Goal: Task Accomplishment & Management: Use online tool/utility

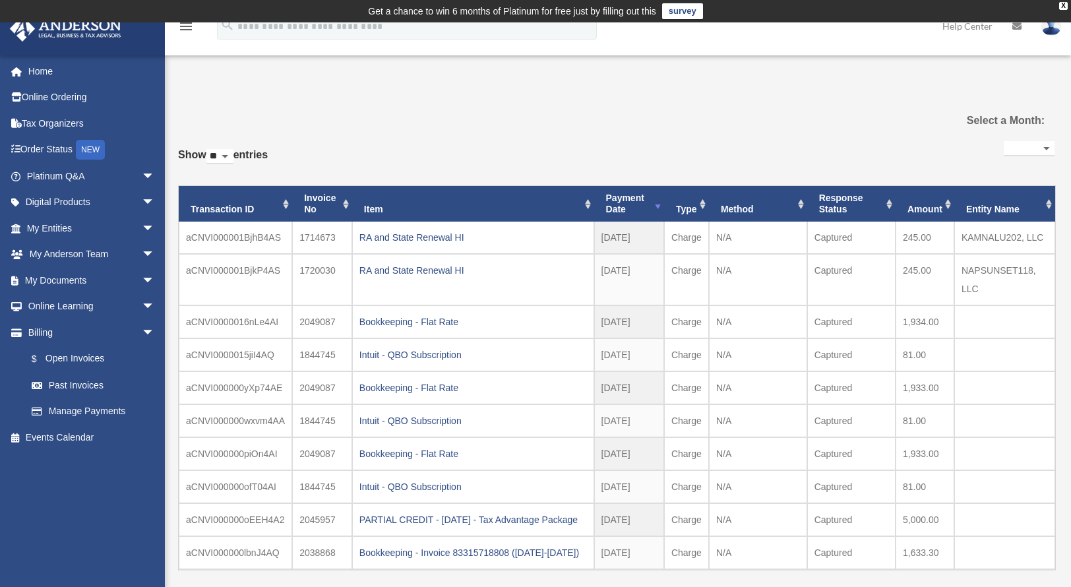
select select
click at [142, 255] on span "arrow_drop_down" at bounding box center [155, 254] width 26 height 27
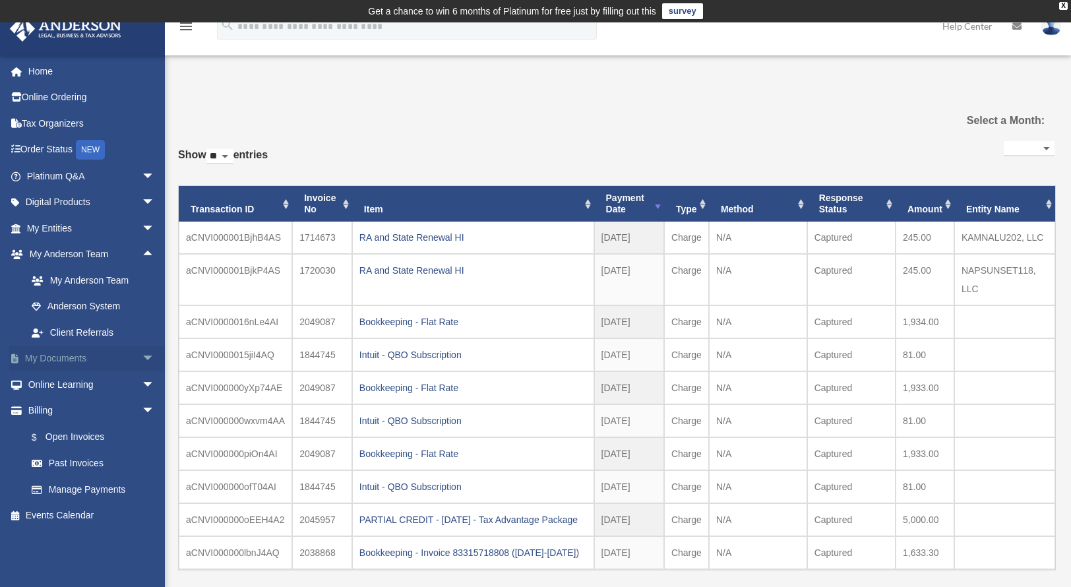
click at [142, 358] on span "arrow_drop_down" at bounding box center [155, 359] width 26 height 27
click at [46, 388] on span at bounding box center [43, 385] width 9 height 9
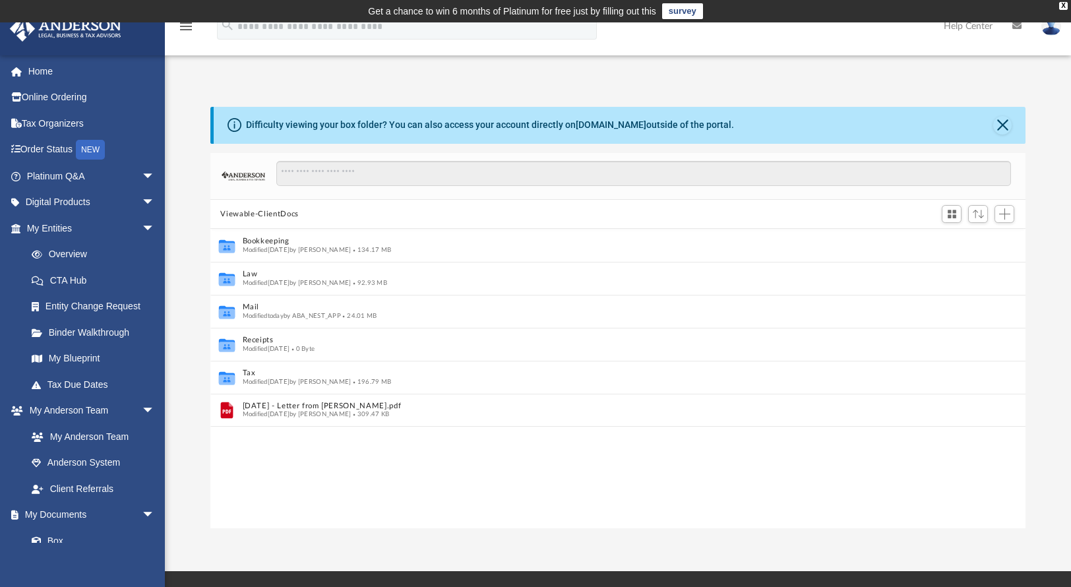
scroll to position [11, 11]
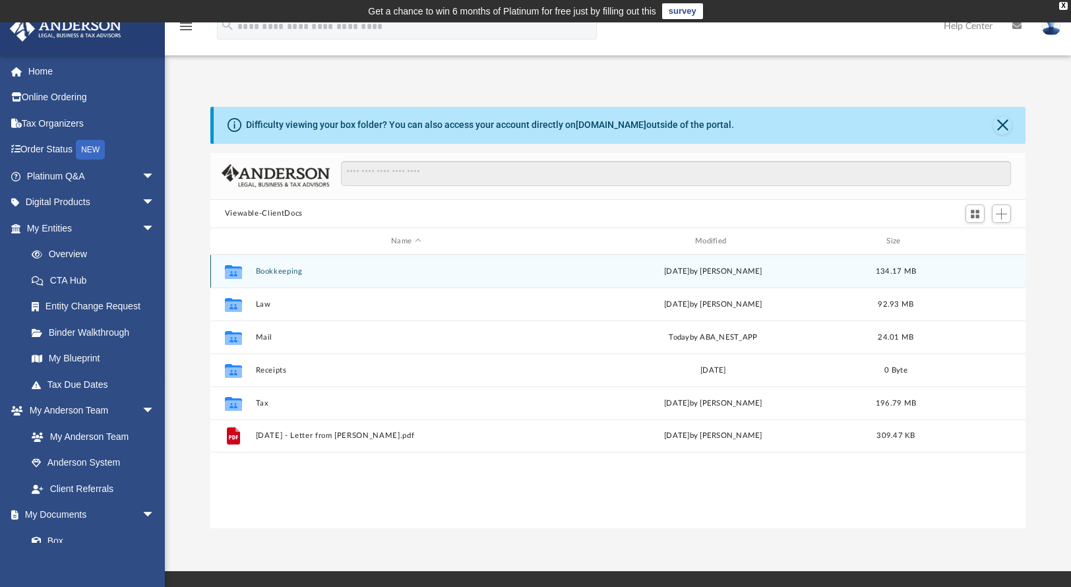
click at [298, 276] on div "Collaborated Folder Bookkeeping [DATE] by [PERSON_NAME] 134.17 MB" at bounding box center [618, 271] width 816 height 33
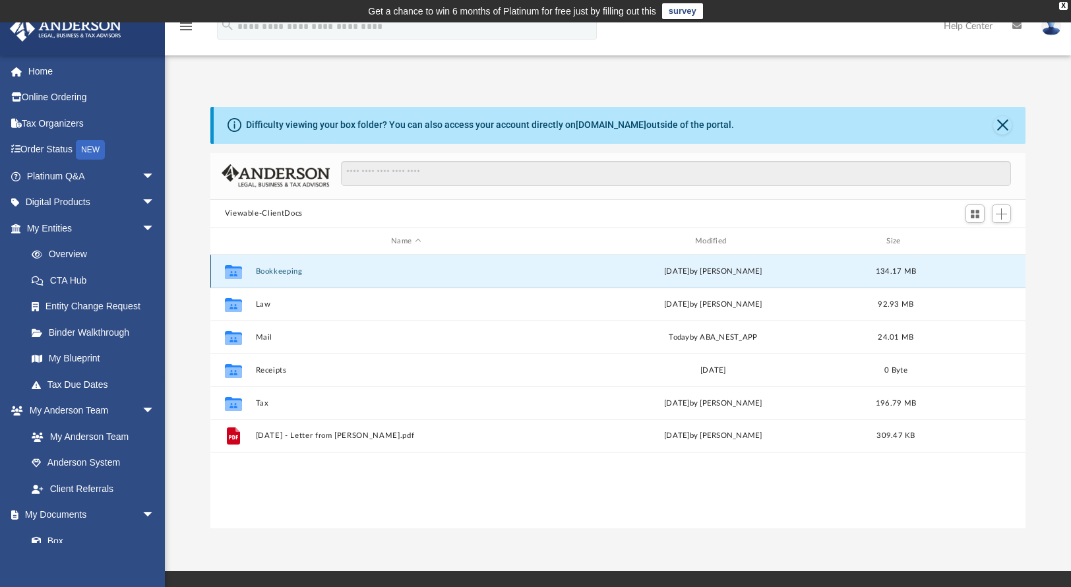
click at [296, 274] on button "Bookkeeping" at bounding box center [406, 271] width 302 height 9
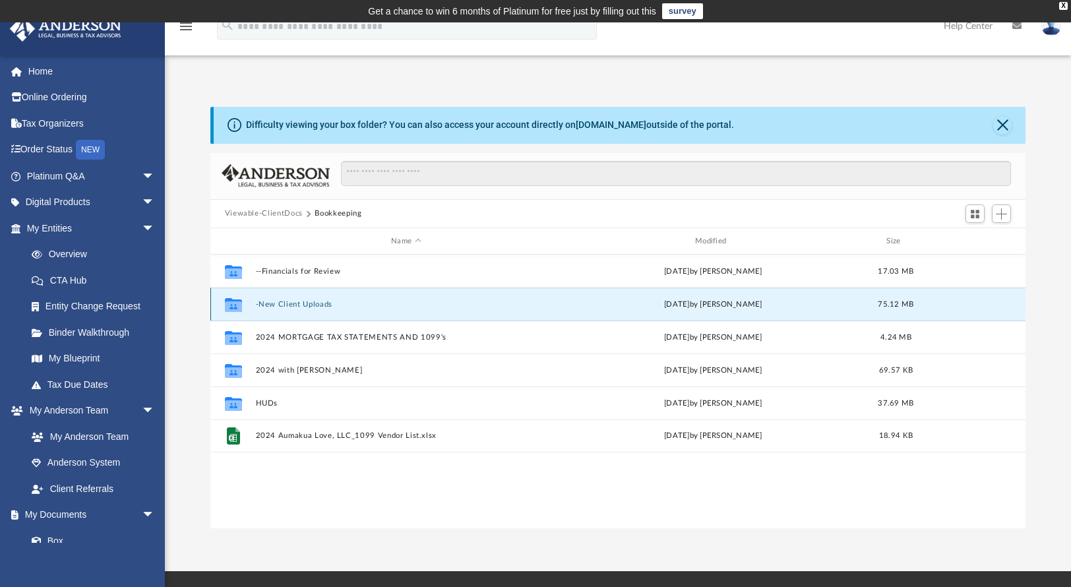
click at [322, 307] on button "-New Client Uploads" at bounding box center [406, 304] width 302 height 9
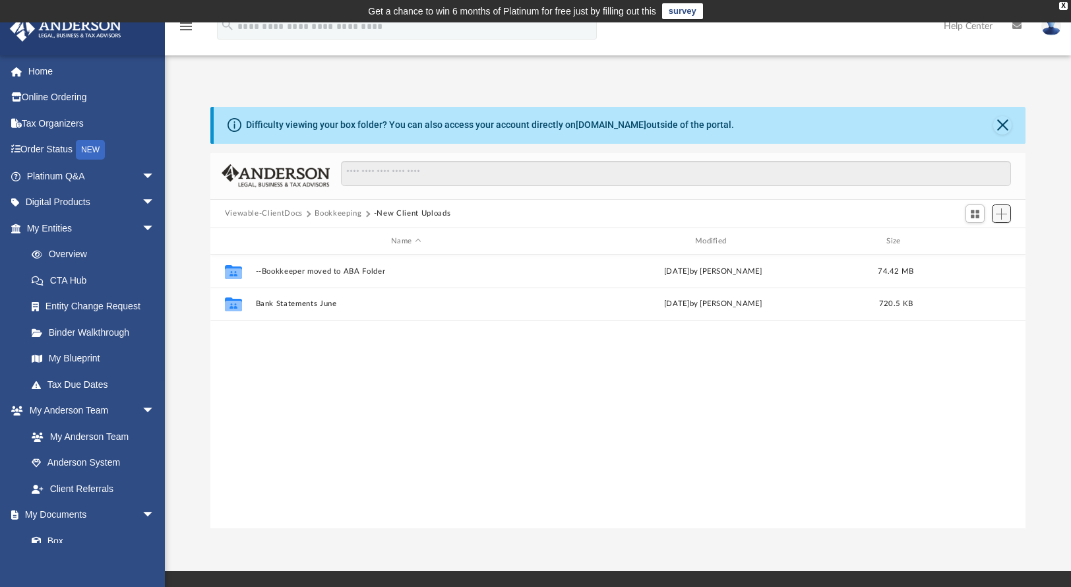
click at [1003, 212] on span "Add" at bounding box center [1001, 213] width 11 height 11
click at [981, 260] on li "New Folder" at bounding box center [983, 261] width 42 height 14
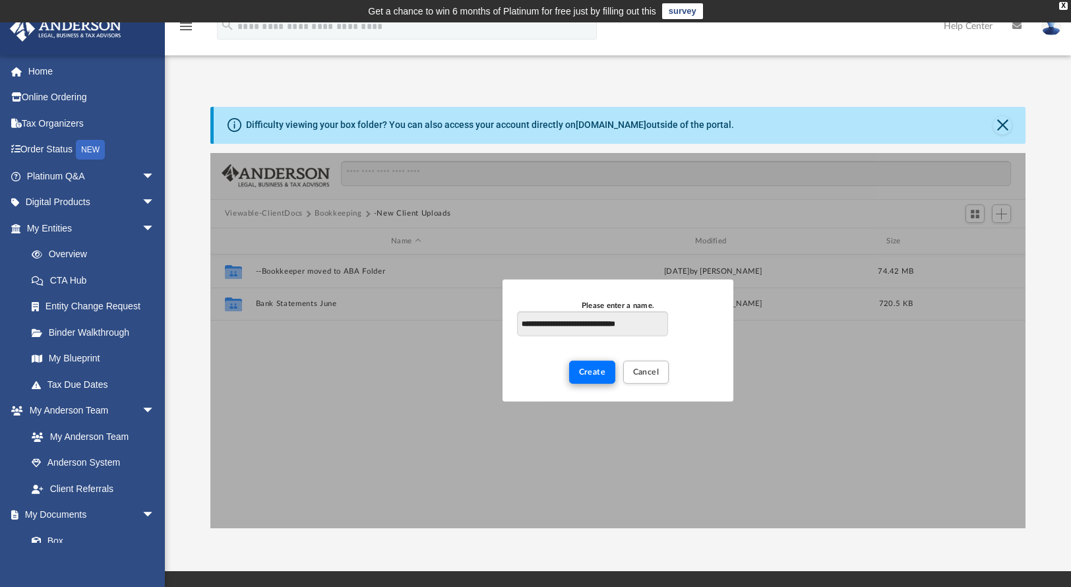
type input "**********"
click at [588, 373] on span "Create" at bounding box center [592, 372] width 27 height 8
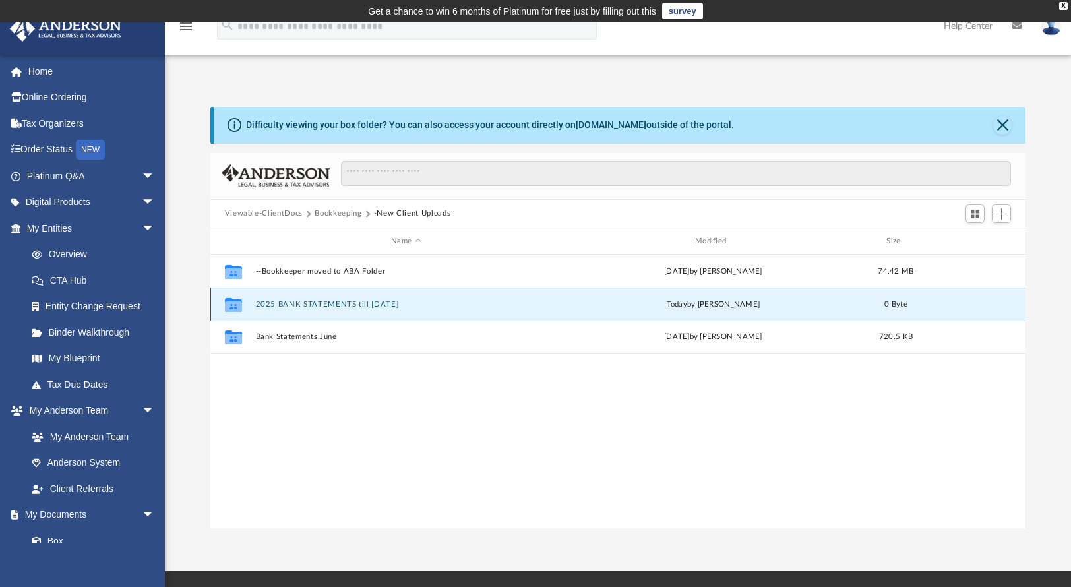
click at [387, 300] on button "2025 BANK STATEMENTS till [DATE]" at bounding box center [406, 304] width 302 height 9
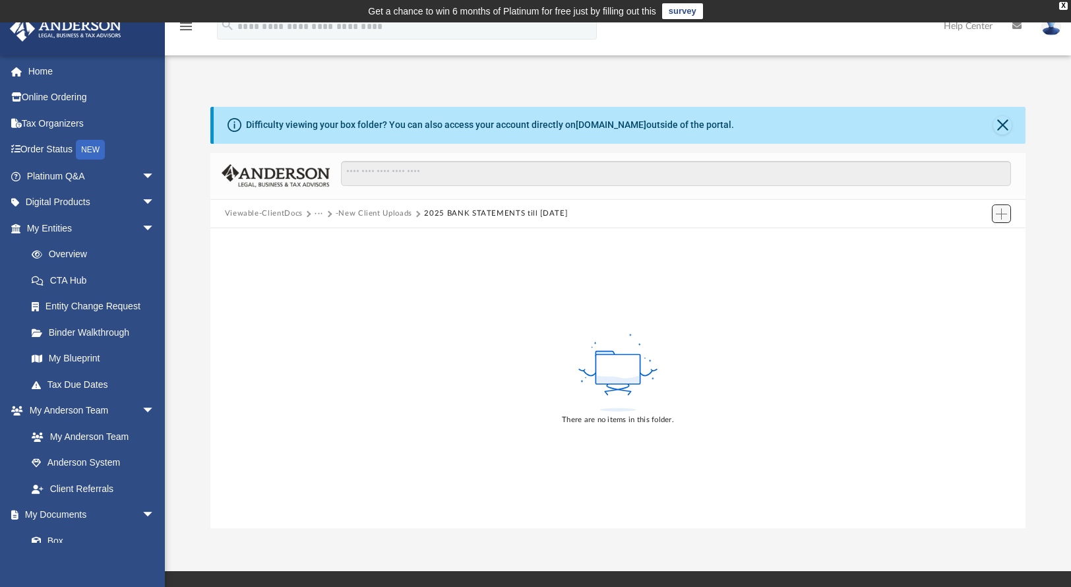
click at [1005, 216] on span "Add" at bounding box center [1001, 213] width 11 height 11
click at [980, 241] on li "Upload" at bounding box center [983, 241] width 42 height 14
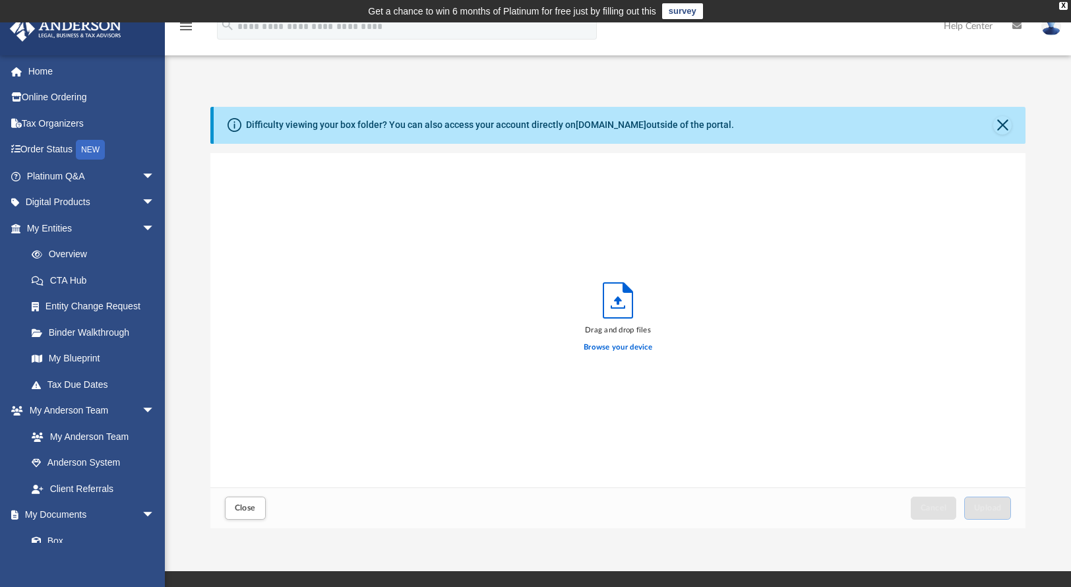
scroll to position [325, 806]
click at [602, 345] on label "Browse your device" at bounding box center [618, 348] width 69 height 12
click at [0, 0] on input "Browse your device" at bounding box center [0, 0] width 0 height 0
click at [248, 510] on span "Close" at bounding box center [245, 508] width 21 height 8
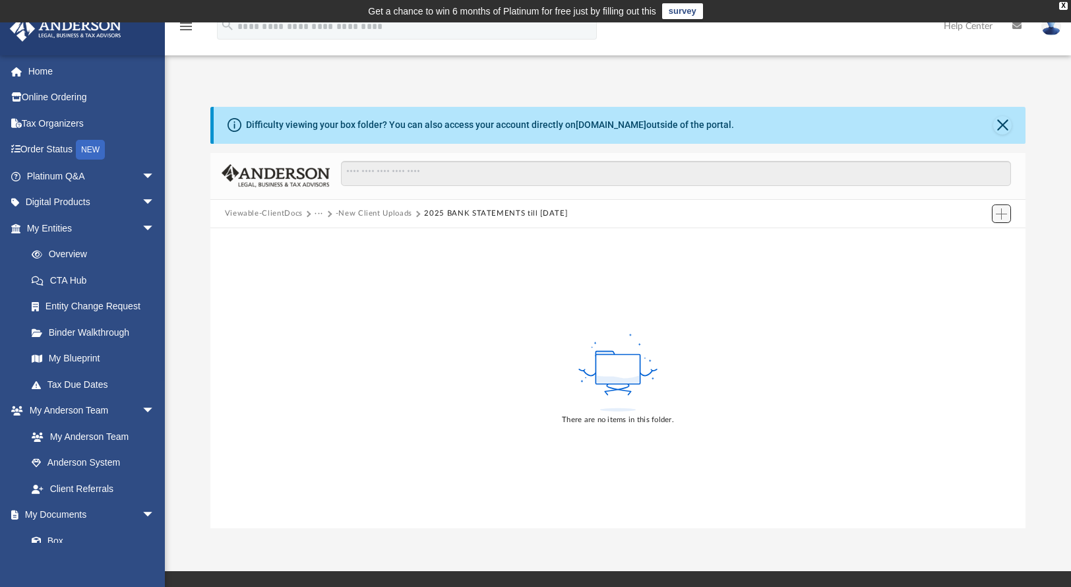
click at [993, 212] on button "Add" at bounding box center [1002, 214] width 20 height 18
click at [980, 262] on li "New Folder" at bounding box center [983, 261] width 42 height 14
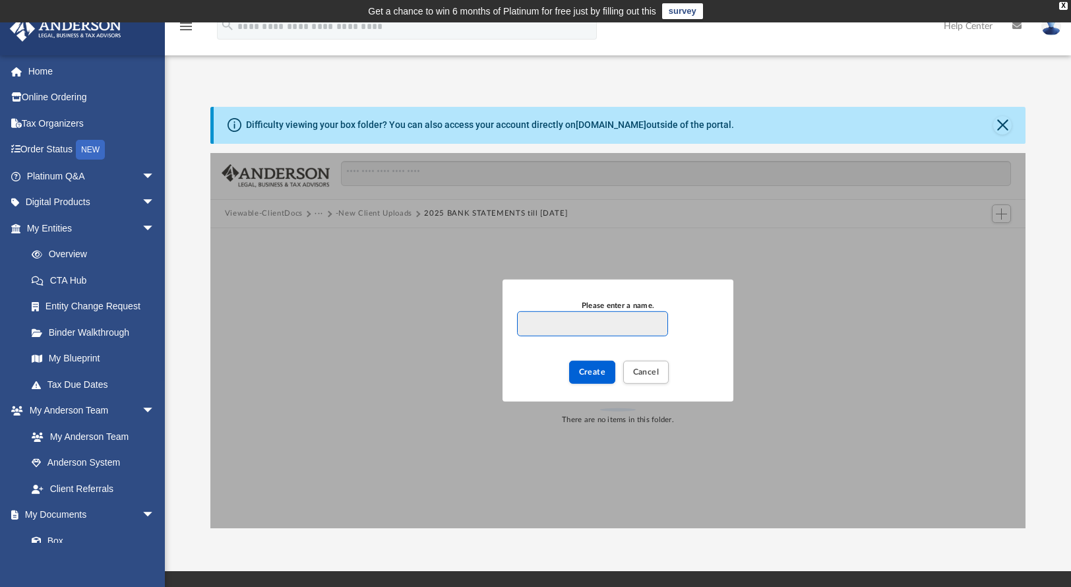
click at [573, 326] on input "Please enter a name." at bounding box center [592, 323] width 151 height 25
type input "**********"
click at [584, 369] on span "Create" at bounding box center [592, 372] width 27 height 8
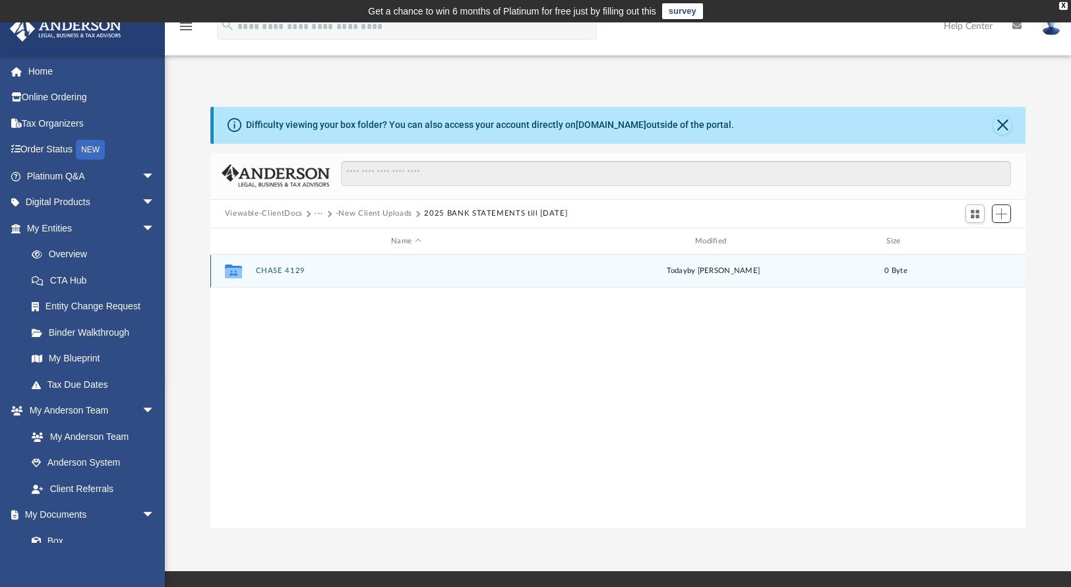
scroll to position [290, 806]
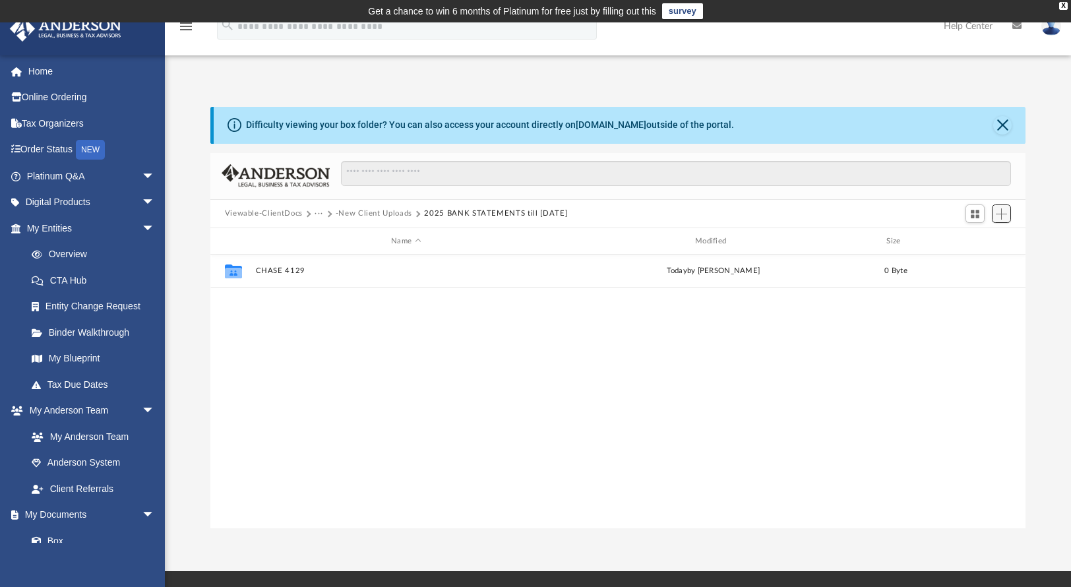
click at [1005, 213] on span "Add" at bounding box center [1001, 213] width 11 height 11
click at [969, 262] on li "New Folder" at bounding box center [983, 261] width 42 height 14
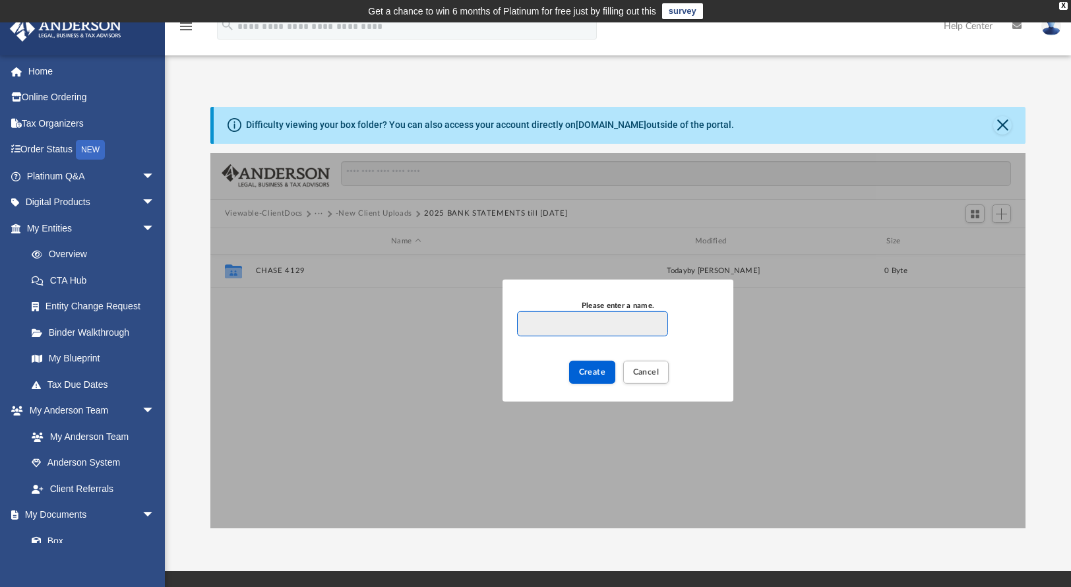
click at [594, 322] on input "Please enter a name." at bounding box center [592, 323] width 151 height 25
type input "**********"
click at [590, 379] on button "Create" at bounding box center [592, 372] width 47 height 23
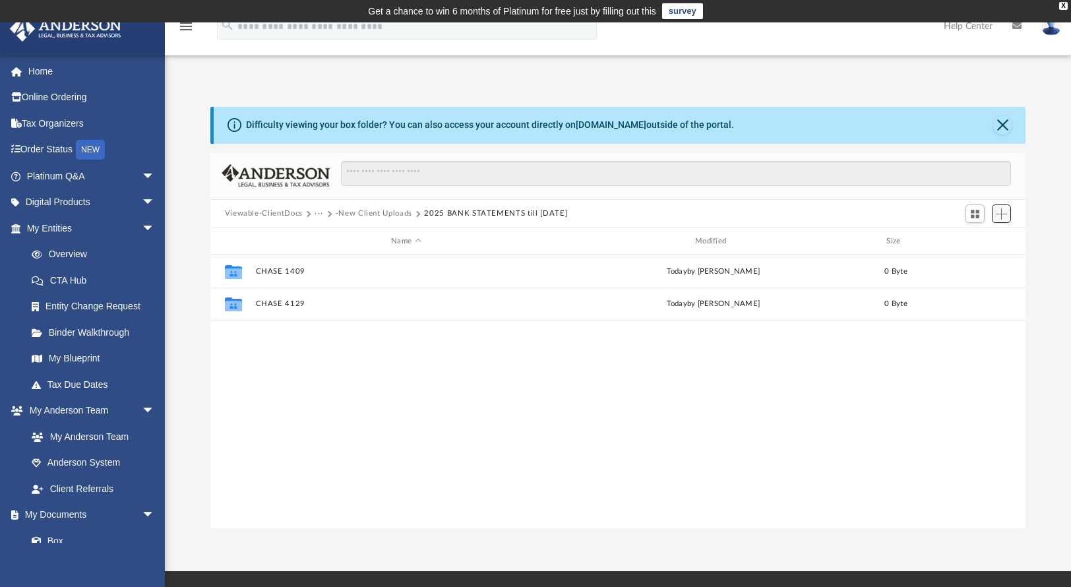
click at [998, 217] on span "Add" at bounding box center [1001, 213] width 11 height 11
click at [983, 264] on li "New Folder" at bounding box center [983, 261] width 42 height 14
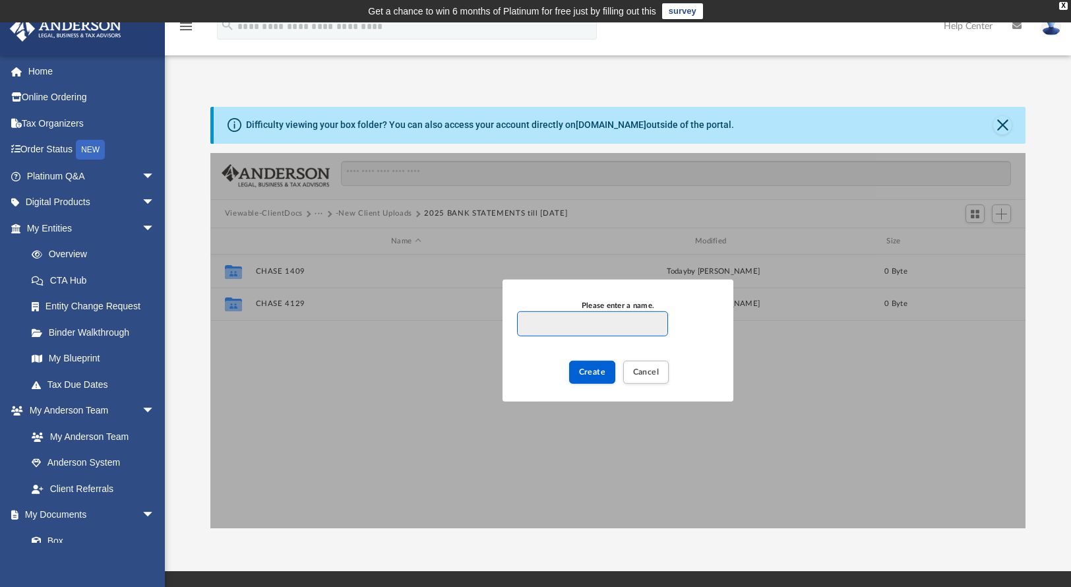
click at [590, 322] on input "Please enter a name." at bounding box center [592, 323] width 151 height 25
type input "**********"
click at [596, 374] on span "Create" at bounding box center [592, 372] width 27 height 8
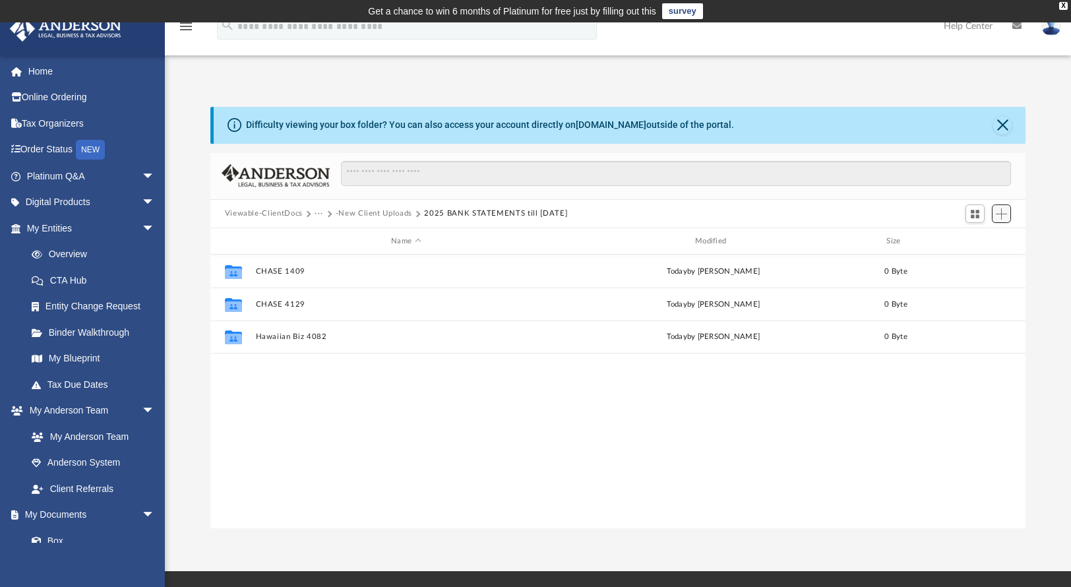
click at [1003, 214] on span "Add" at bounding box center [1001, 213] width 11 height 11
click at [992, 259] on li "New Folder" at bounding box center [983, 261] width 42 height 14
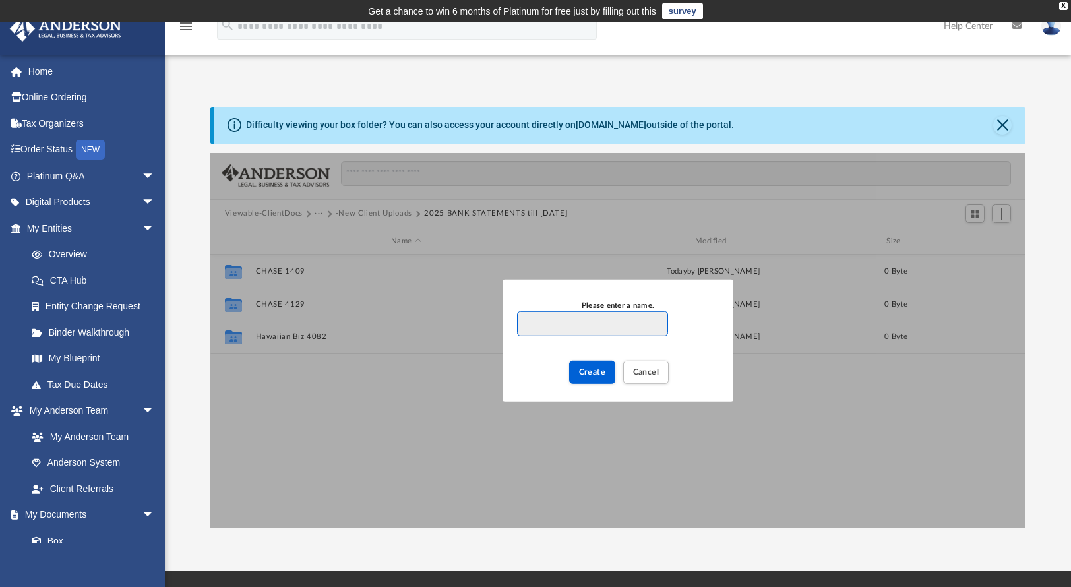
click at [602, 323] on input "Please enter a name." at bounding box center [592, 323] width 151 height 25
type input "**********"
click at [602, 375] on span "Create" at bounding box center [592, 372] width 27 height 8
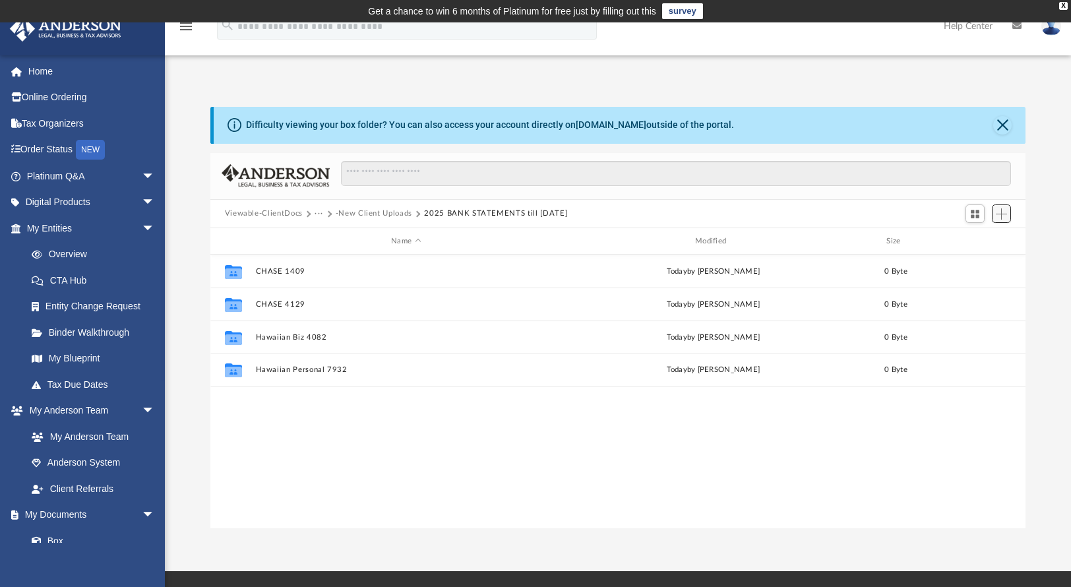
click at [1000, 218] on span "Add" at bounding box center [1001, 213] width 11 height 11
click at [977, 260] on li "New Folder" at bounding box center [983, 261] width 42 height 14
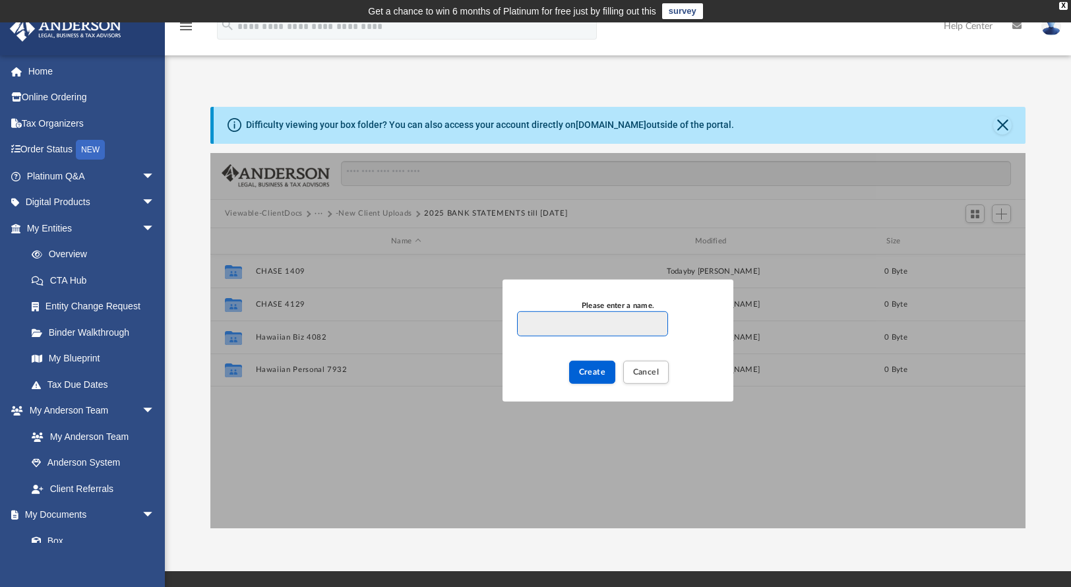
click at [623, 328] on input "Please enter a name." at bounding box center [592, 323] width 151 height 25
type input "**********"
click at [589, 375] on span "Create" at bounding box center [592, 372] width 27 height 8
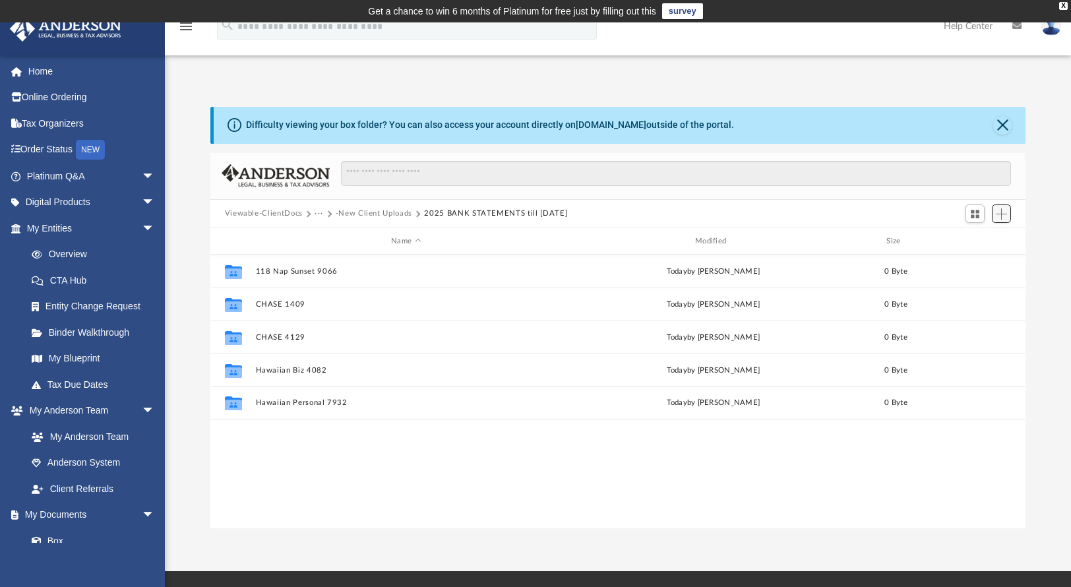
click at [1003, 209] on span "Add" at bounding box center [1001, 213] width 11 height 11
click at [976, 261] on li "New Folder" at bounding box center [983, 261] width 42 height 14
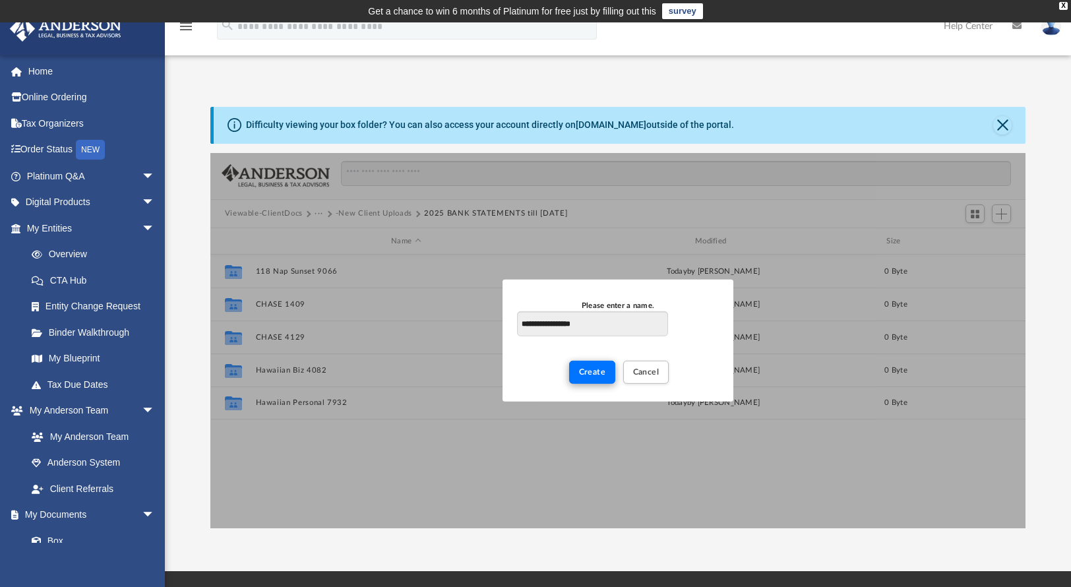
type input "**********"
click at [595, 373] on span "Create" at bounding box center [592, 372] width 27 height 8
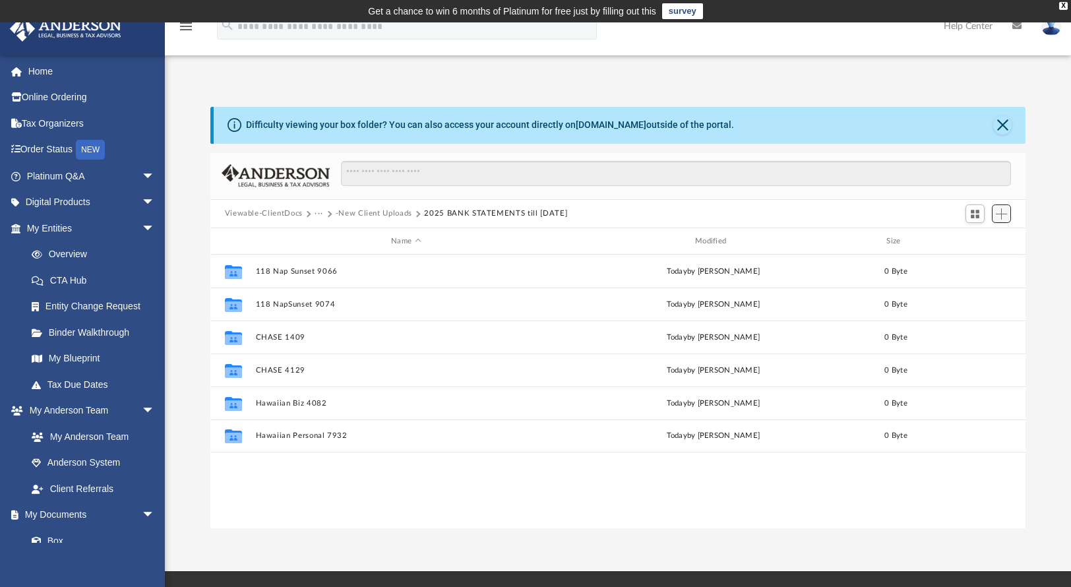
click at [1003, 217] on span "Add" at bounding box center [1001, 213] width 11 height 11
click at [990, 262] on li "New Folder" at bounding box center [983, 261] width 42 height 14
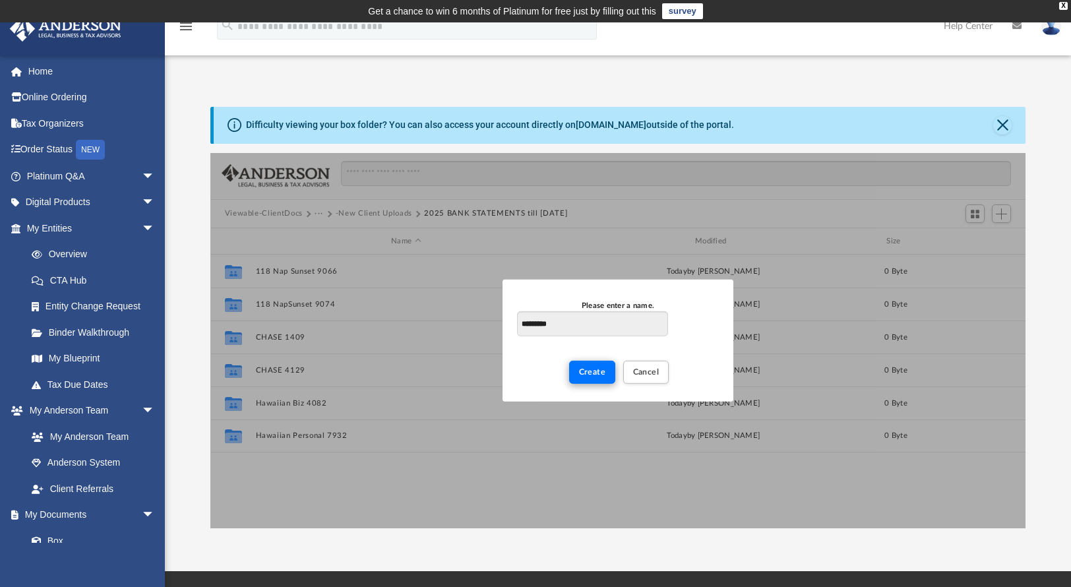
type input "*********"
click at [595, 368] on span "Create" at bounding box center [592, 372] width 27 height 8
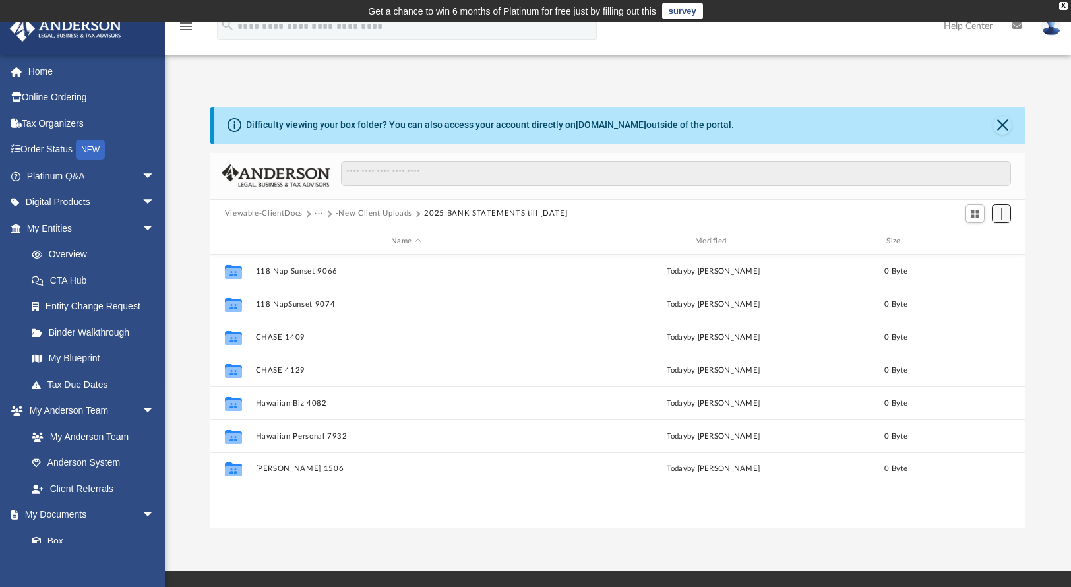
click at [1001, 210] on span "Add" at bounding box center [1001, 213] width 11 height 11
click at [965, 259] on li "New Folder" at bounding box center [983, 261] width 42 height 14
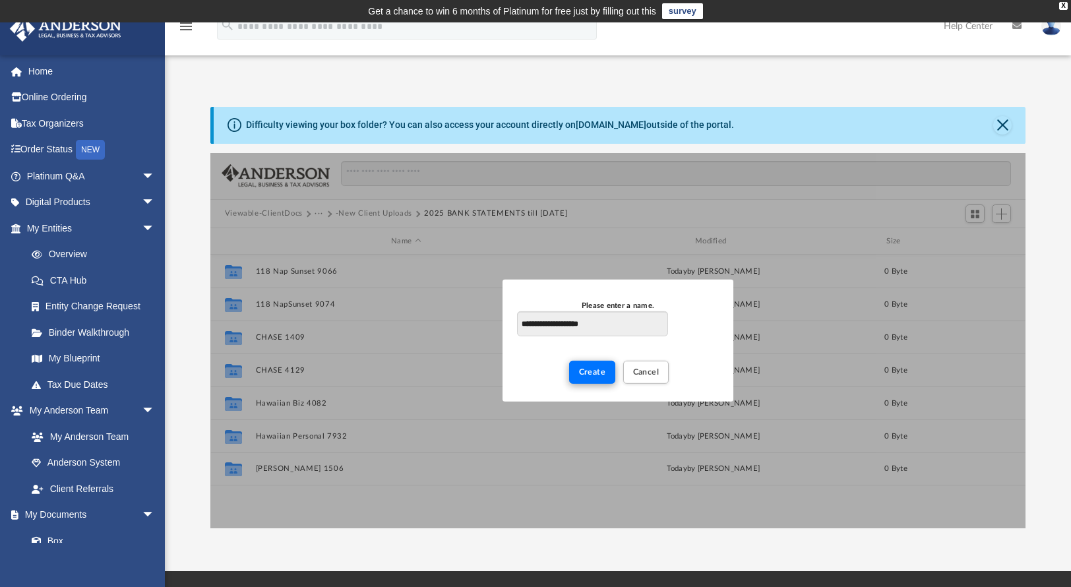
type input "**********"
click at [592, 373] on span "Create" at bounding box center [592, 372] width 27 height 8
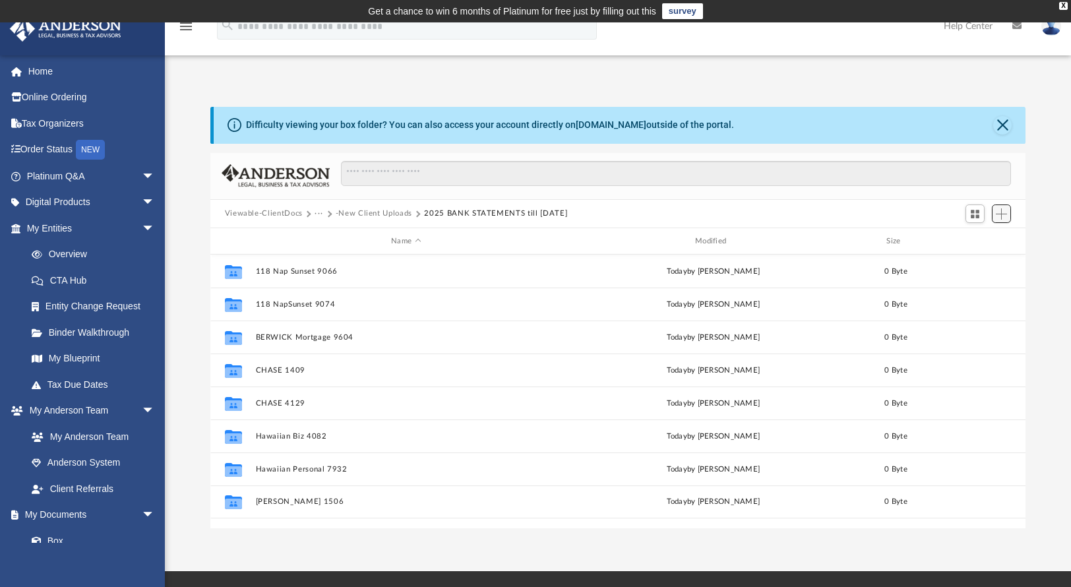
click at [1003, 219] on span "Add" at bounding box center [1001, 213] width 11 height 11
click at [980, 260] on li "New Folder" at bounding box center [983, 261] width 42 height 14
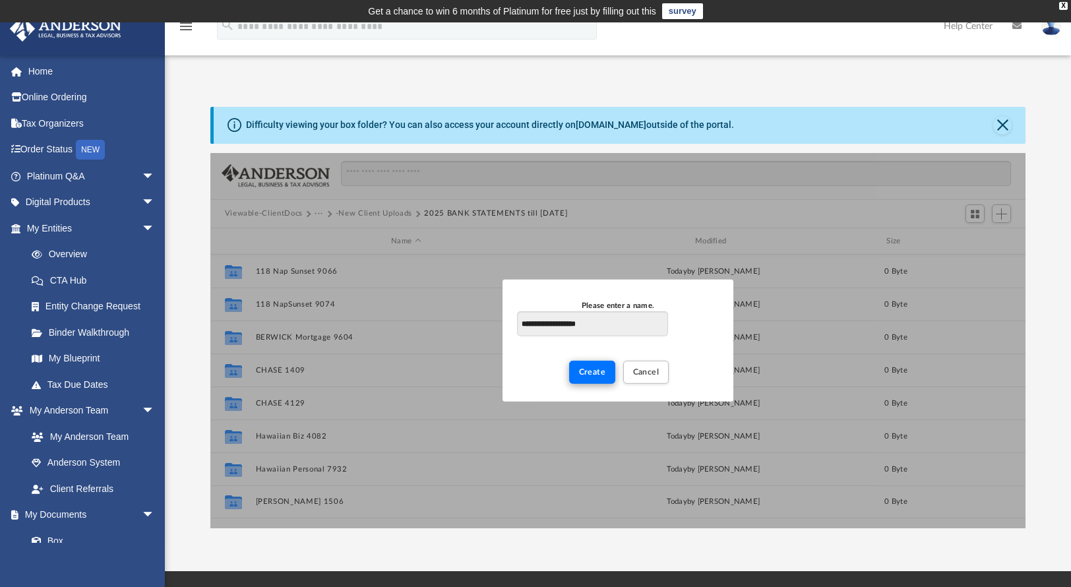
type input "**********"
click at [599, 365] on button "Create" at bounding box center [592, 372] width 47 height 23
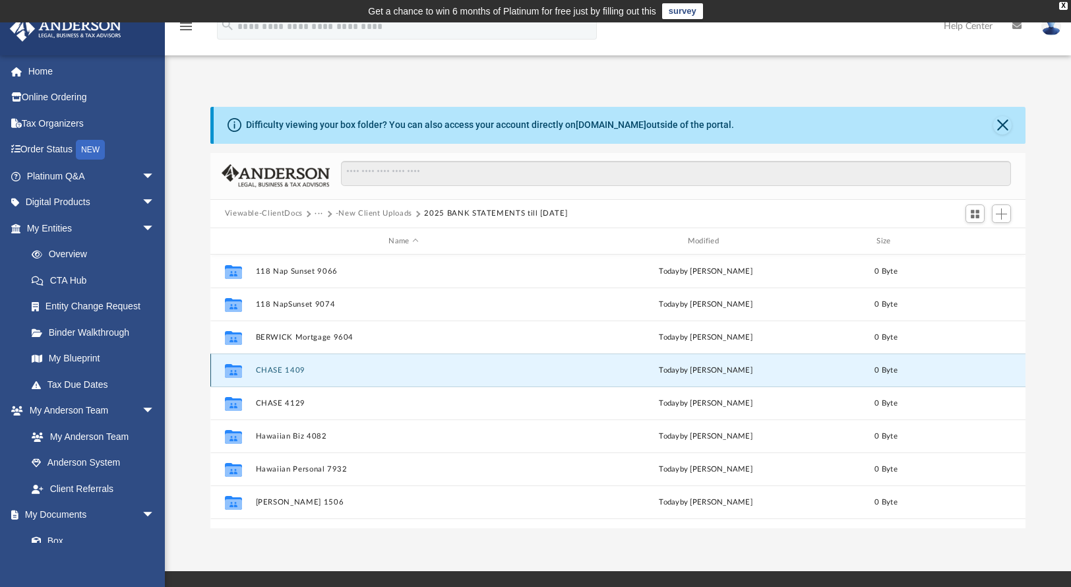
click at [300, 372] on button "CHASE 1409" at bounding box center [403, 370] width 296 height 9
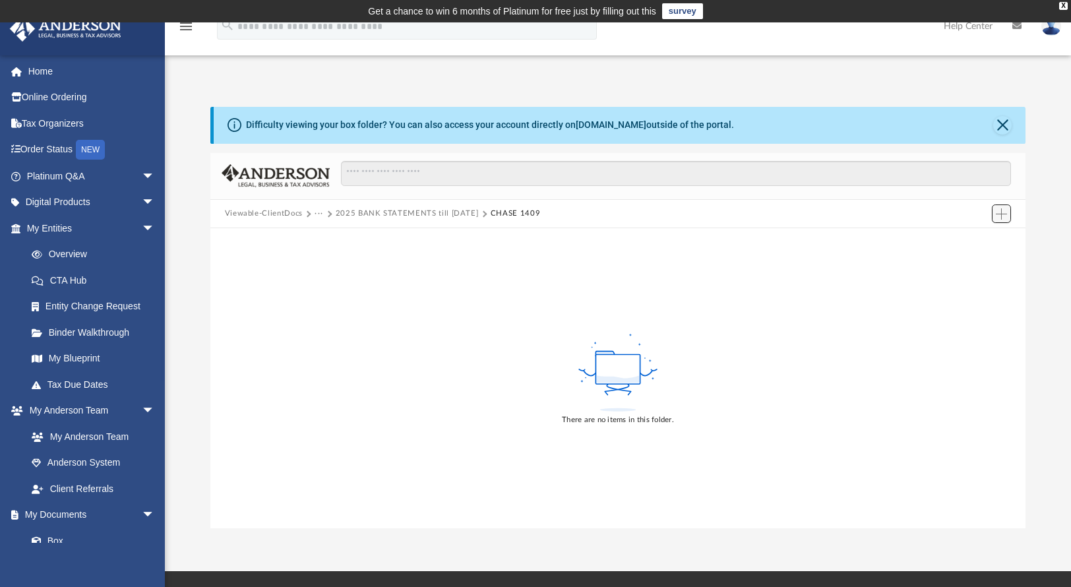
click at [1010, 210] on button "Add" at bounding box center [1002, 214] width 20 height 18
click at [976, 242] on li "Upload" at bounding box center [983, 241] width 42 height 14
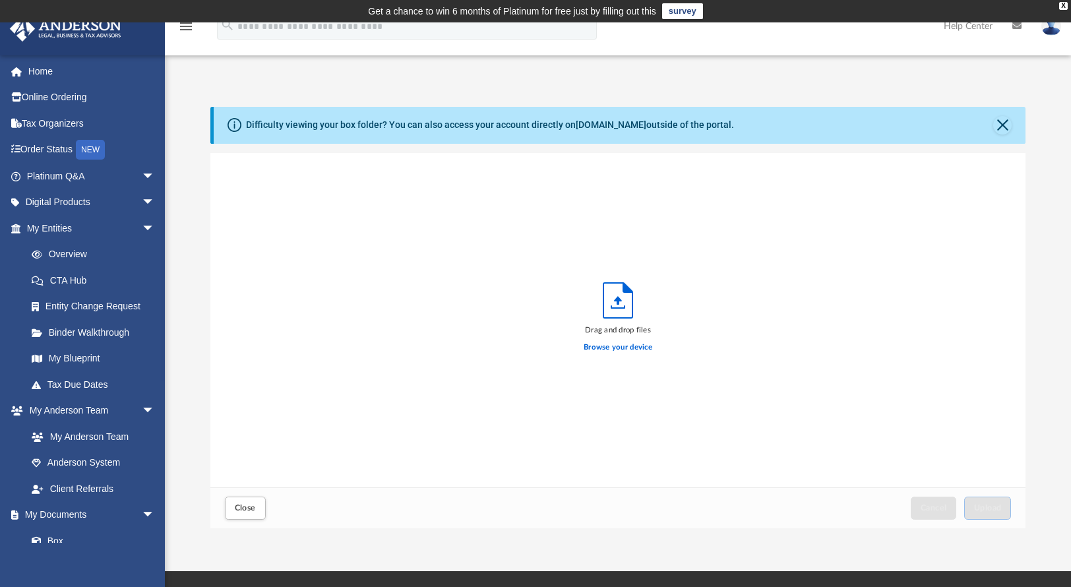
scroll to position [325, 806]
click at [628, 346] on label "Browse your device" at bounding box center [618, 348] width 69 height 12
click at [0, 0] on input "Browse your device" at bounding box center [0, 0] width 0 height 0
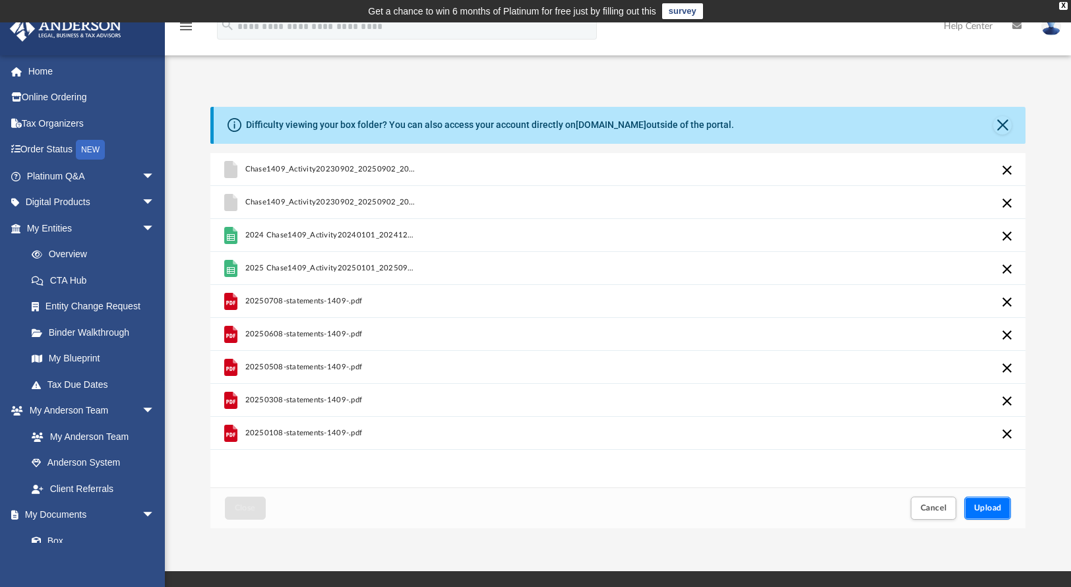
click at [1000, 508] on span "Upload" at bounding box center [988, 508] width 28 height 8
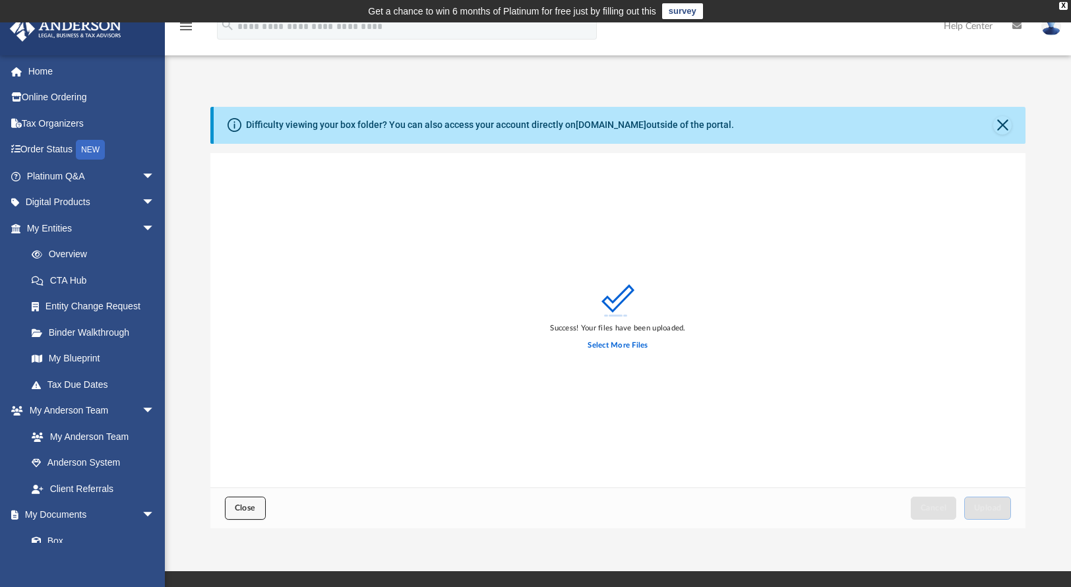
click at [241, 510] on span "Close" at bounding box center [245, 508] width 21 height 8
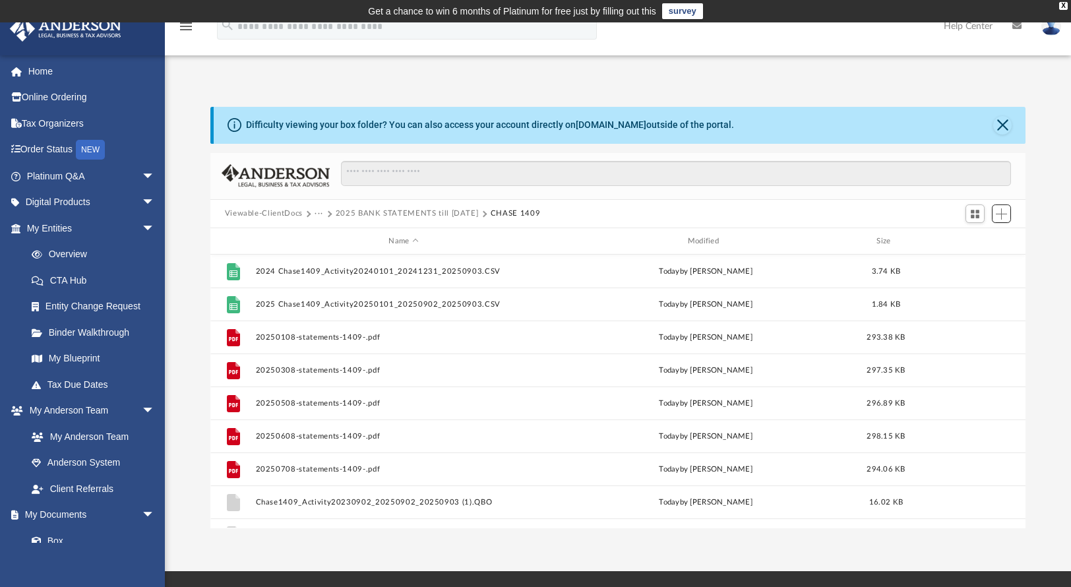
scroll to position [290, 806]
click at [451, 214] on button "2025 BANK STATEMENTS till [DATE]" at bounding box center [407, 214] width 143 height 12
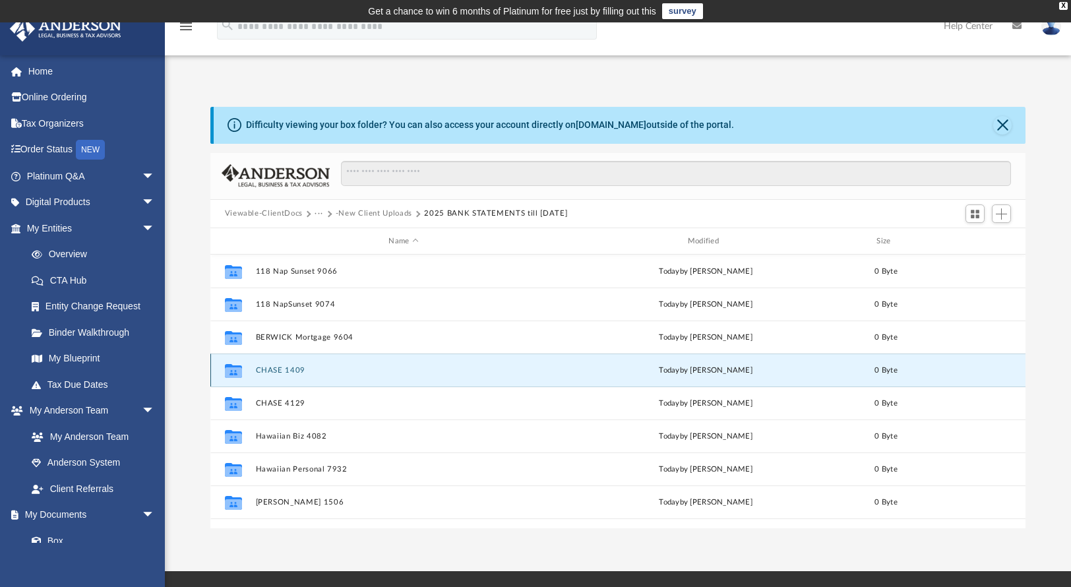
click at [293, 374] on button "CHASE 1409" at bounding box center [403, 370] width 296 height 9
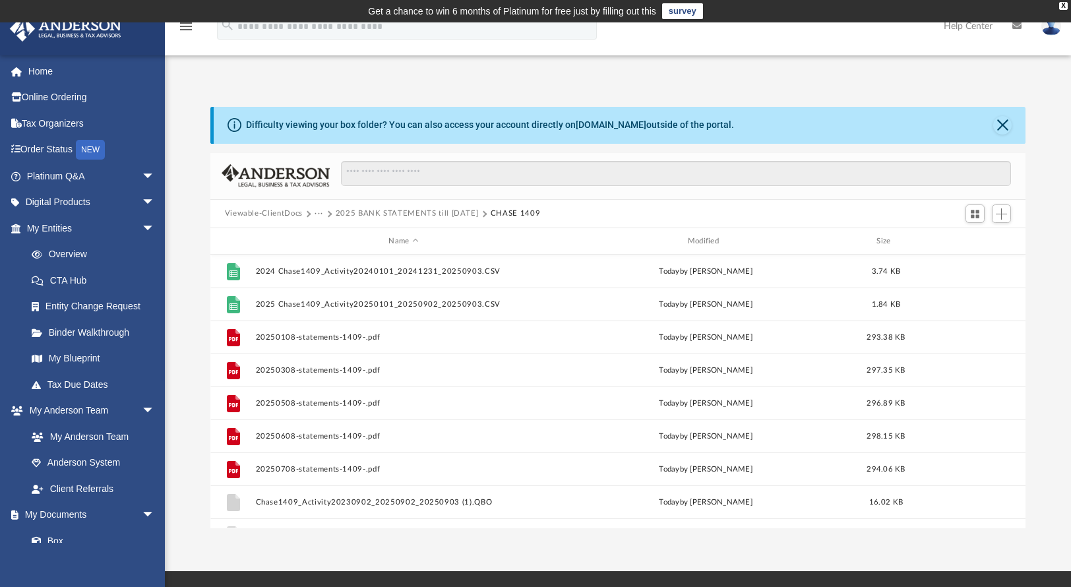
click at [417, 214] on button "2025 BANK STATEMENTS till [DATE]" at bounding box center [407, 214] width 143 height 12
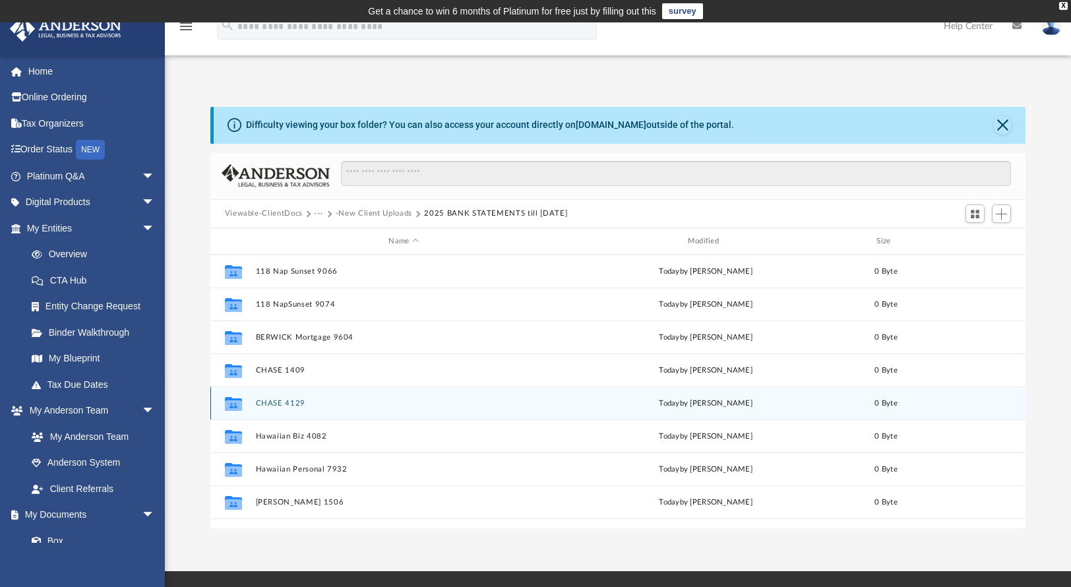
click at [303, 398] on div "Collaborated Folder CHASE 4129 [DATE] by [PERSON_NAME] 0 Byte" at bounding box center [618, 403] width 816 height 33
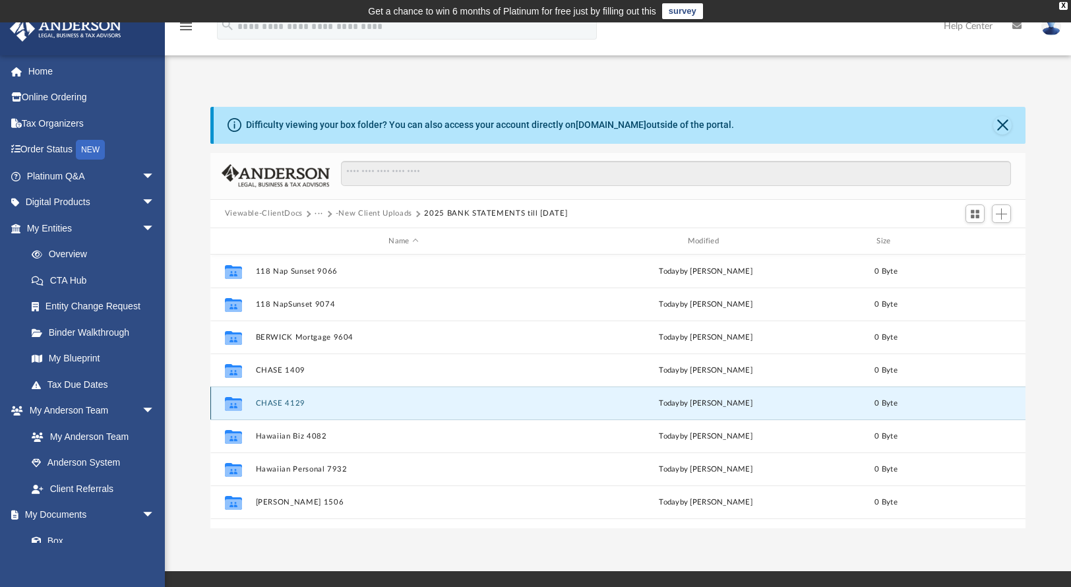
click at [297, 404] on button "CHASE 4129" at bounding box center [403, 403] width 296 height 9
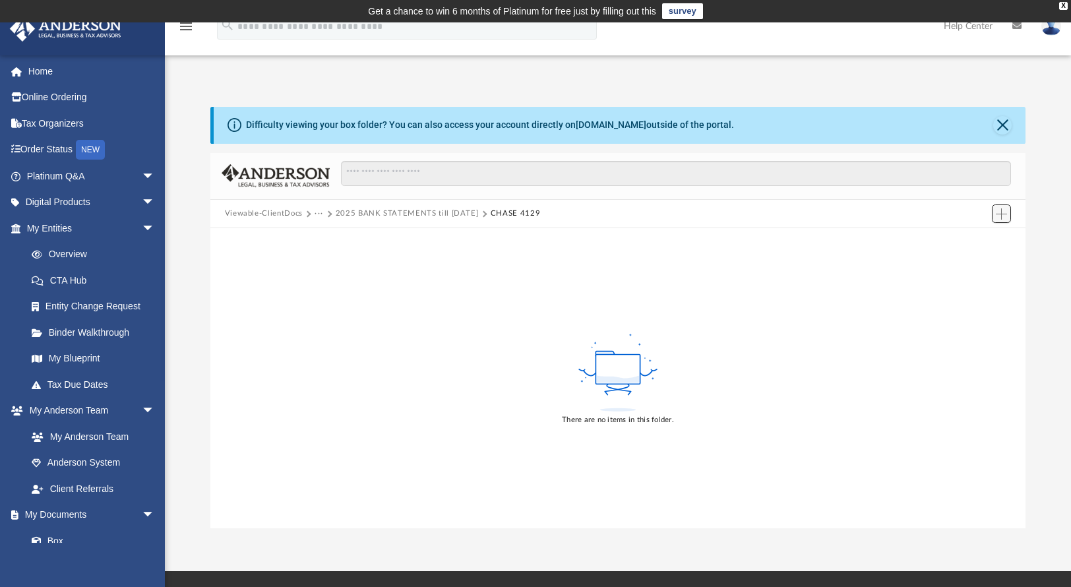
click at [1003, 214] on span "Add" at bounding box center [1001, 213] width 11 height 11
click at [988, 238] on li "Upload" at bounding box center [983, 241] width 42 height 14
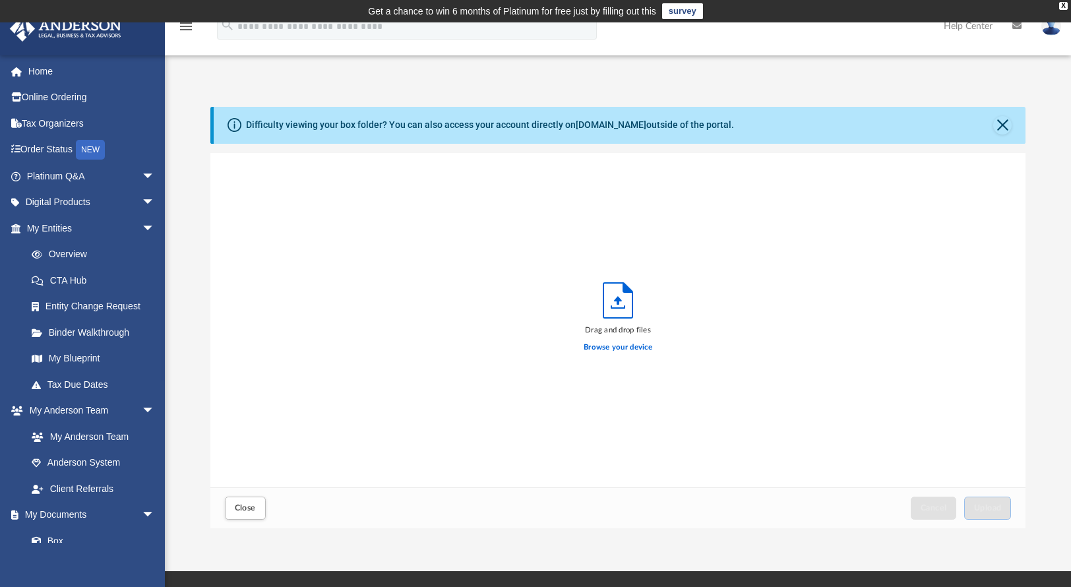
scroll to position [325, 806]
click at [651, 346] on label "Browse your device" at bounding box center [618, 348] width 69 height 12
click at [0, 0] on input "Browse your device" at bounding box center [0, 0] width 0 height 0
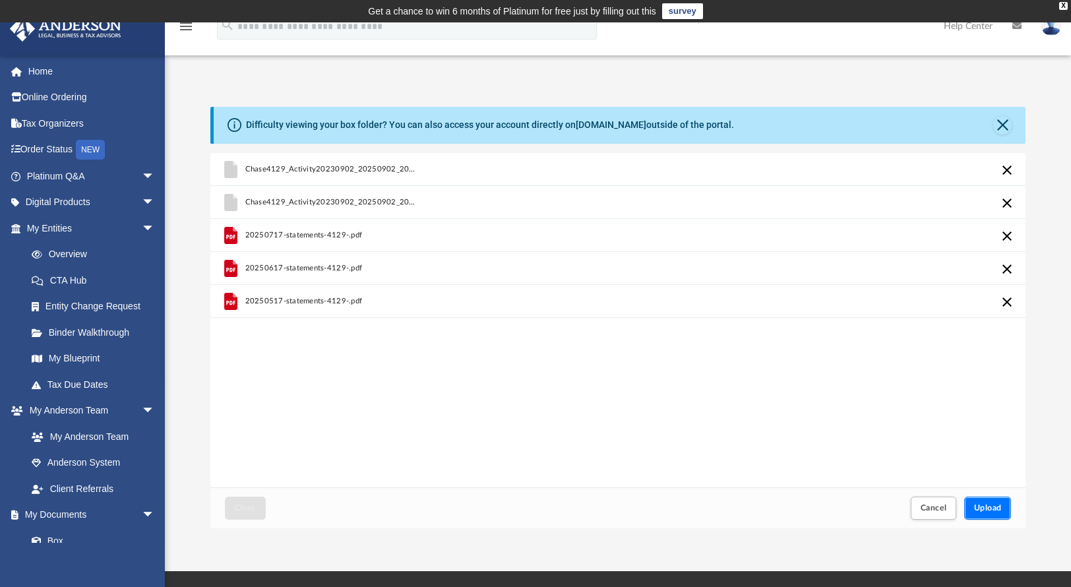
click at [992, 507] on span "Upload" at bounding box center [988, 508] width 28 height 8
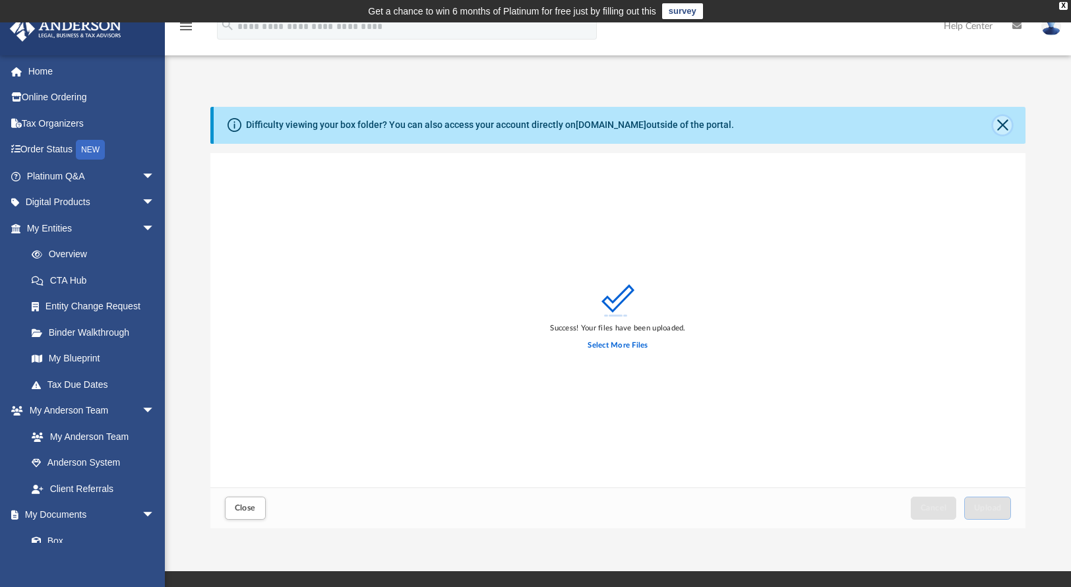
click at [1005, 122] on button "Close" at bounding box center [1003, 125] width 18 height 18
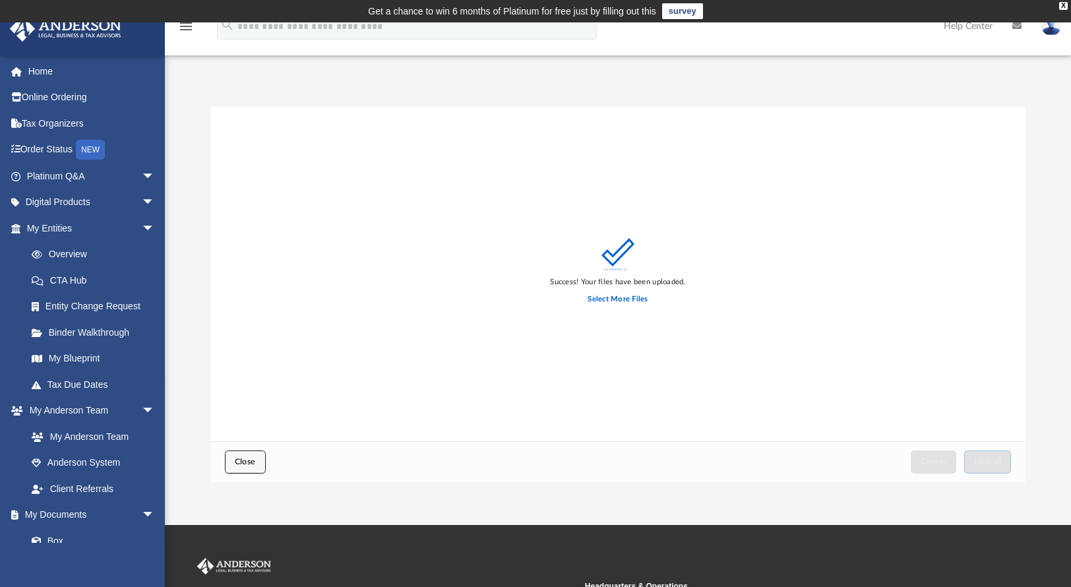
click at [248, 465] on span "Close" at bounding box center [245, 462] width 21 height 8
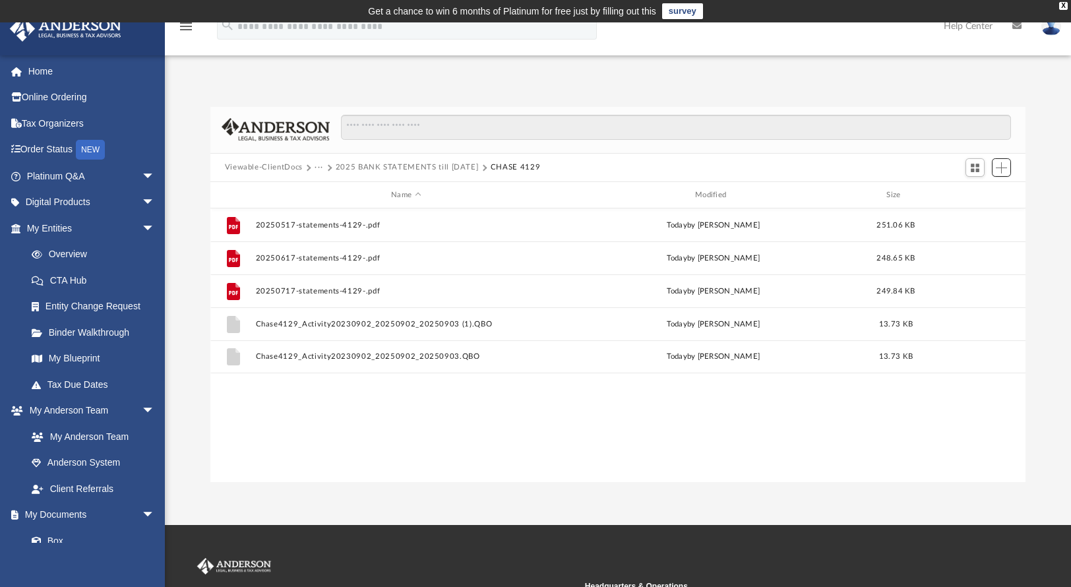
scroll to position [290, 806]
click at [459, 170] on button "2025 BANK STATEMENTS till [DATE]" at bounding box center [407, 168] width 143 height 12
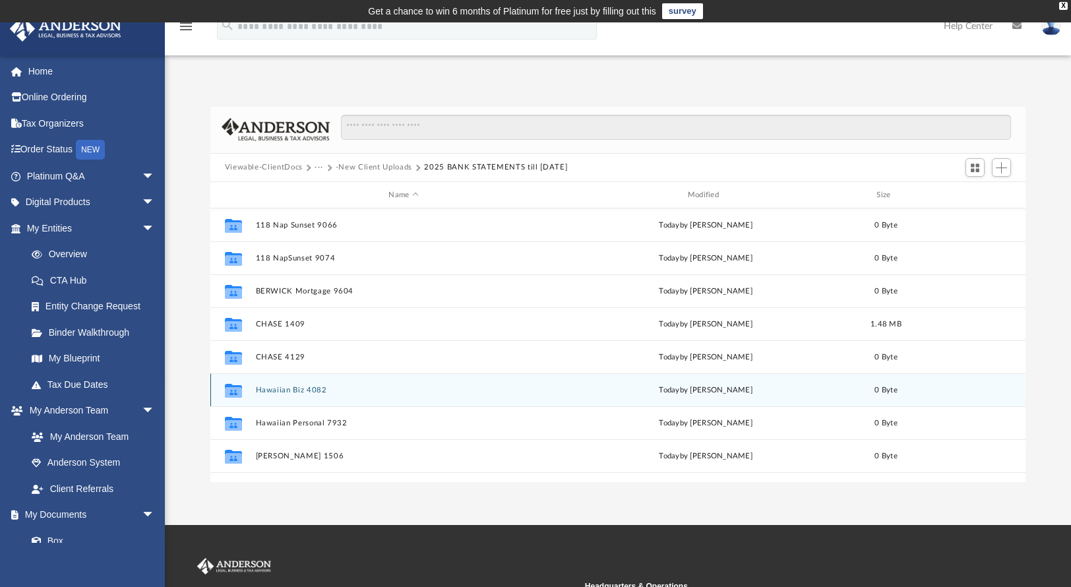
click at [306, 395] on div "Collaborated Folder Hawaiian Biz 4082 [DATE] by [PERSON_NAME] 0 Byte" at bounding box center [618, 389] width 816 height 33
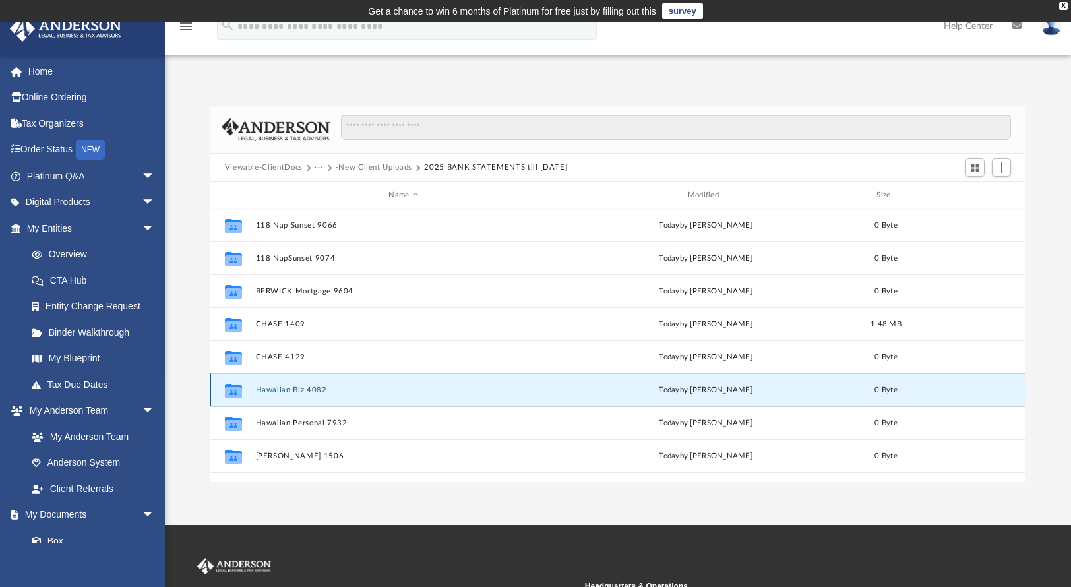
click at [309, 389] on button "Hawaiian Biz 4082" at bounding box center [403, 390] width 296 height 9
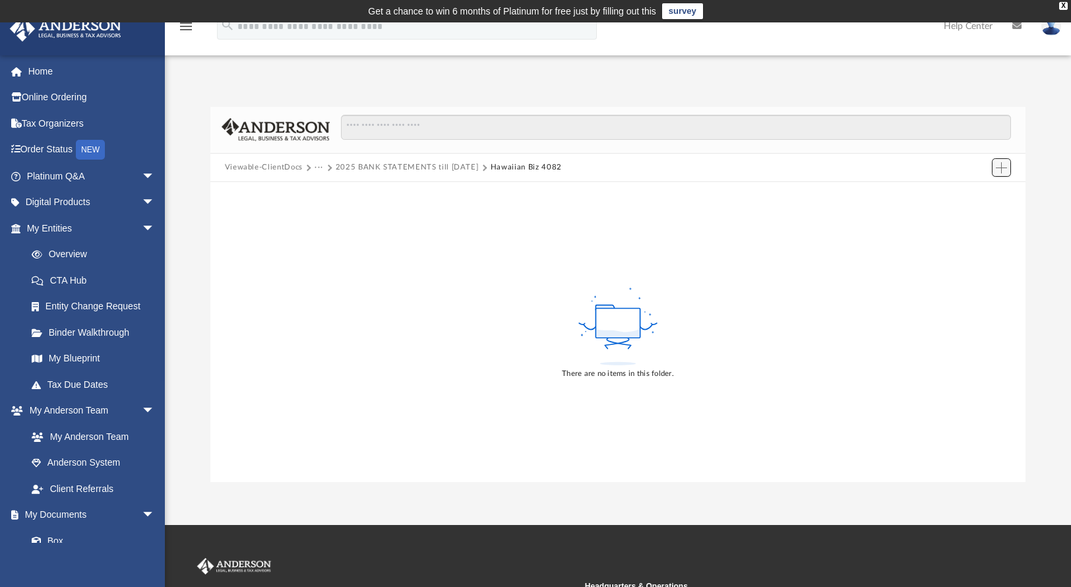
click at [1000, 169] on span "Add" at bounding box center [1001, 167] width 11 height 11
click at [976, 195] on li "Upload" at bounding box center [983, 194] width 42 height 14
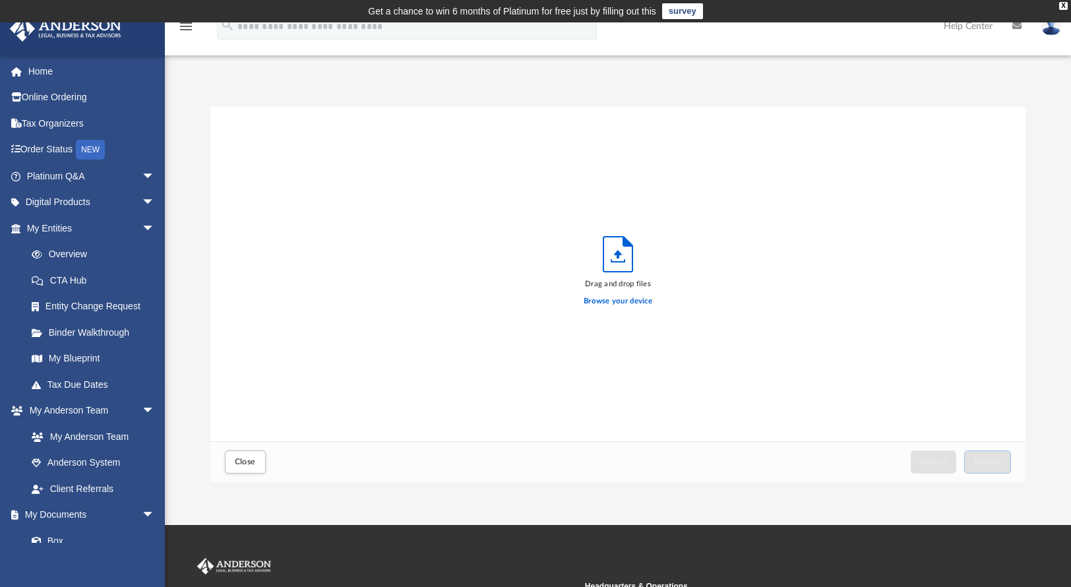
scroll to position [325, 806]
click at [610, 300] on label "Browse your device" at bounding box center [618, 302] width 69 height 12
click at [0, 0] on input "Browse your device" at bounding box center [0, 0] width 0 height 0
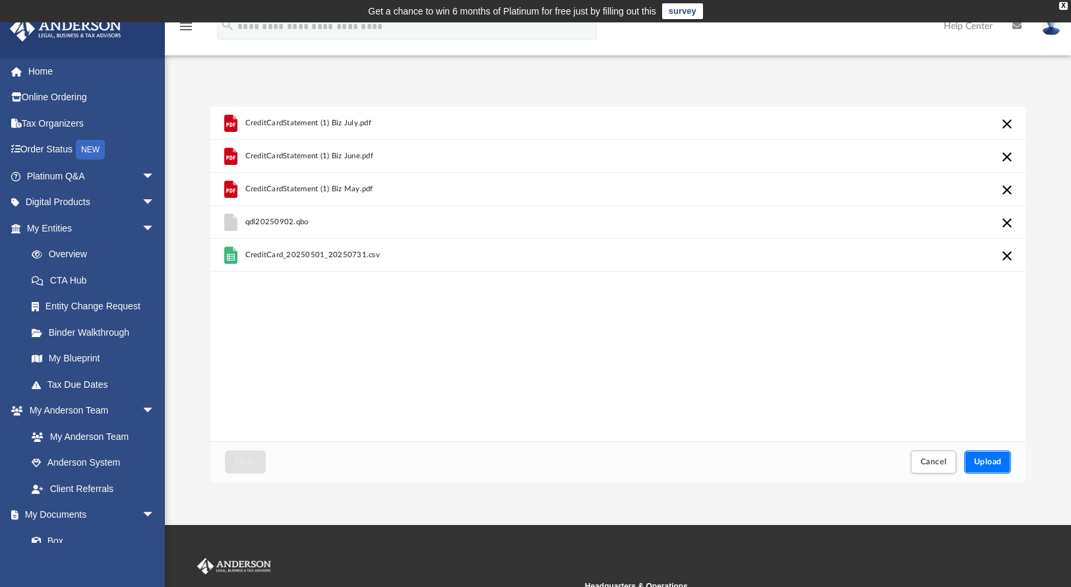
click at [984, 468] on button "Upload" at bounding box center [989, 462] width 48 height 23
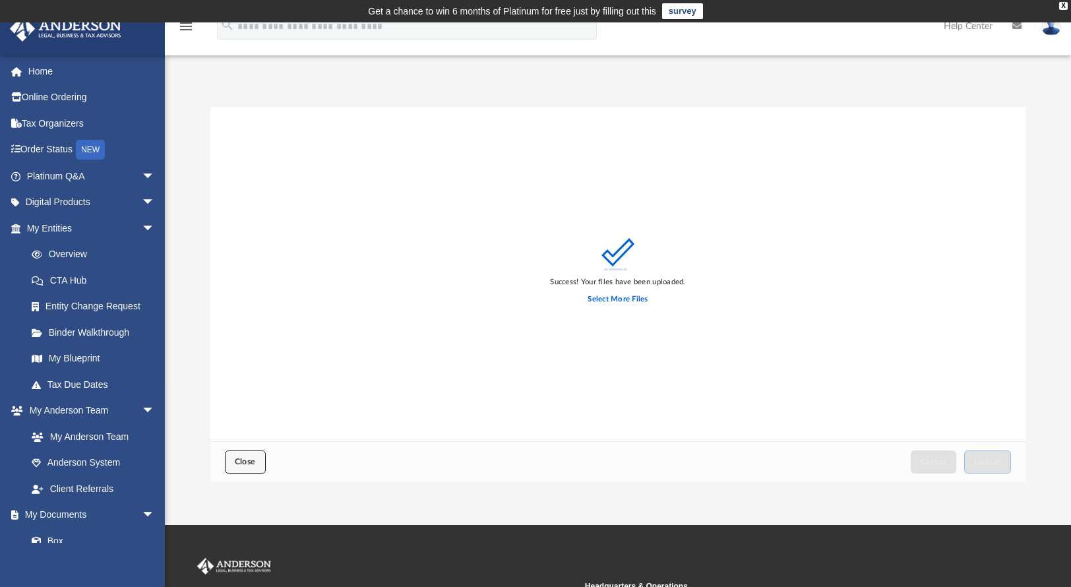
click at [254, 462] on span "Close" at bounding box center [245, 462] width 21 height 8
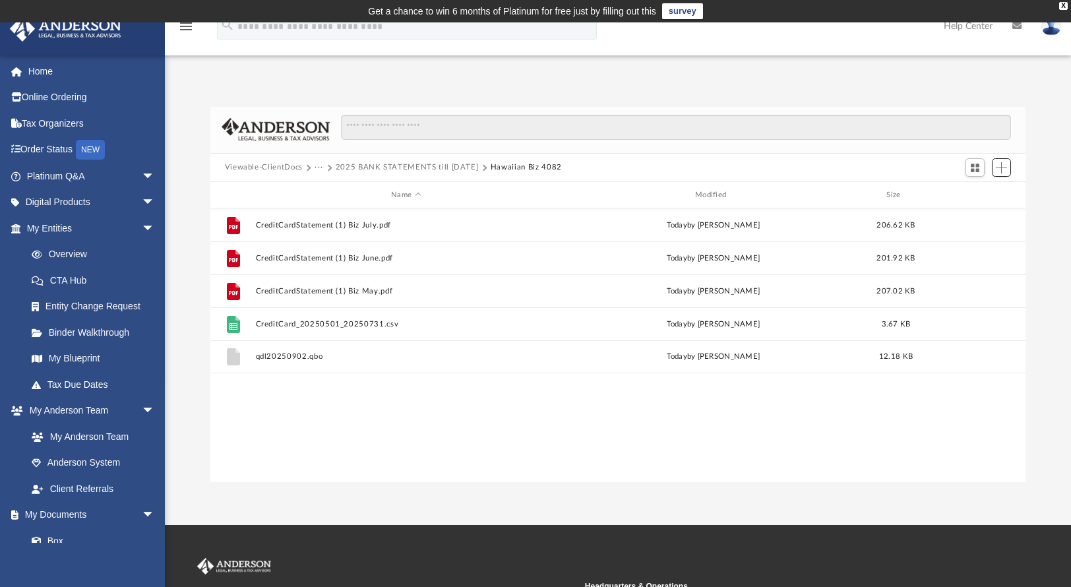
scroll to position [290, 806]
click at [417, 170] on button "2025 BANK STATEMENTS till [DATE]" at bounding box center [407, 168] width 143 height 12
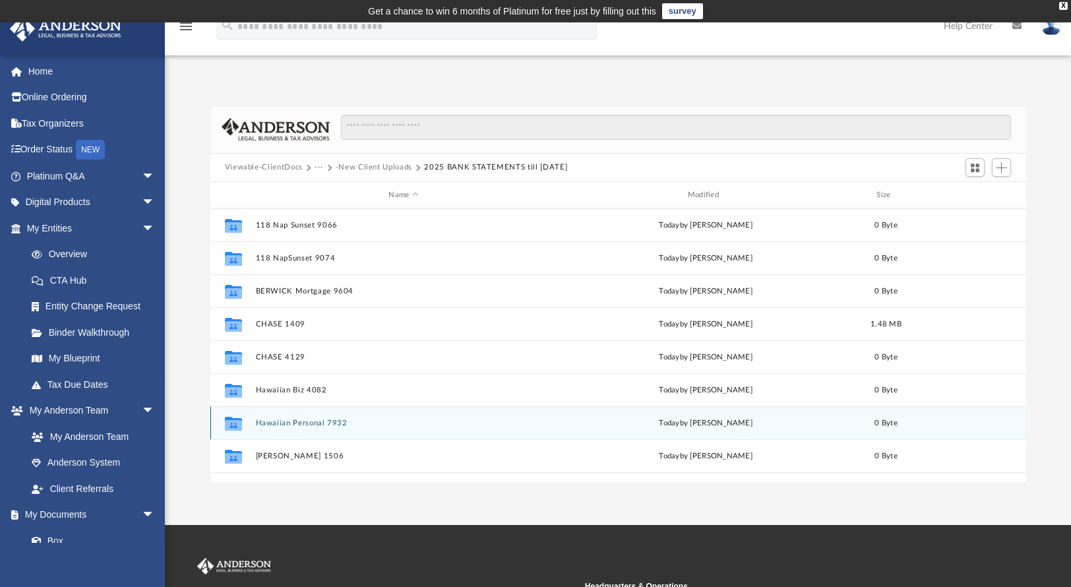
click at [316, 422] on button "Hawaiian Personal 7932" at bounding box center [403, 423] width 296 height 9
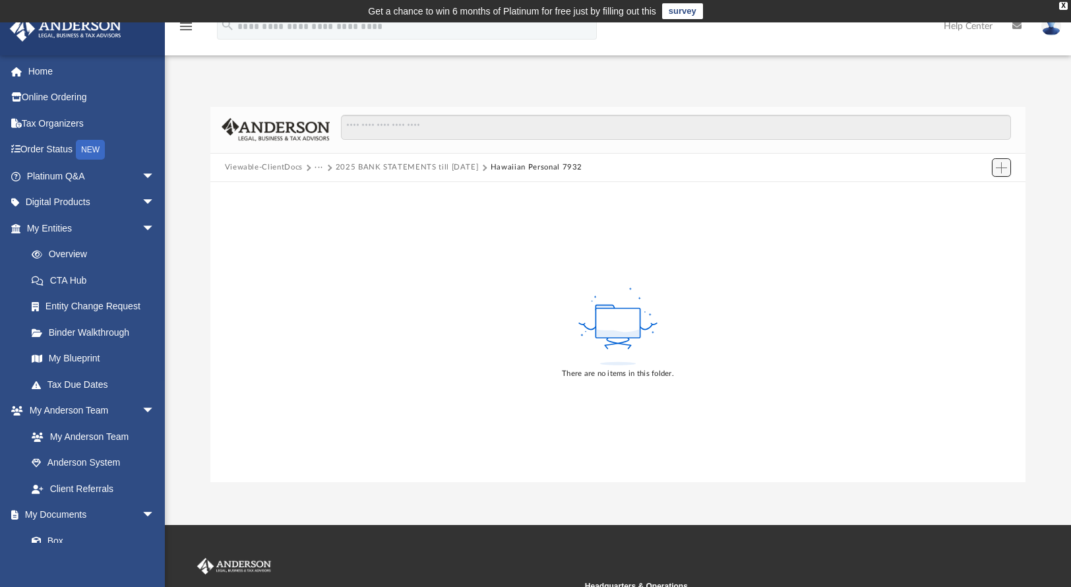
click at [1000, 174] on button "Add" at bounding box center [1002, 167] width 20 height 18
click at [977, 193] on li "Upload" at bounding box center [983, 194] width 42 height 14
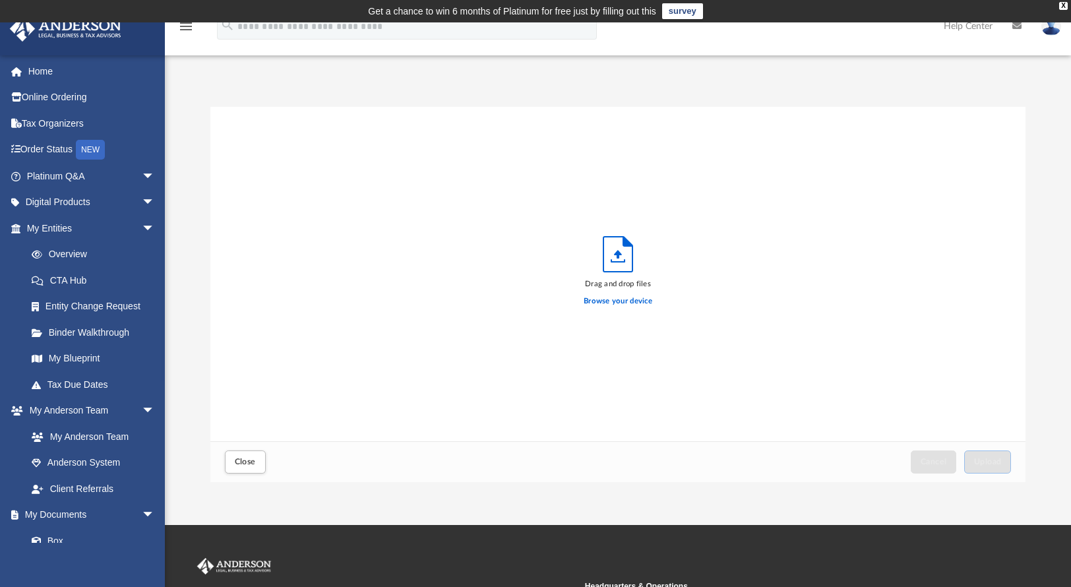
scroll to position [325, 806]
click at [629, 299] on label "Browse your device" at bounding box center [618, 302] width 69 height 12
click at [0, 0] on input "Browse your device" at bounding box center [0, 0] width 0 height 0
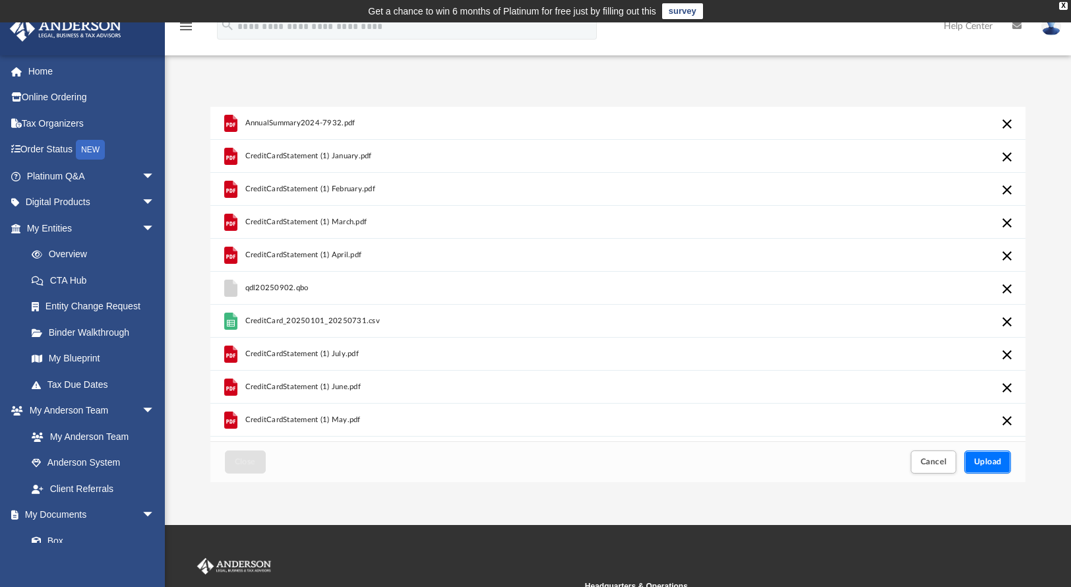
click at [990, 470] on button "Upload" at bounding box center [989, 462] width 48 height 23
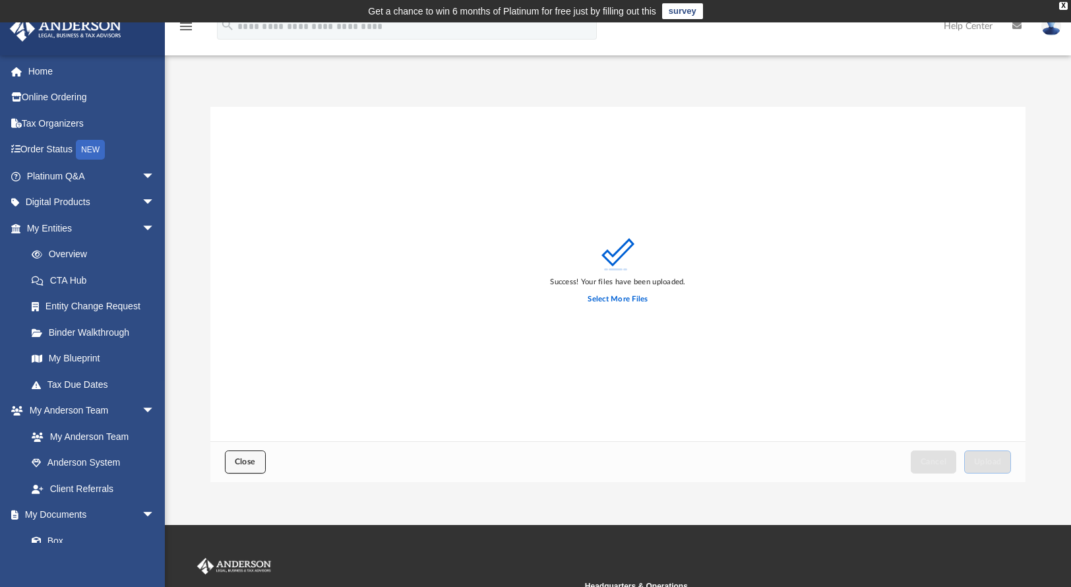
click at [233, 454] on button "Close" at bounding box center [245, 462] width 41 height 23
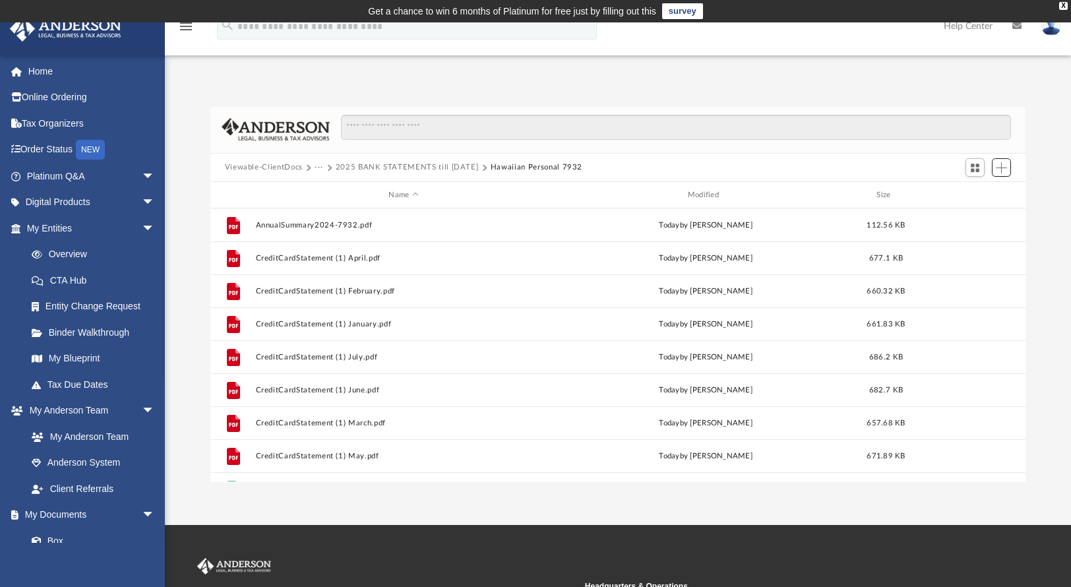
scroll to position [290, 806]
click at [424, 170] on button "2025 BANK STATEMENTS till [DATE]" at bounding box center [407, 168] width 143 height 12
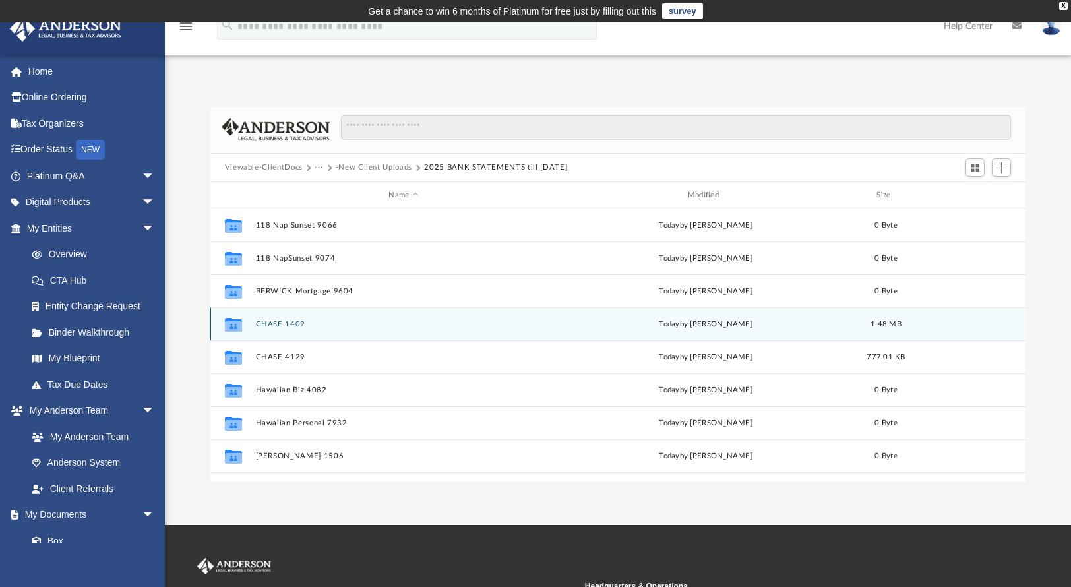
scroll to position [24, 0]
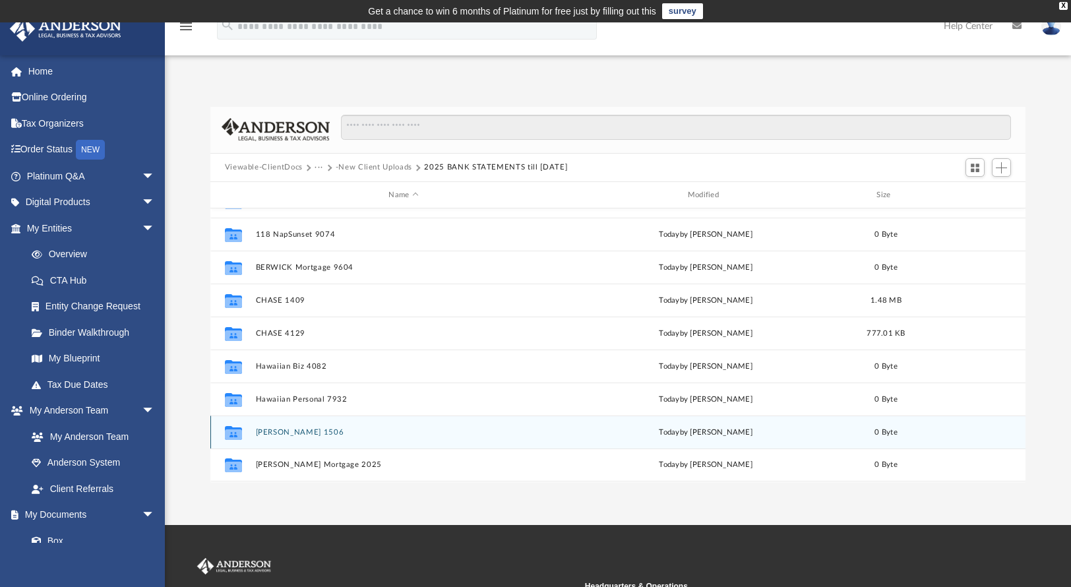
click at [277, 433] on button "[PERSON_NAME] 1506" at bounding box center [403, 432] width 296 height 9
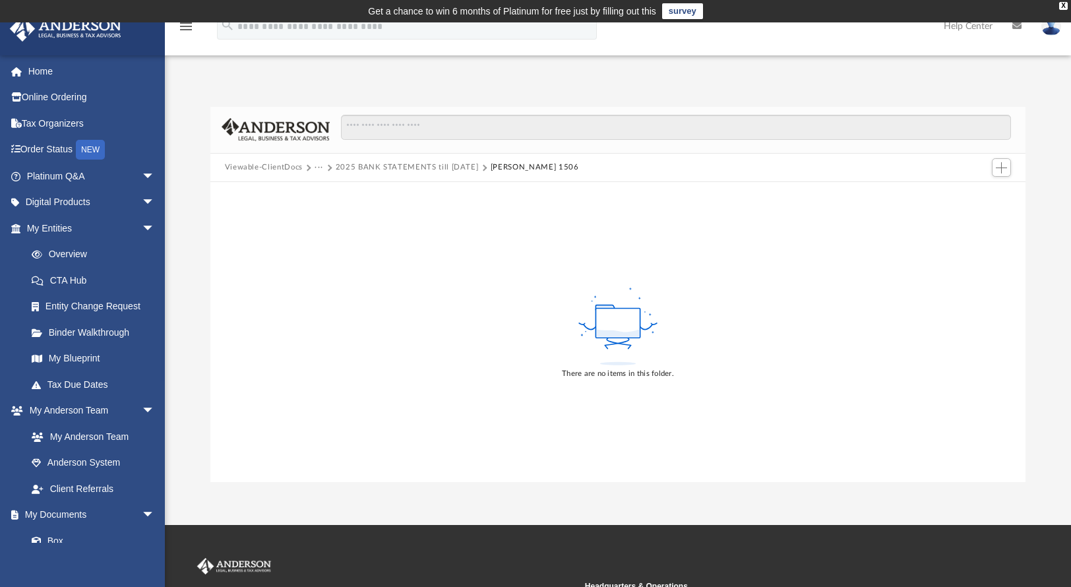
click at [1011, 167] on div at bounding box center [1001, 168] width 26 height 24
click at [1000, 167] on span "Add" at bounding box center [1001, 167] width 11 height 11
click at [979, 194] on li "Upload" at bounding box center [983, 194] width 42 height 14
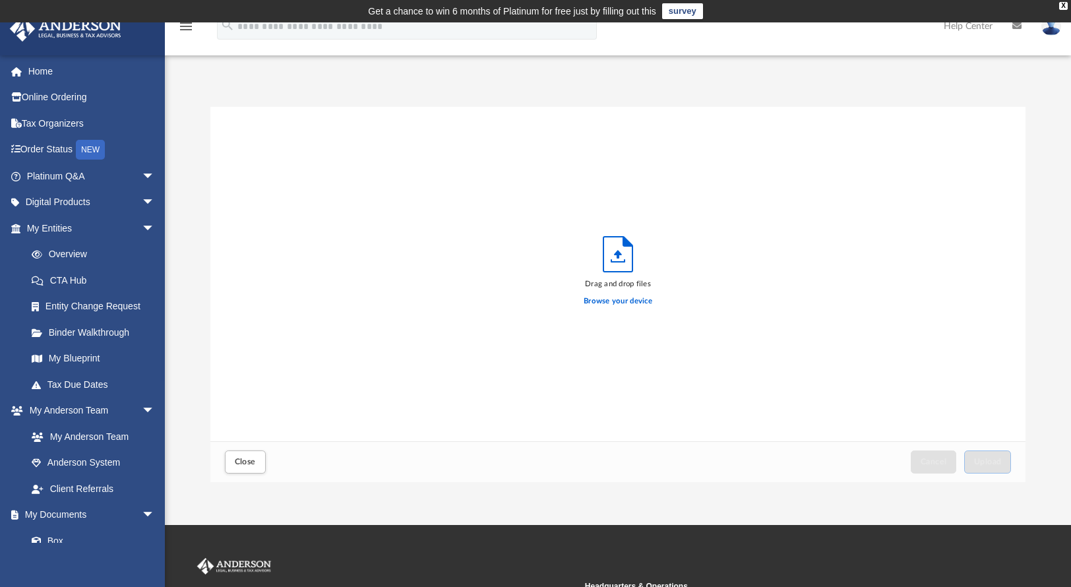
scroll to position [325, 806]
click at [631, 298] on label "Browse your device" at bounding box center [618, 302] width 69 height 12
click at [0, 0] on input "Browse your device" at bounding box center [0, 0] width 0 height 0
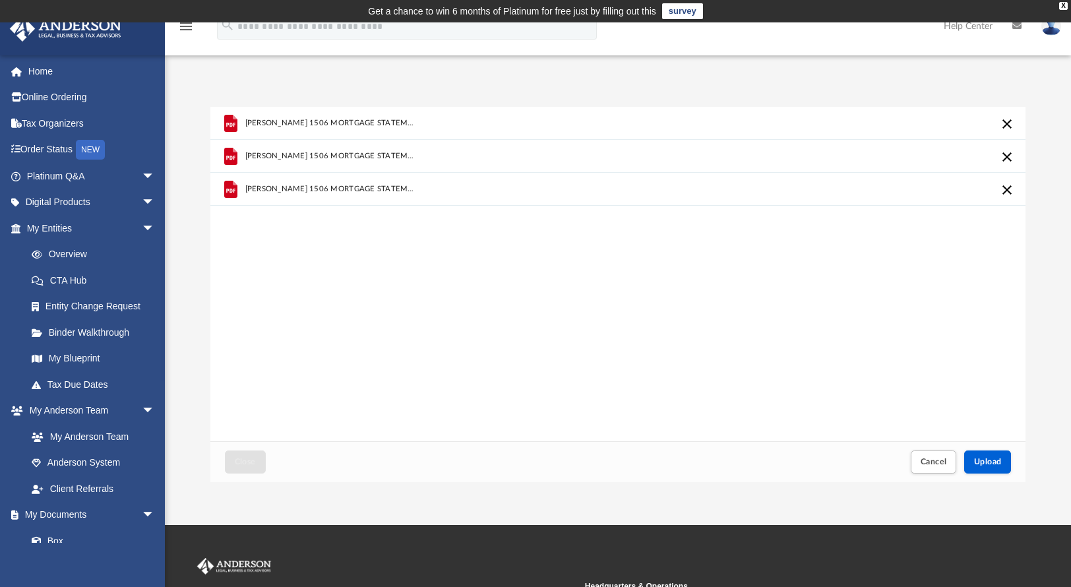
click at [999, 449] on div "Cancel Upload" at bounding box center [960, 462] width 108 height 29
click at [996, 462] on span "Upload" at bounding box center [988, 462] width 28 height 8
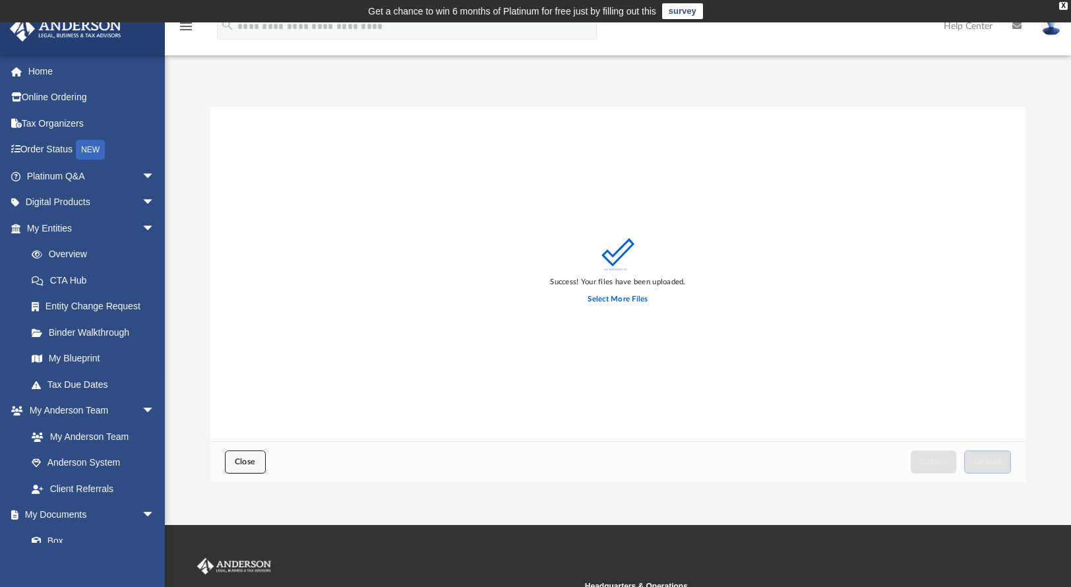
click at [248, 462] on span "Close" at bounding box center [245, 462] width 21 height 8
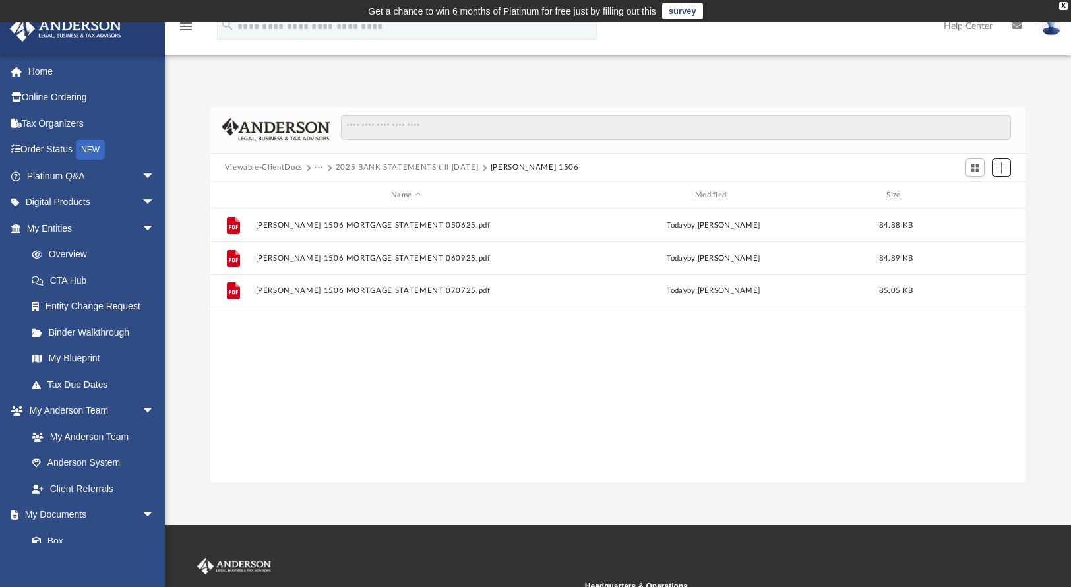
scroll to position [290, 806]
click at [383, 164] on button "2025 BANK STATEMENTS till [DATE]" at bounding box center [407, 168] width 143 height 12
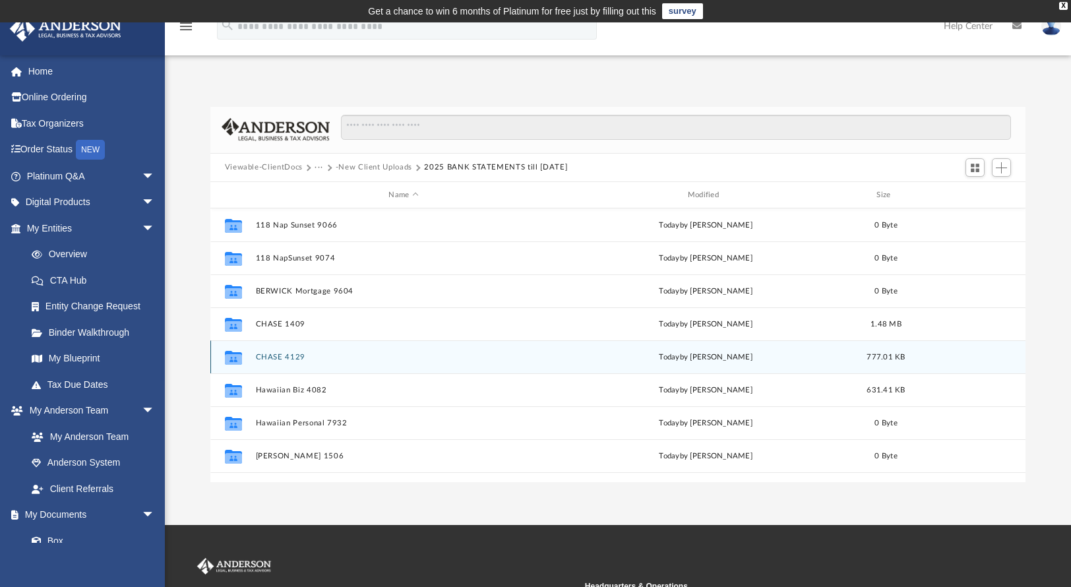
scroll to position [24, 0]
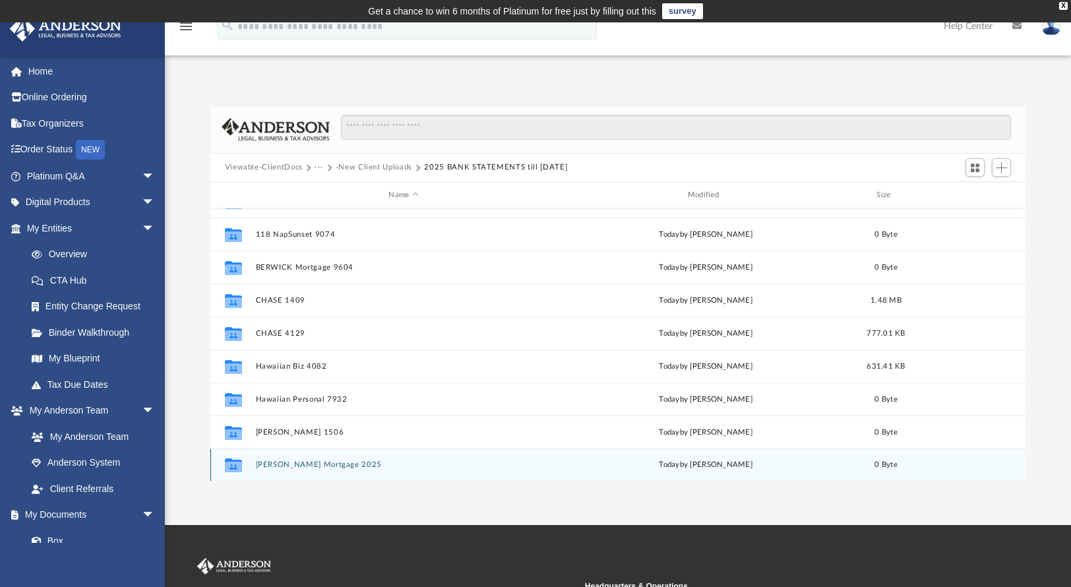
click at [301, 463] on button "[PERSON_NAME] Mortgage 2025" at bounding box center [403, 465] width 296 height 9
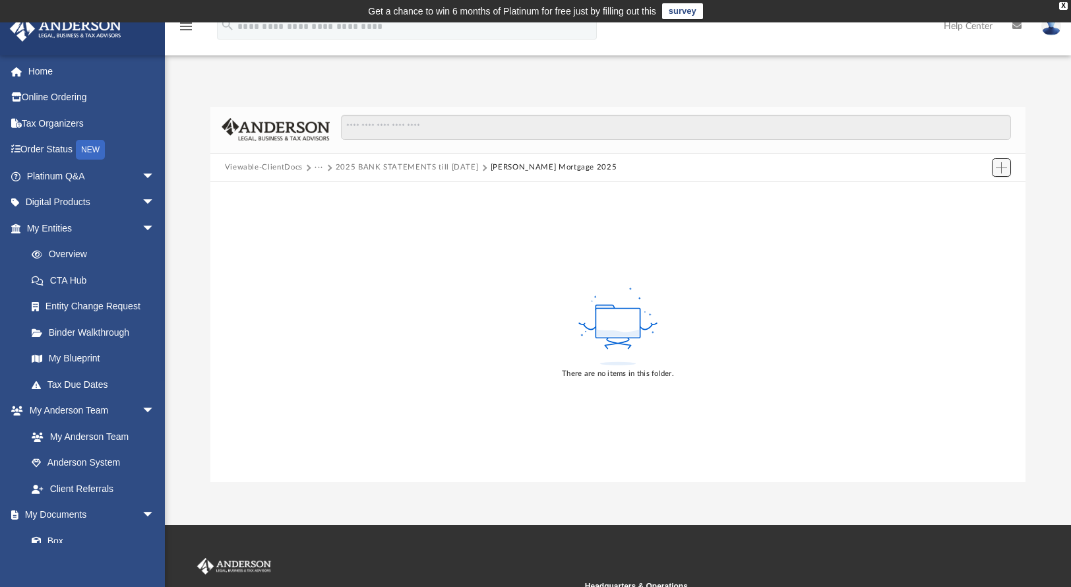
click at [999, 164] on span "Add" at bounding box center [1001, 167] width 11 height 11
click at [978, 189] on li "Upload" at bounding box center [983, 194] width 42 height 14
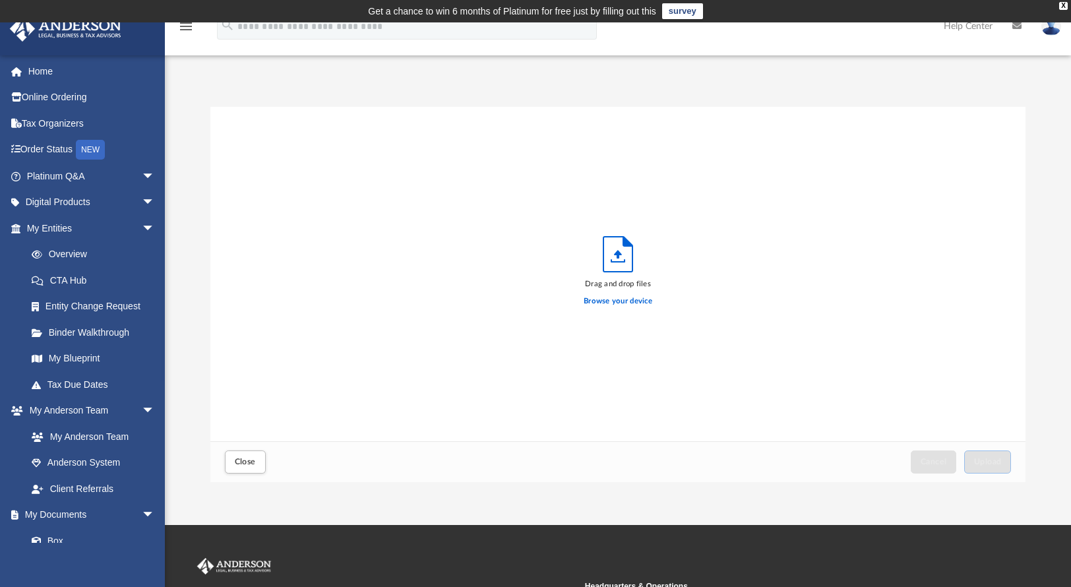
scroll to position [325, 806]
click at [633, 301] on label "Browse your device" at bounding box center [618, 302] width 69 height 12
click at [0, 0] on input "Browse your device" at bounding box center [0, 0] width 0 height 0
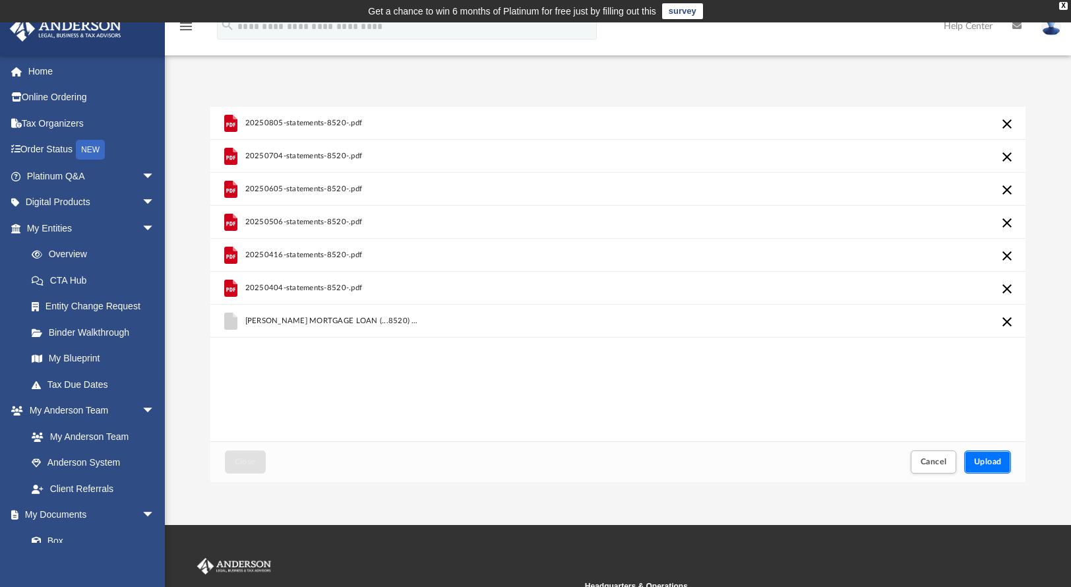
click at [993, 462] on span "Upload" at bounding box center [988, 462] width 28 height 8
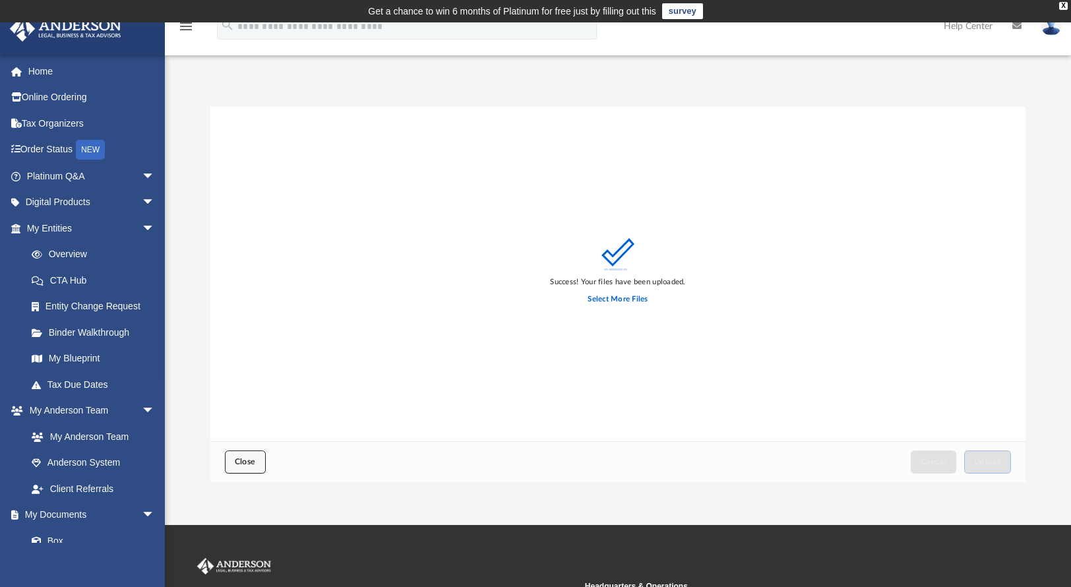
click at [251, 458] on span "Close" at bounding box center [245, 462] width 21 height 8
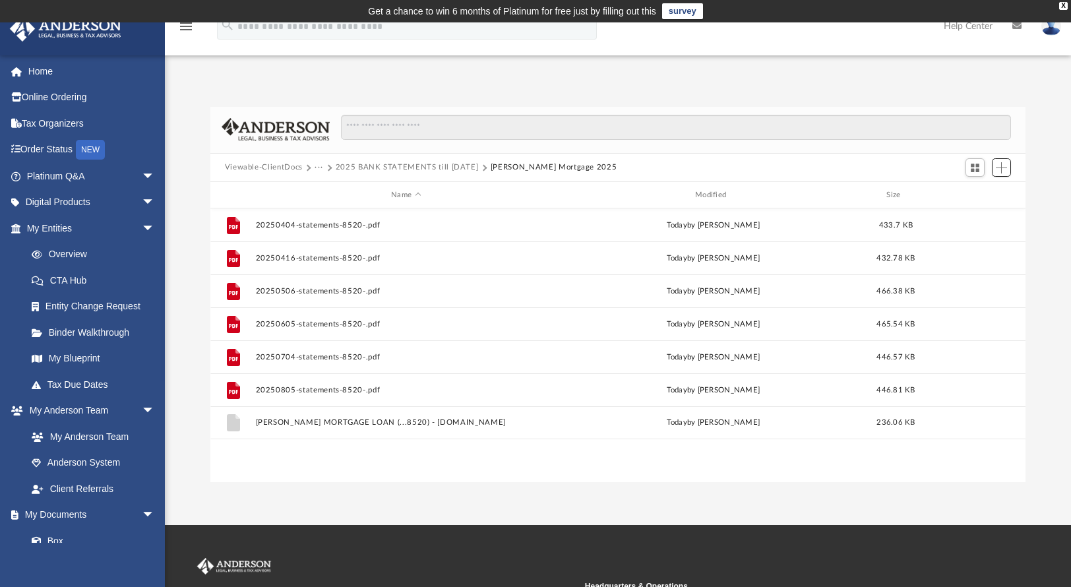
scroll to position [290, 806]
click at [443, 163] on button "2025 BANK STATEMENTS till [DATE]" at bounding box center [407, 168] width 143 height 12
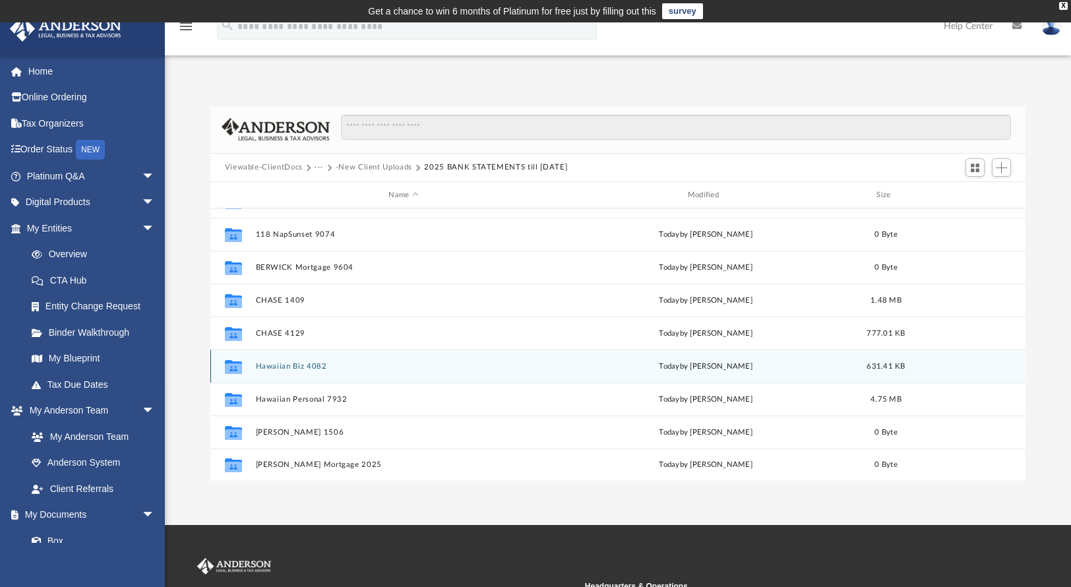
scroll to position [0, 0]
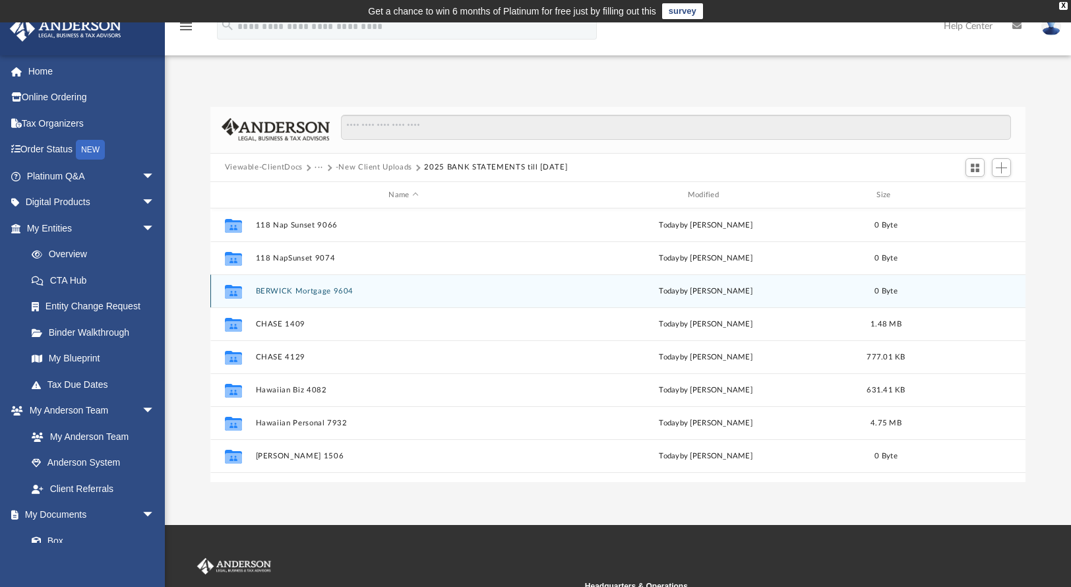
click at [309, 288] on button "BERWICK Mortgage 9604" at bounding box center [403, 291] width 296 height 9
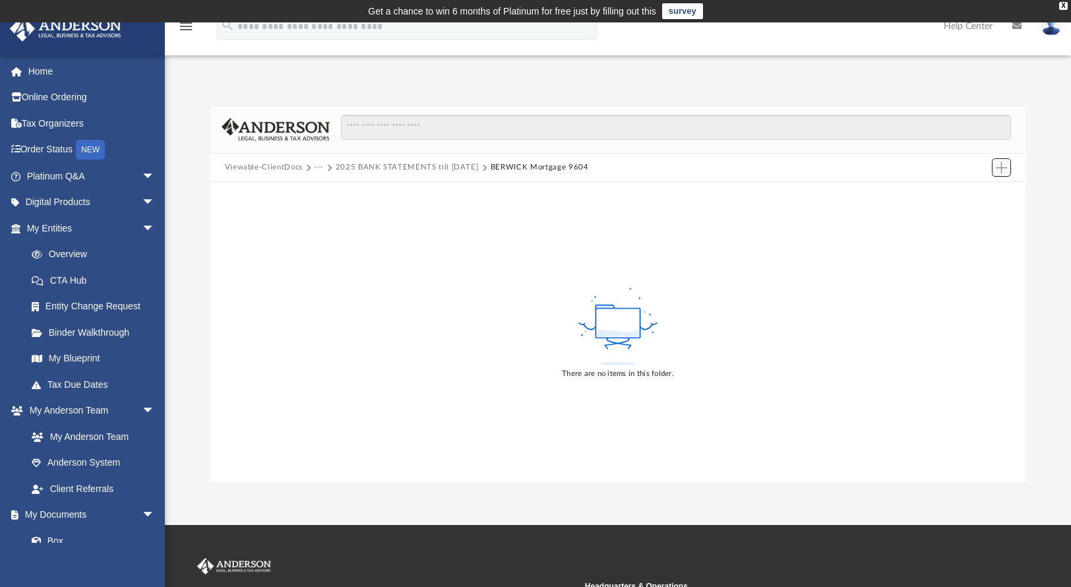
click at [1010, 167] on button "Add" at bounding box center [1002, 167] width 20 height 18
click at [984, 193] on li "Upload" at bounding box center [983, 194] width 42 height 14
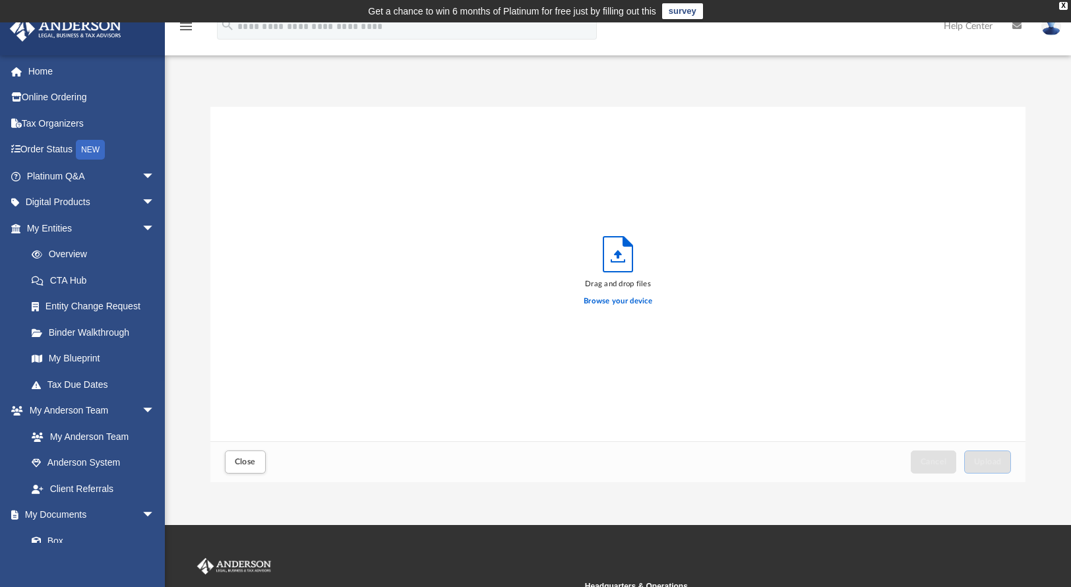
scroll to position [325, 806]
click at [633, 299] on label "Browse your device" at bounding box center [618, 302] width 69 height 12
click at [0, 0] on input "Browse your device" at bounding box center [0, 0] width 0 height 0
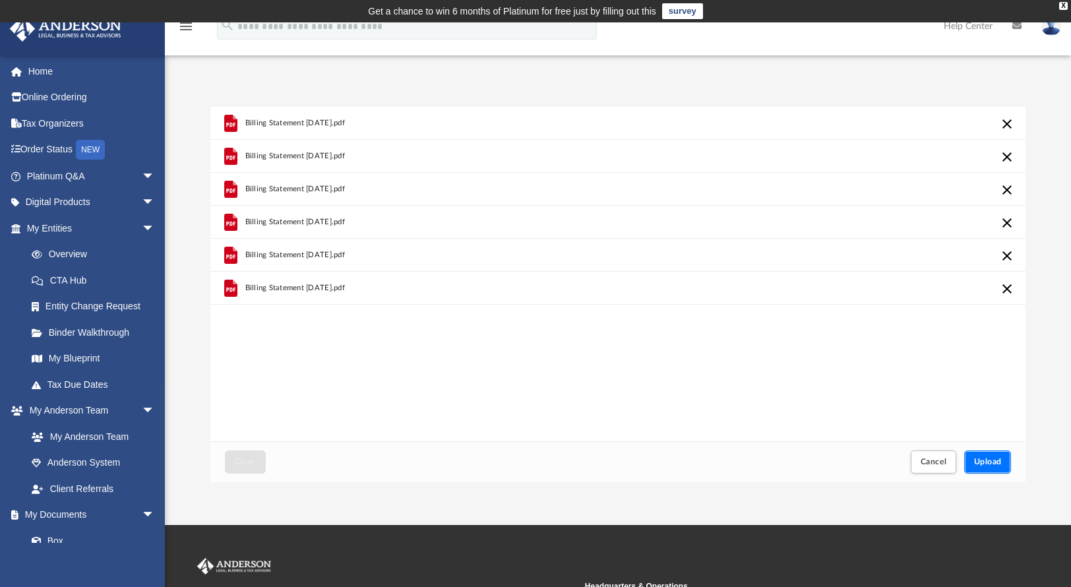
click at [980, 461] on span "Upload" at bounding box center [988, 462] width 28 height 8
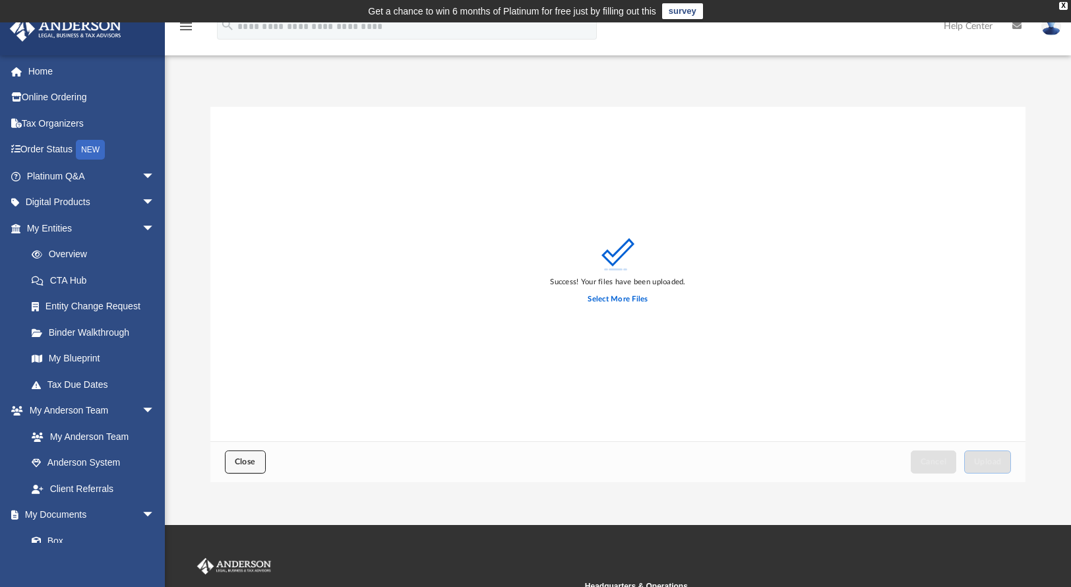
click at [238, 467] on button "Close" at bounding box center [245, 462] width 41 height 23
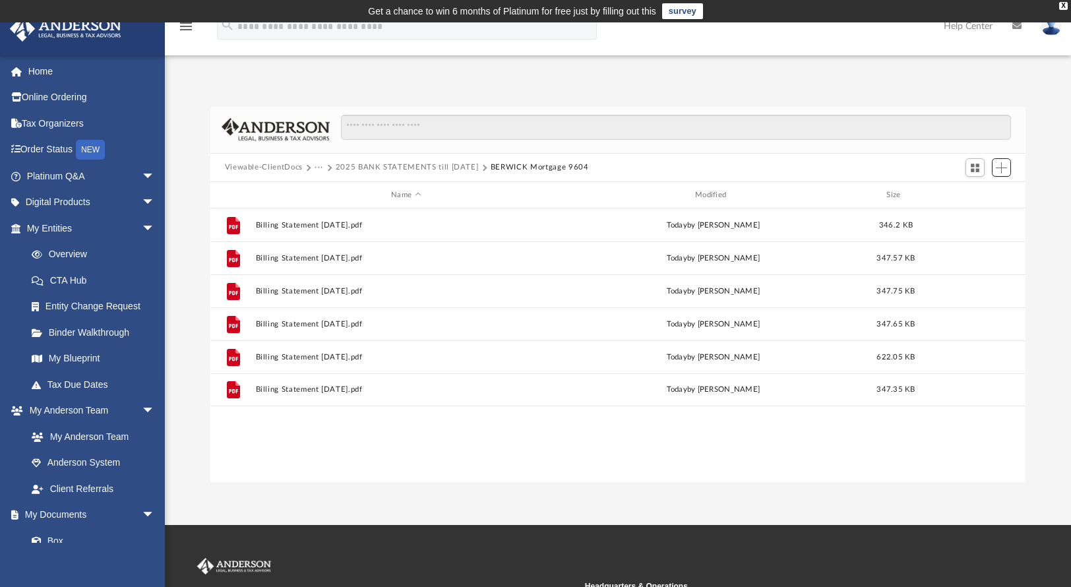
scroll to position [290, 806]
click at [371, 170] on button "2025 BANK STATEMENTS till [DATE]" at bounding box center [407, 168] width 143 height 12
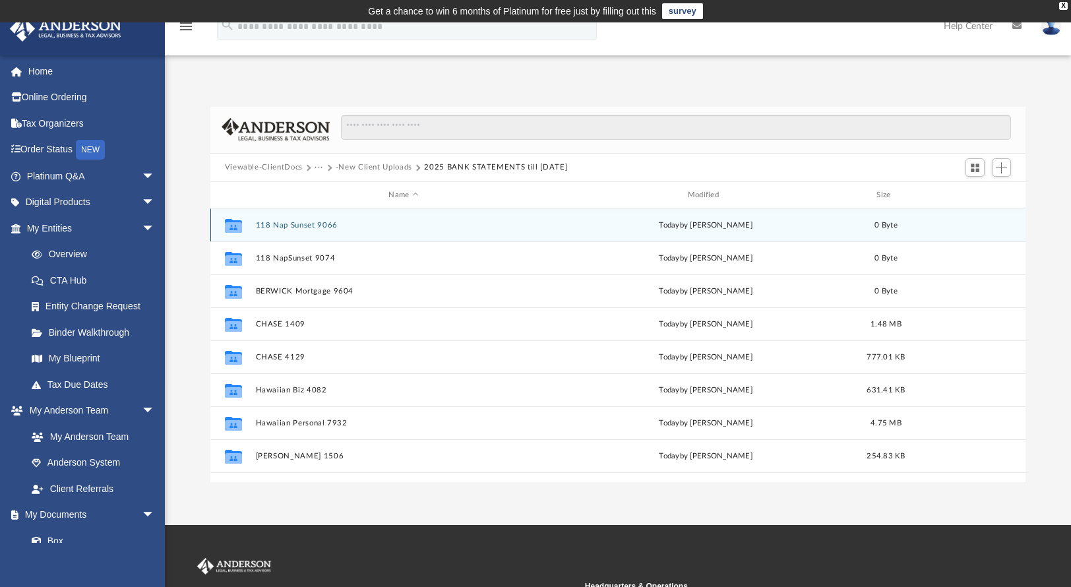
click at [317, 226] on button "118 Nap Sunset 9066" at bounding box center [403, 225] width 296 height 9
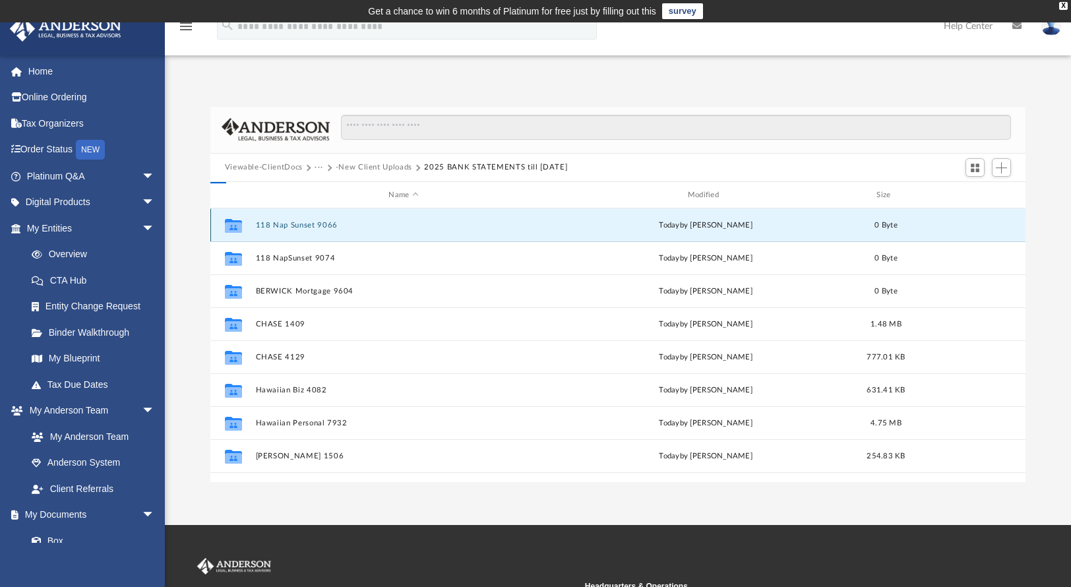
click at [317, 226] on button "118 Nap Sunset 9066" at bounding box center [403, 225] width 296 height 9
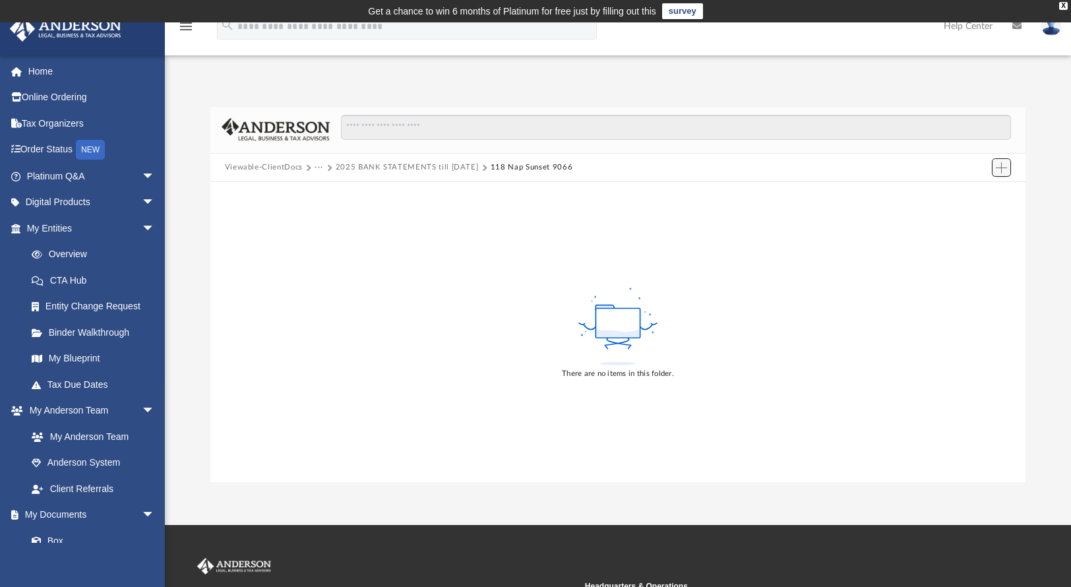
click at [1005, 163] on span "Add" at bounding box center [1001, 167] width 11 height 11
click at [986, 191] on li "Upload" at bounding box center [983, 194] width 42 height 14
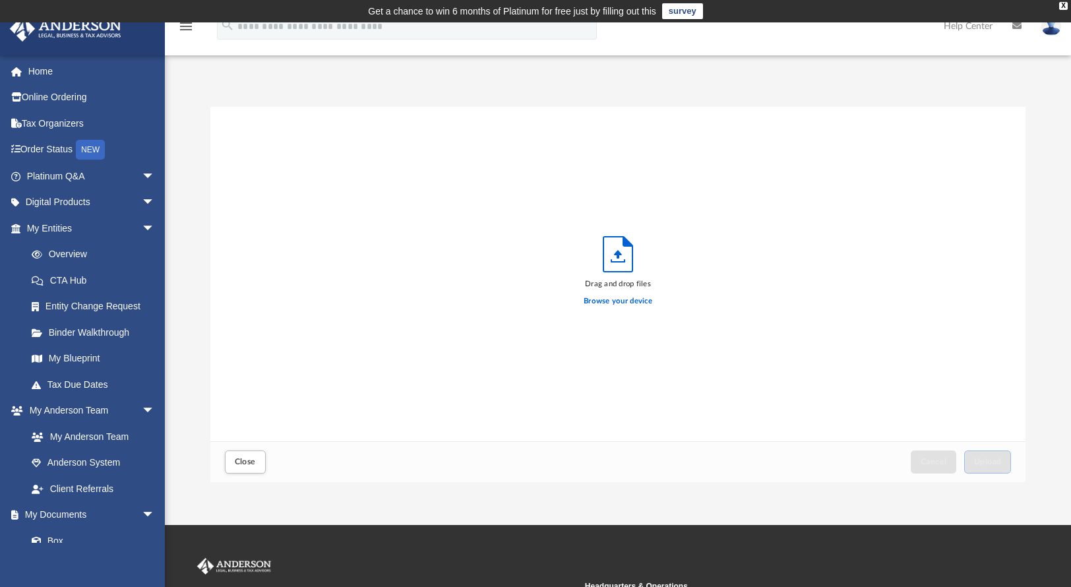
scroll to position [325, 806]
click at [635, 301] on label "Browse your device" at bounding box center [618, 302] width 69 height 12
click at [0, 0] on input "Browse your device" at bounding box center [0, 0] width 0 height 0
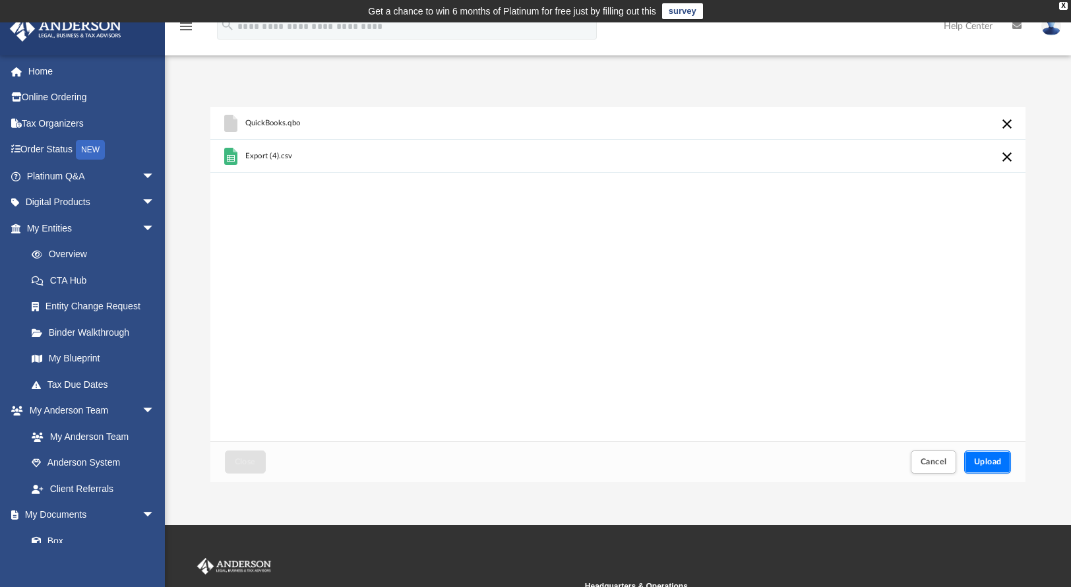
click at [1007, 463] on button "Upload" at bounding box center [989, 462] width 48 height 23
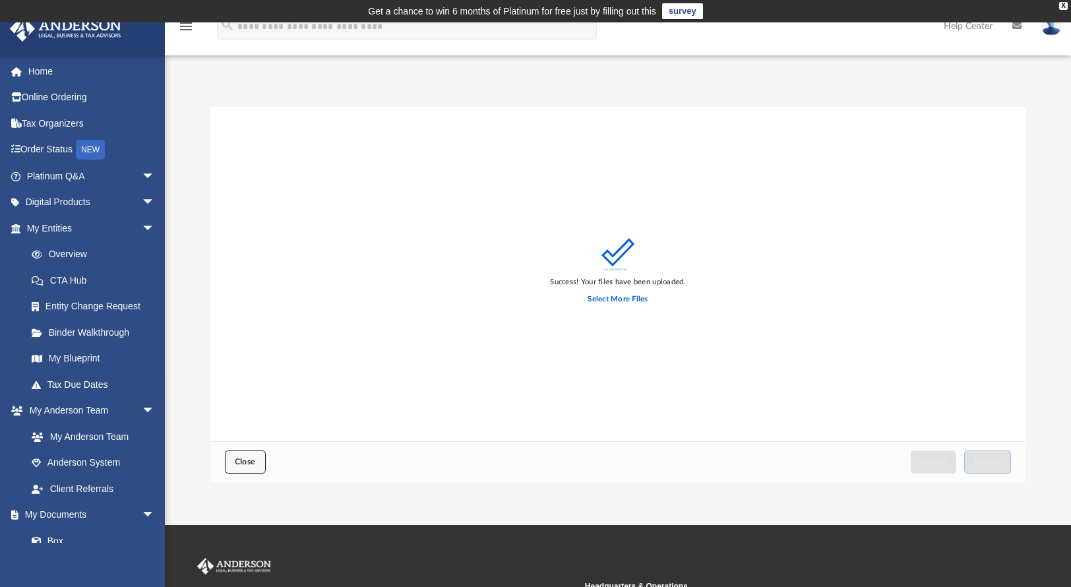
click at [228, 463] on button "Close" at bounding box center [245, 462] width 41 height 23
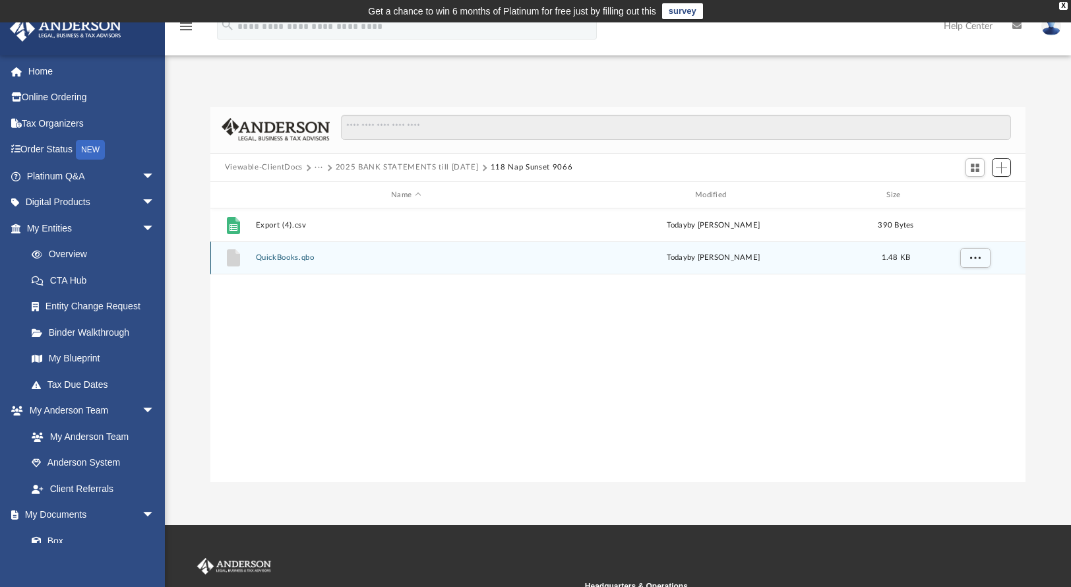
scroll to position [290, 806]
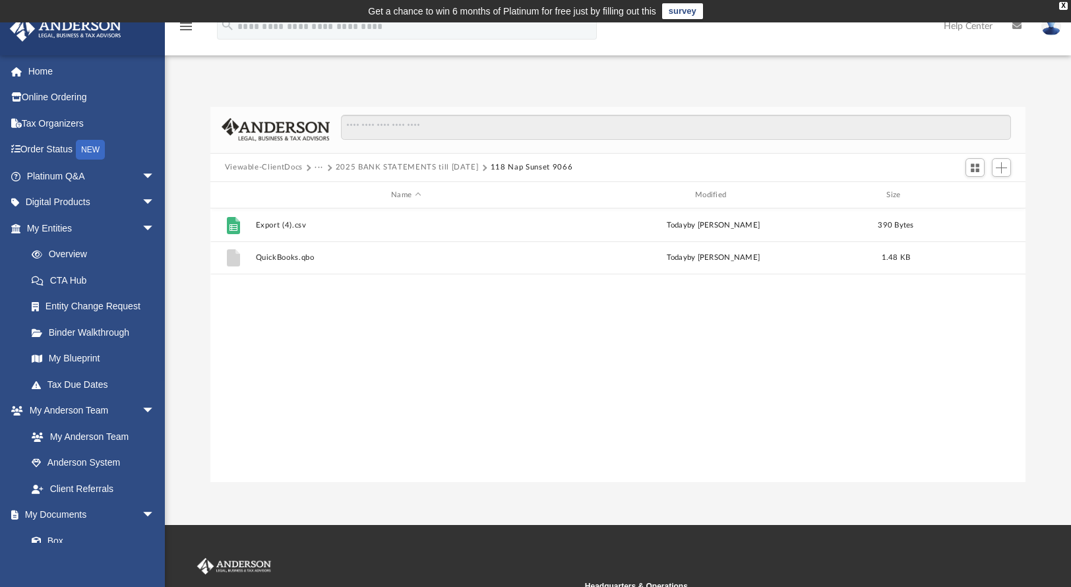
click at [406, 170] on button "2025 BANK STATEMENTS till [DATE]" at bounding box center [407, 168] width 143 height 12
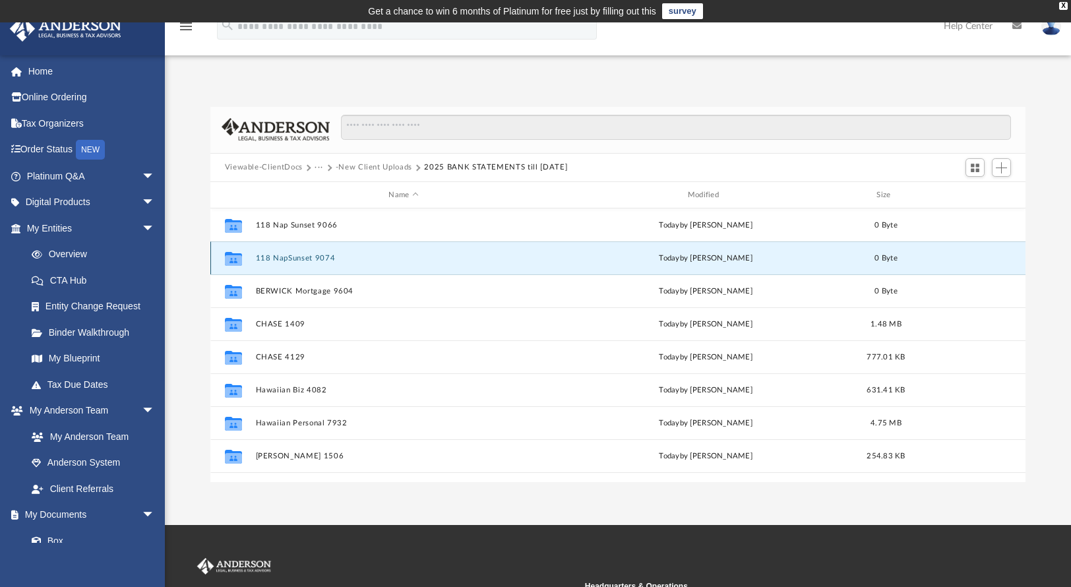
click at [327, 255] on button "118 NapSunset 9074" at bounding box center [403, 258] width 296 height 9
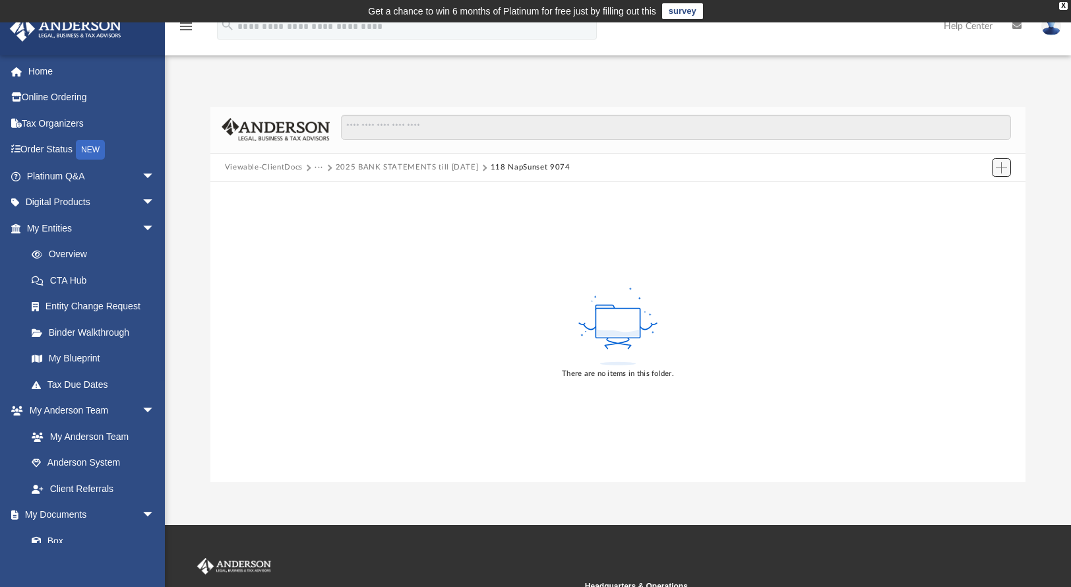
click at [1011, 168] on button "Add" at bounding box center [1002, 167] width 20 height 18
click at [983, 194] on li "Upload" at bounding box center [983, 194] width 42 height 14
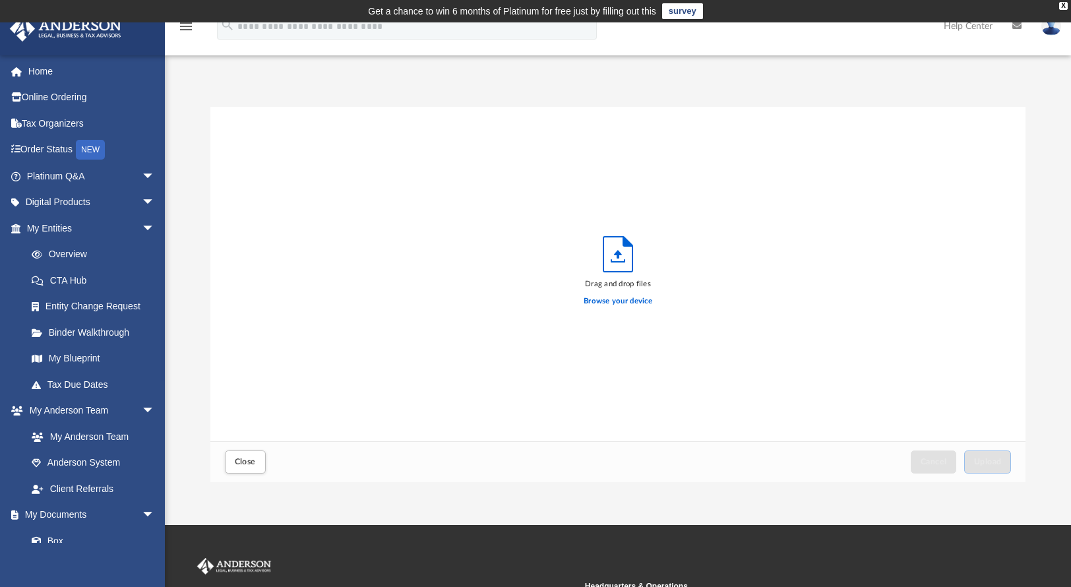
scroll to position [325, 806]
click at [641, 299] on label "Browse your device" at bounding box center [618, 302] width 69 height 12
click at [0, 0] on input "Browse your device" at bounding box center [0, 0] width 0 height 0
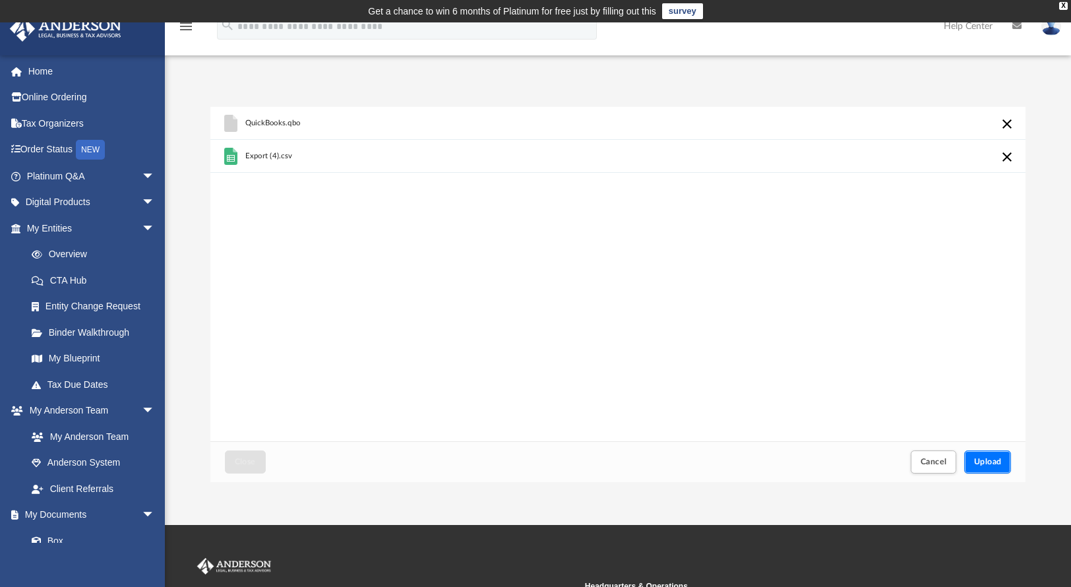
click at [992, 460] on span "Upload" at bounding box center [988, 462] width 28 height 8
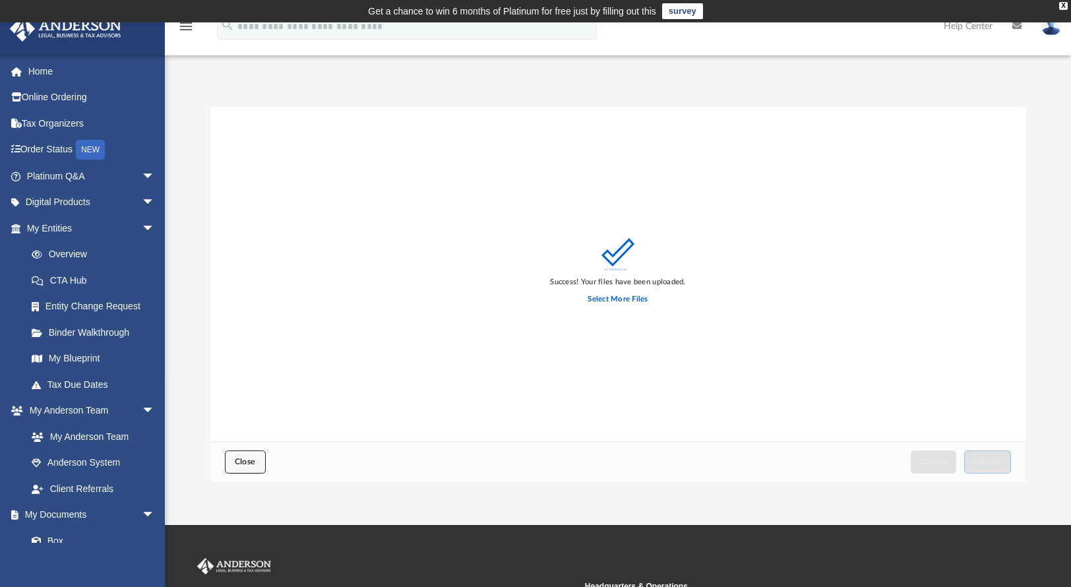
click at [253, 459] on span "Close" at bounding box center [245, 462] width 21 height 8
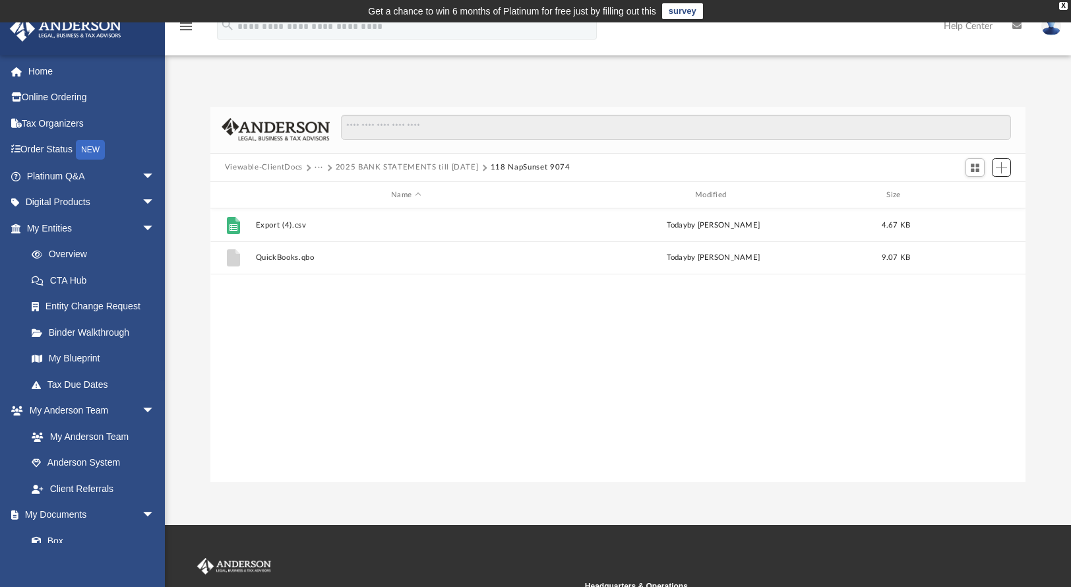
scroll to position [290, 806]
click at [413, 167] on button "2025 BANK STATEMENTS till [DATE]" at bounding box center [407, 168] width 143 height 12
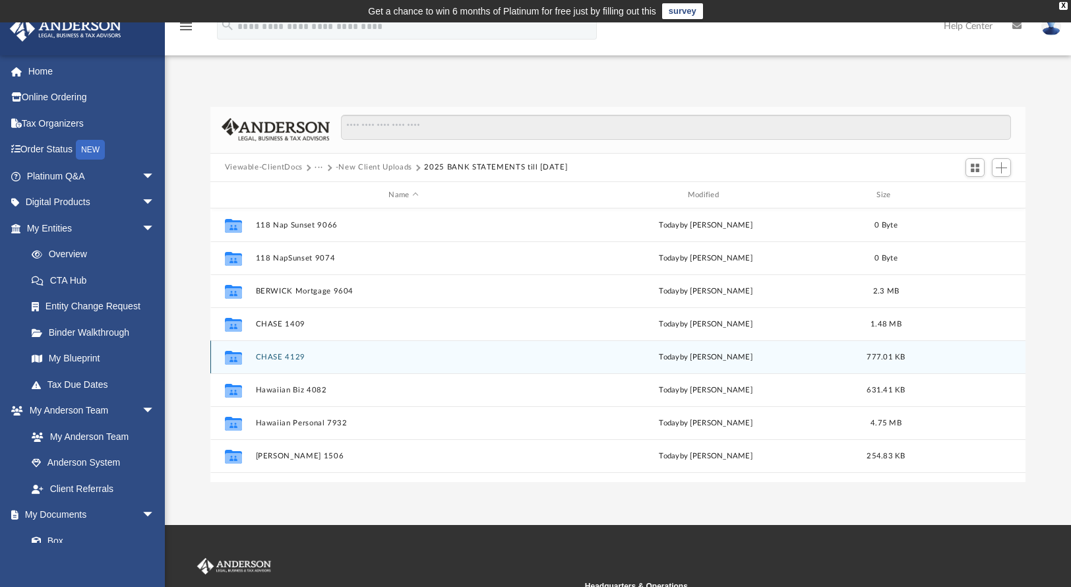
scroll to position [24, 0]
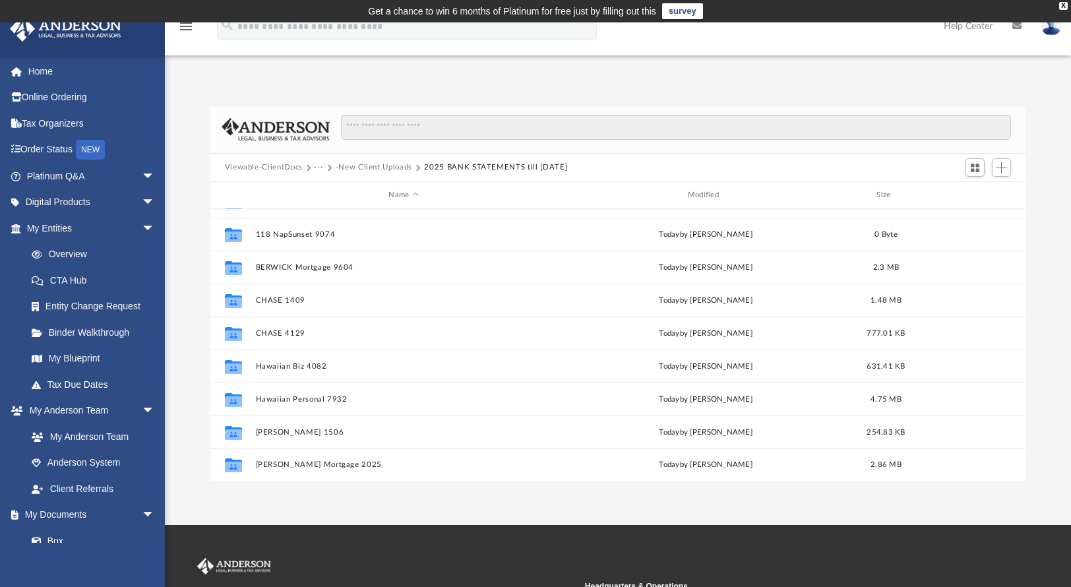
click at [377, 167] on button "-New Client Uploads" at bounding box center [374, 168] width 77 height 12
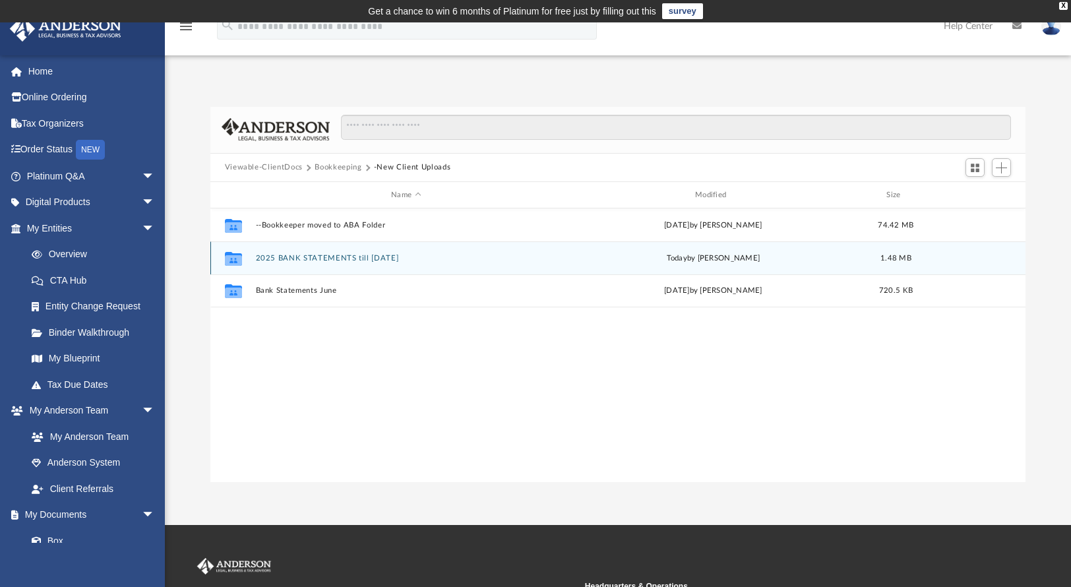
click at [355, 255] on button "2025 BANK STATEMENTS till [DATE]" at bounding box center [406, 258] width 302 height 9
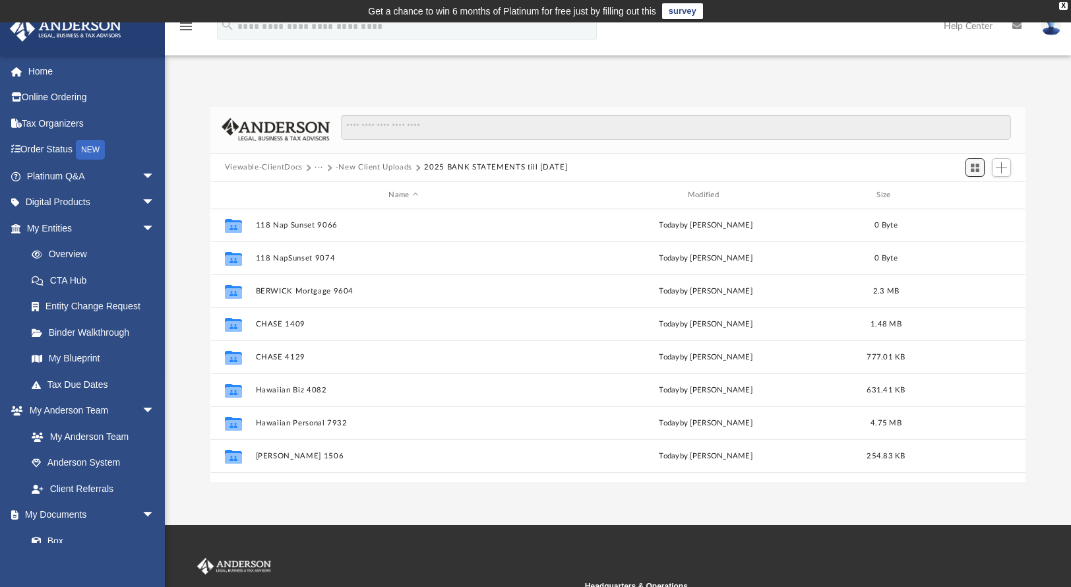
click at [975, 171] on span "Switch to Grid View" at bounding box center [975, 167] width 11 height 11
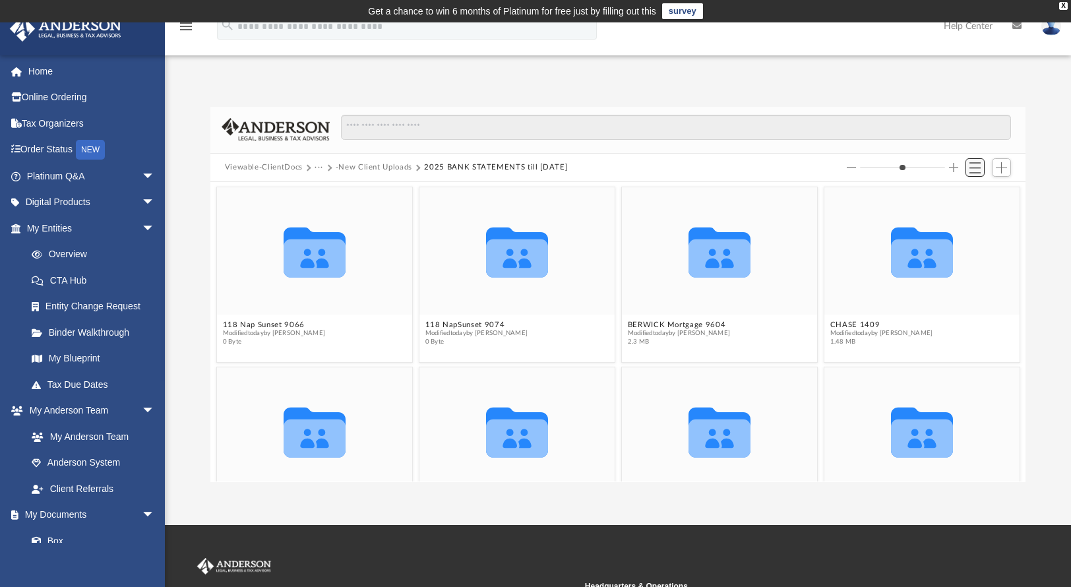
scroll to position [290, 806]
click at [383, 166] on button "-New Client Uploads" at bounding box center [374, 168] width 77 height 12
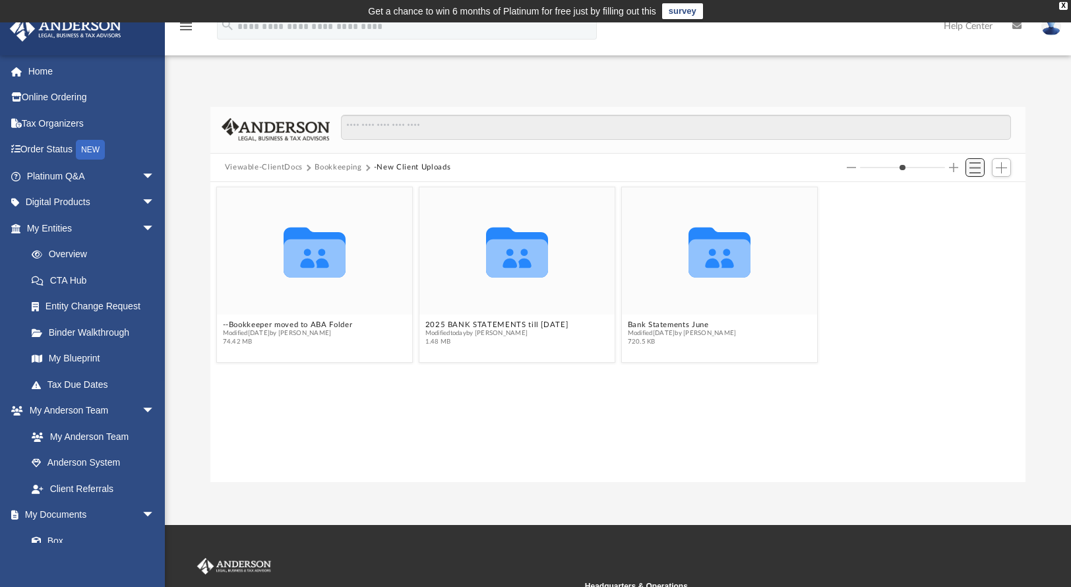
click at [974, 170] on span "Switch to List View" at bounding box center [975, 167] width 11 height 11
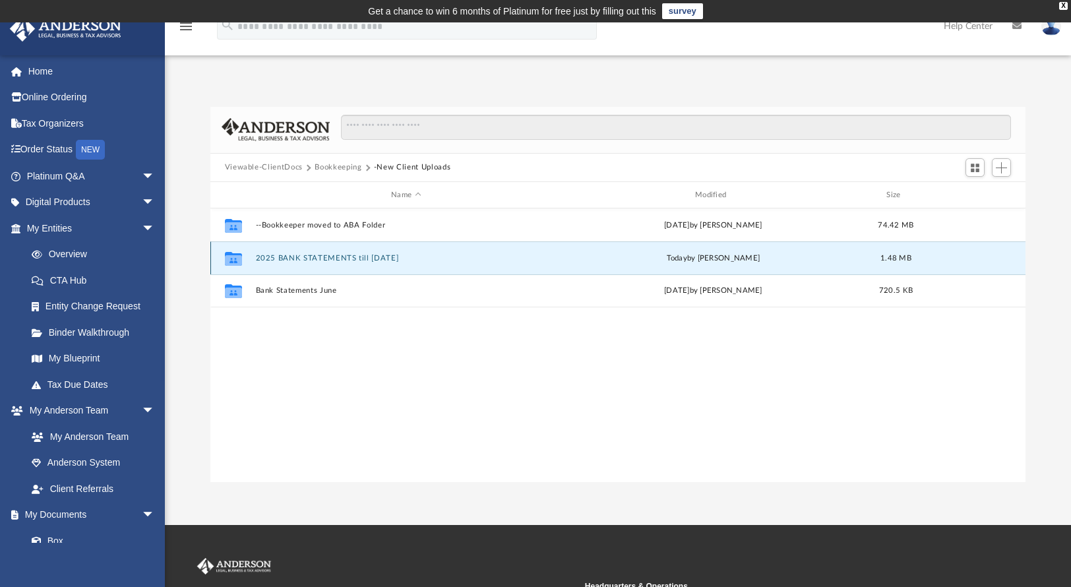
drag, startPoint x: 363, startPoint y: 259, endPoint x: 329, endPoint y: 254, distance: 34.1
click at [329, 254] on button "2025 BANK STATEMENTS till [DATE]" at bounding box center [406, 258] width 302 height 9
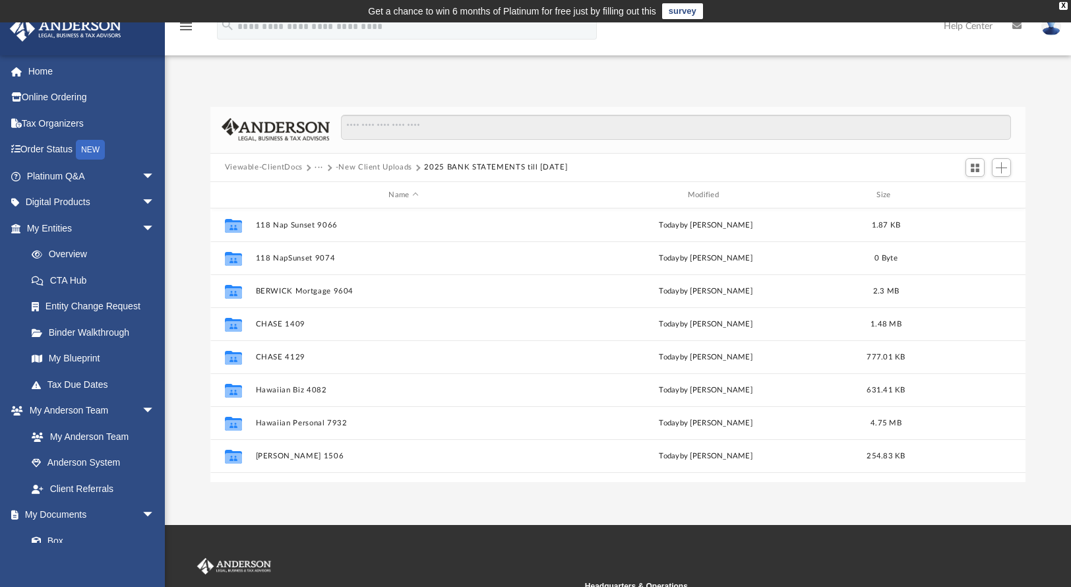
click at [389, 164] on button "-New Client Uploads" at bounding box center [374, 168] width 77 height 12
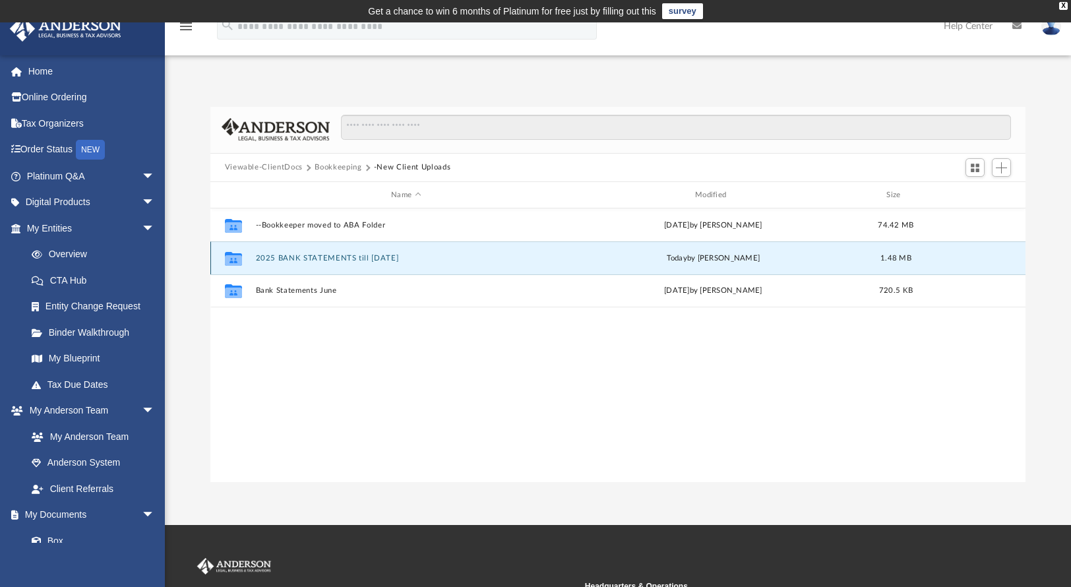
click at [316, 257] on button "2025 BANK STATEMENTS till [DATE]" at bounding box center [406, 258] width 302 height 9
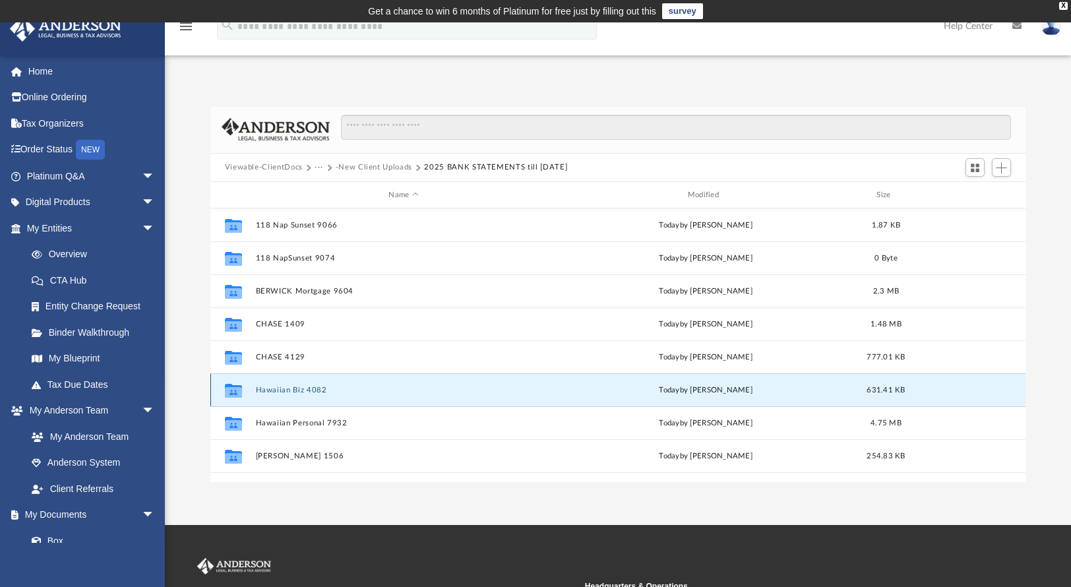
click at [290, 389] on button "Hawaiian Biz 4082" at bounding box center [403, 390] width 296 height 9
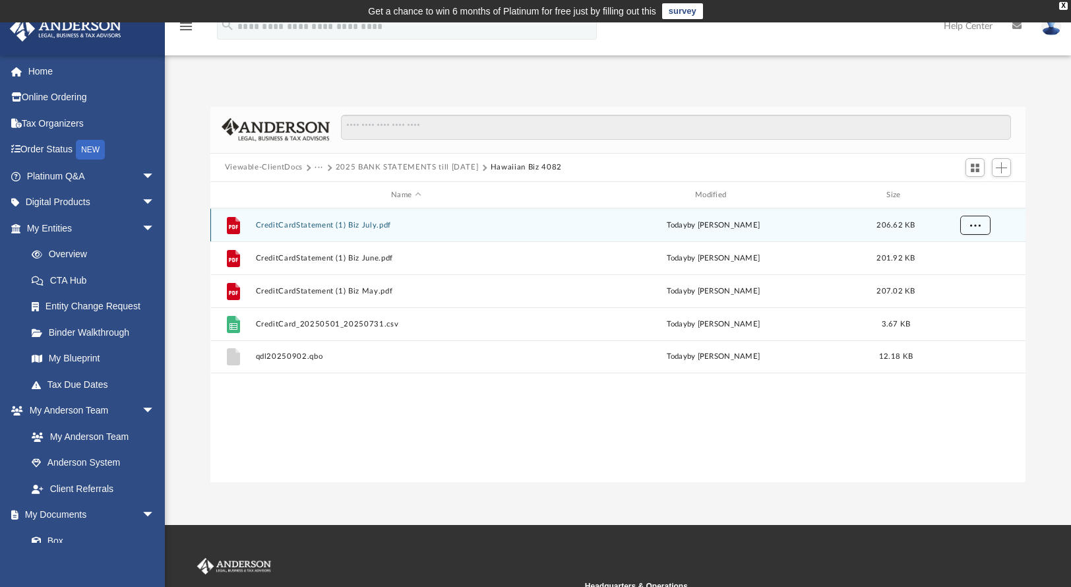
click at [971, 230] on button "More options" at bounding box center [975, 226] width 30 height 20
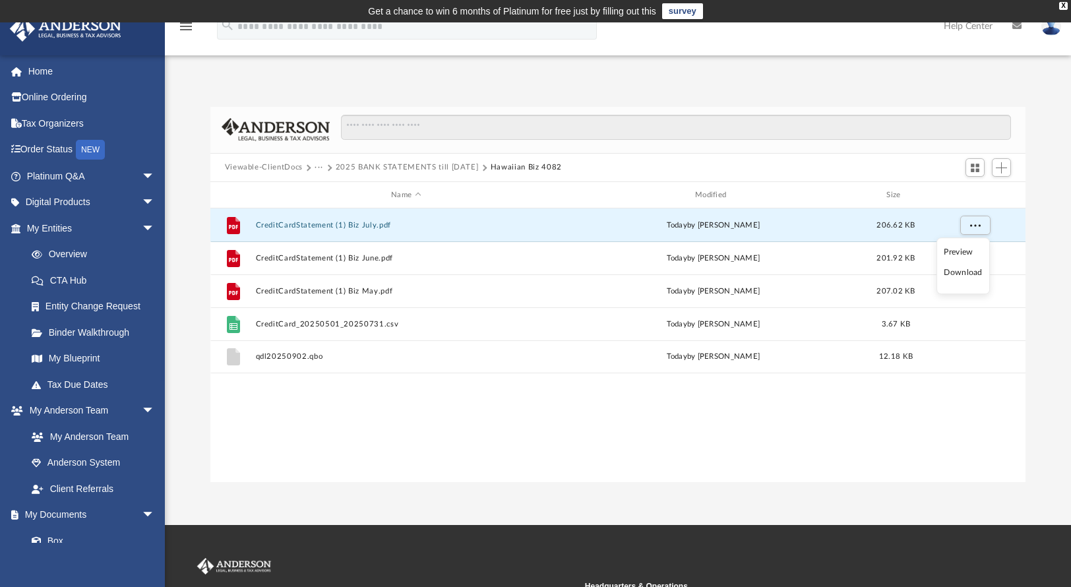
click at [364, 171] on button "2025 BANK STATEMENTS till [DATE]" at bounding box center [407, 168] width 143 height 12
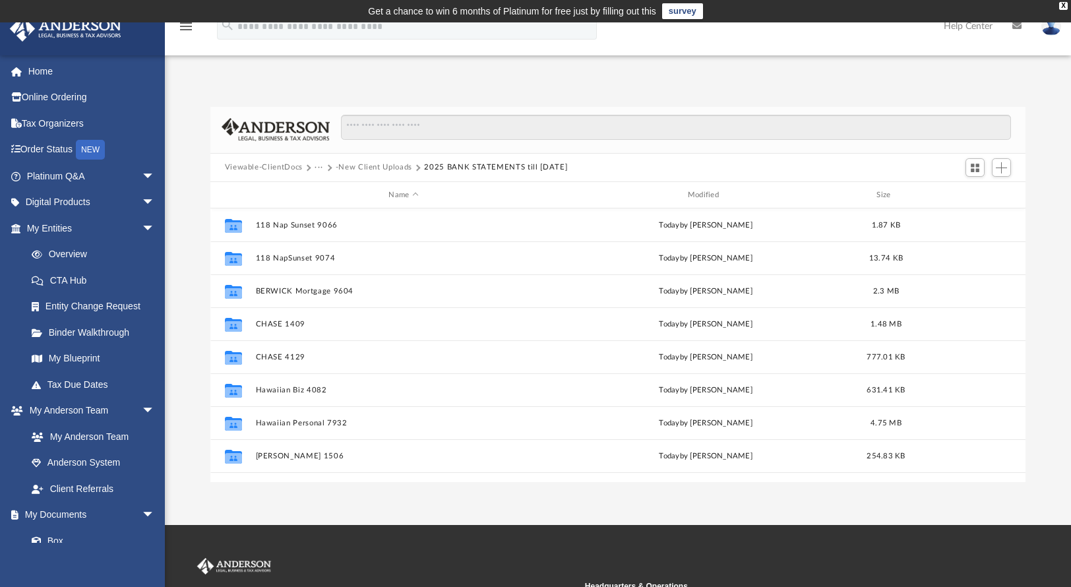
click at [367, 170] on button "-New Client Uploads" at bounding box center [374, 168] width 77 height 12
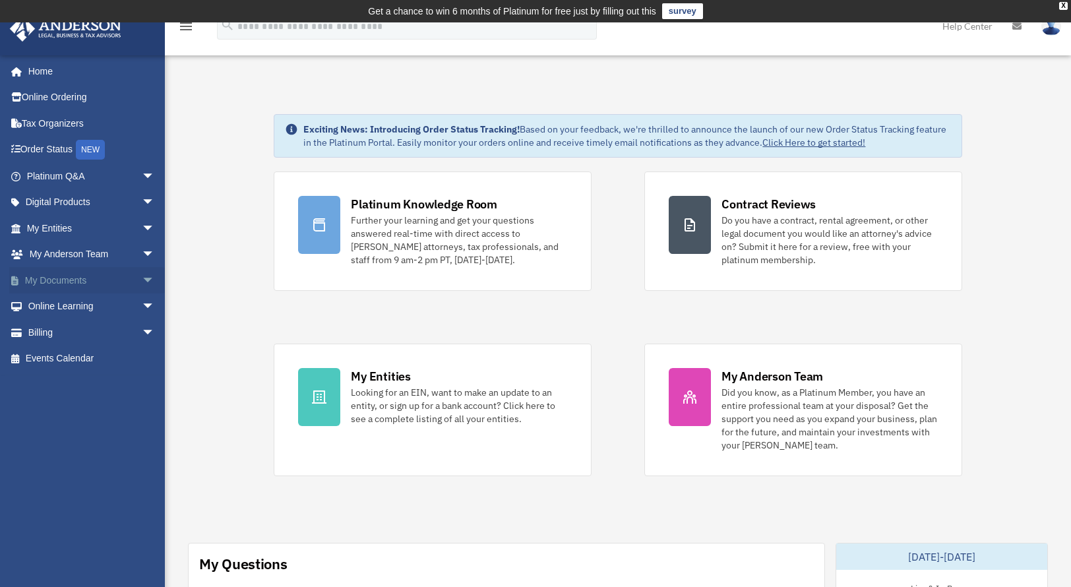
click at [142, 282] on span "arrow_drop_down" at bounding box center [155, 280] width 26 height 27
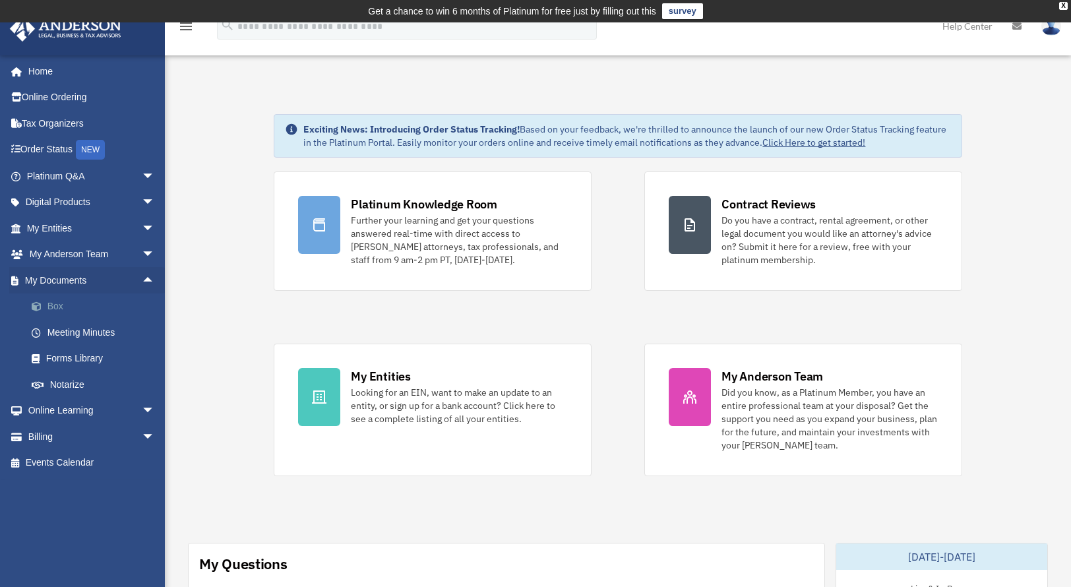
click at [63, 308] on link "Box" at bounding box center [96, 307] width 156 height 26
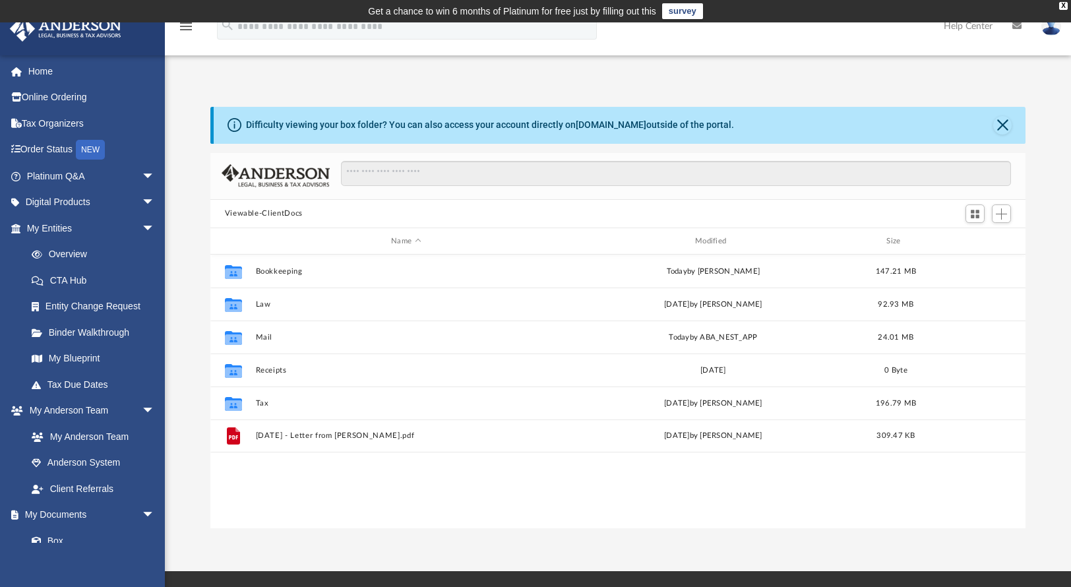
scroll to position [290, 806]
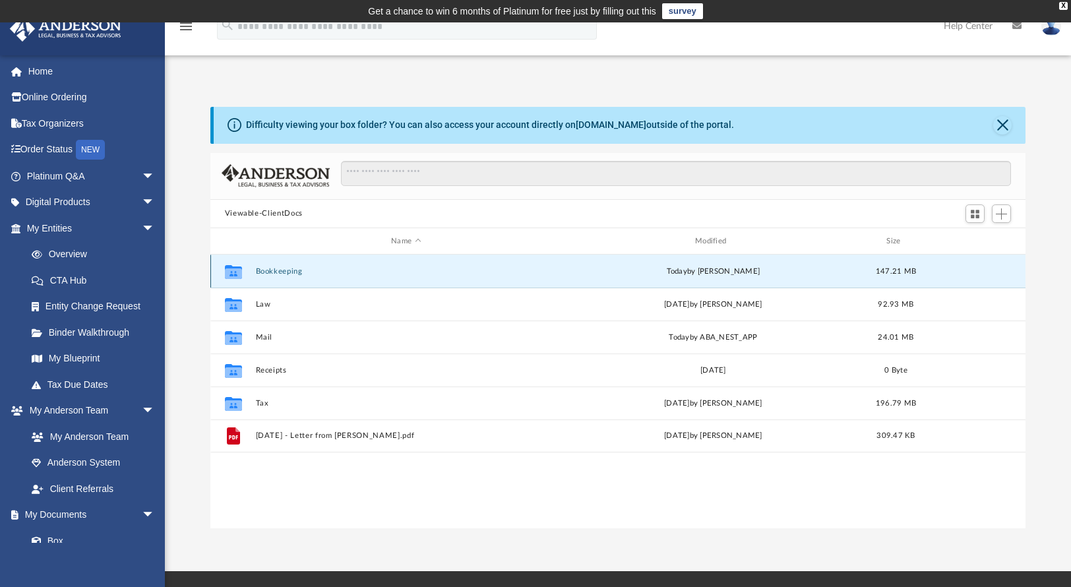
click at [290, 270] on button "Bookkeeping" at bounding box center [406, 271] width 302 height 9
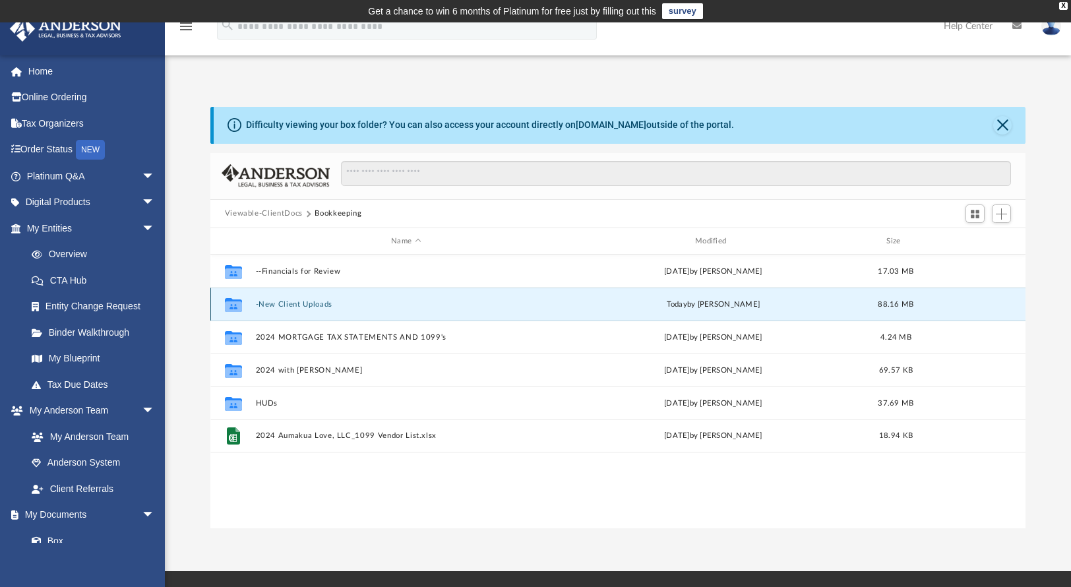
click at [315, 304] on button "-New Client Uploads" at bounding box center [406, 304] width 302 height 9
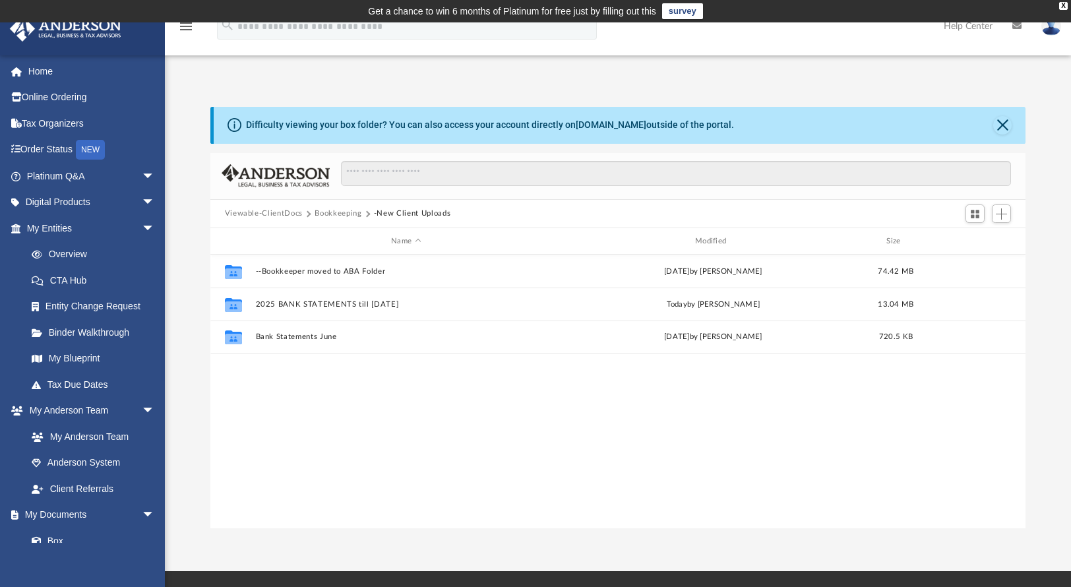
click at [338, 212] on button "Bookkeeping" at bounding box center [338, 214] width 47 height 12
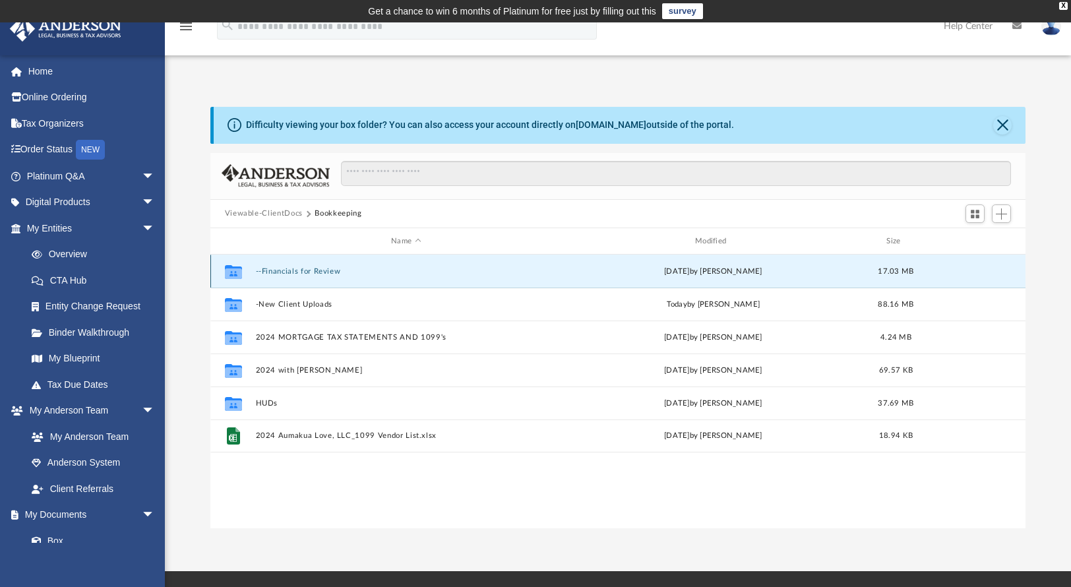
click at [333, 272] on button "--Financials for Review" at bounding box center [406, 271] width 302 height 9
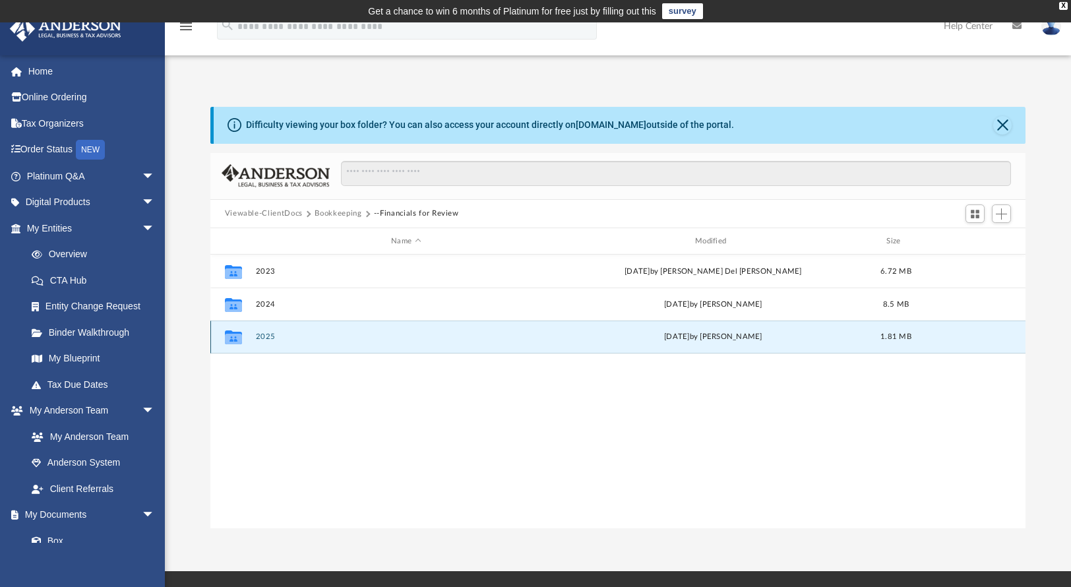
click at [268, 336] on button "2025" at bounding box center [406, 337] width 302 height 9
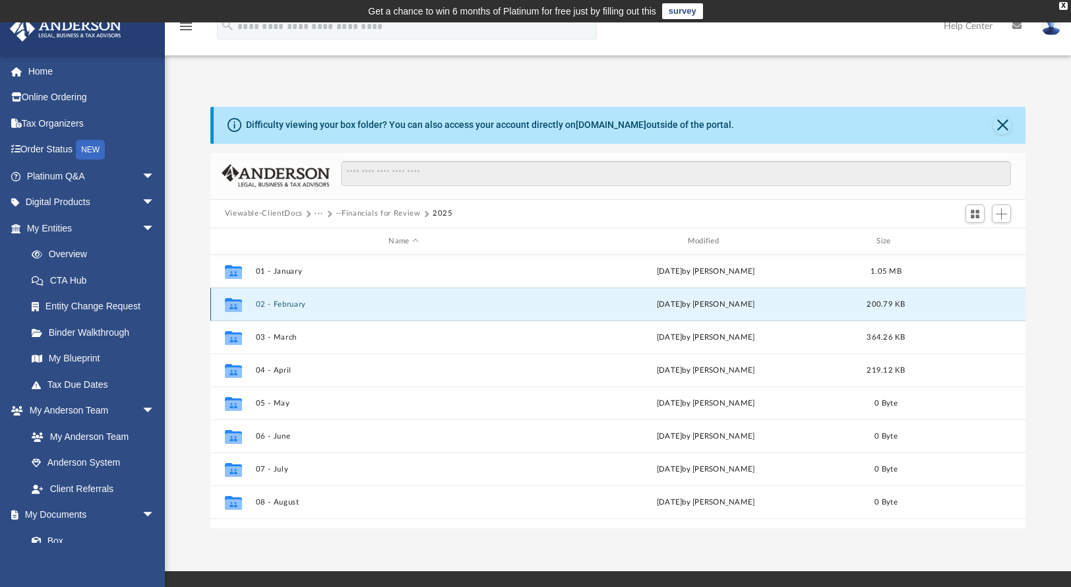
click at [296, 302] on button "02 - February" at bounding box center [403, 304] width 296 height 9
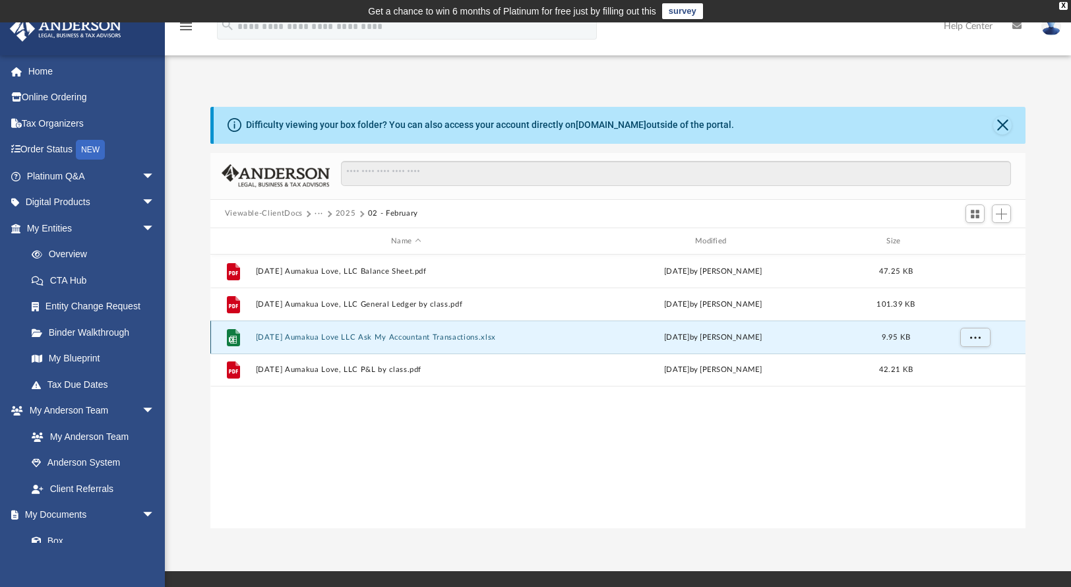
click at [446, 339] on button "2025.02.28 Aumakua Love LLC Ask My Accountant Transactions.xlsx" at bounding box center [406, 337] width 302 height 9
